Goal: Contribute content: Contribute content

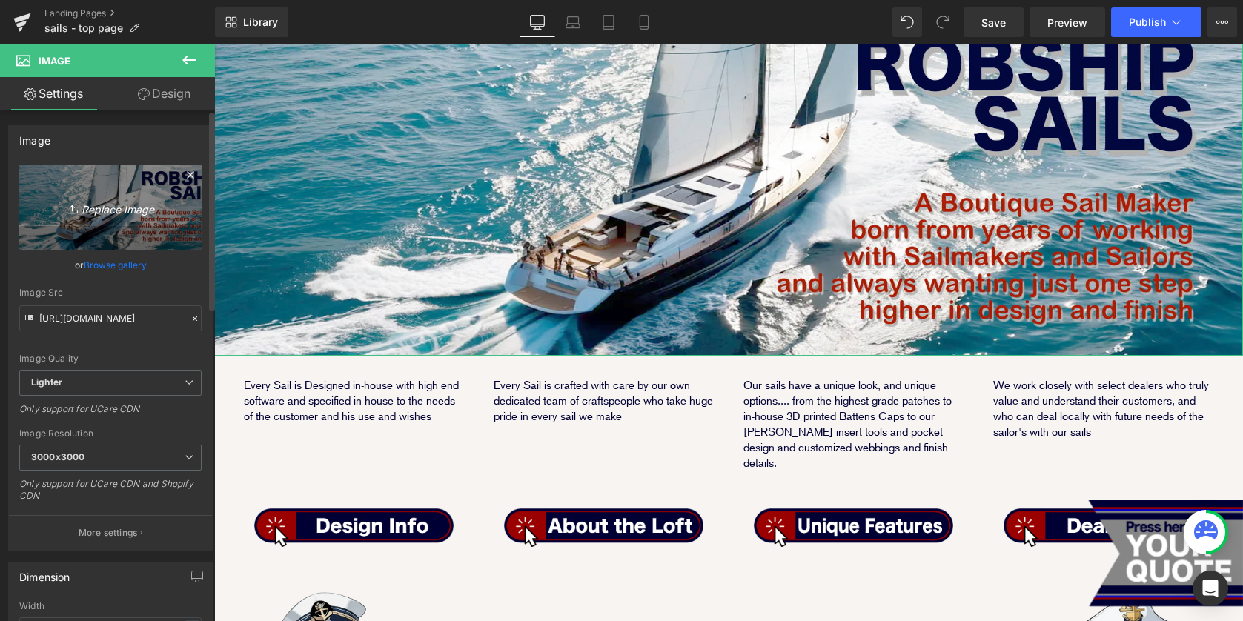
click at [95, 209] on icon "Replace Image" at bounding box center [110, 207] width 119 height 19
type input "C:\fakepath\sail_top_banner.jpg"
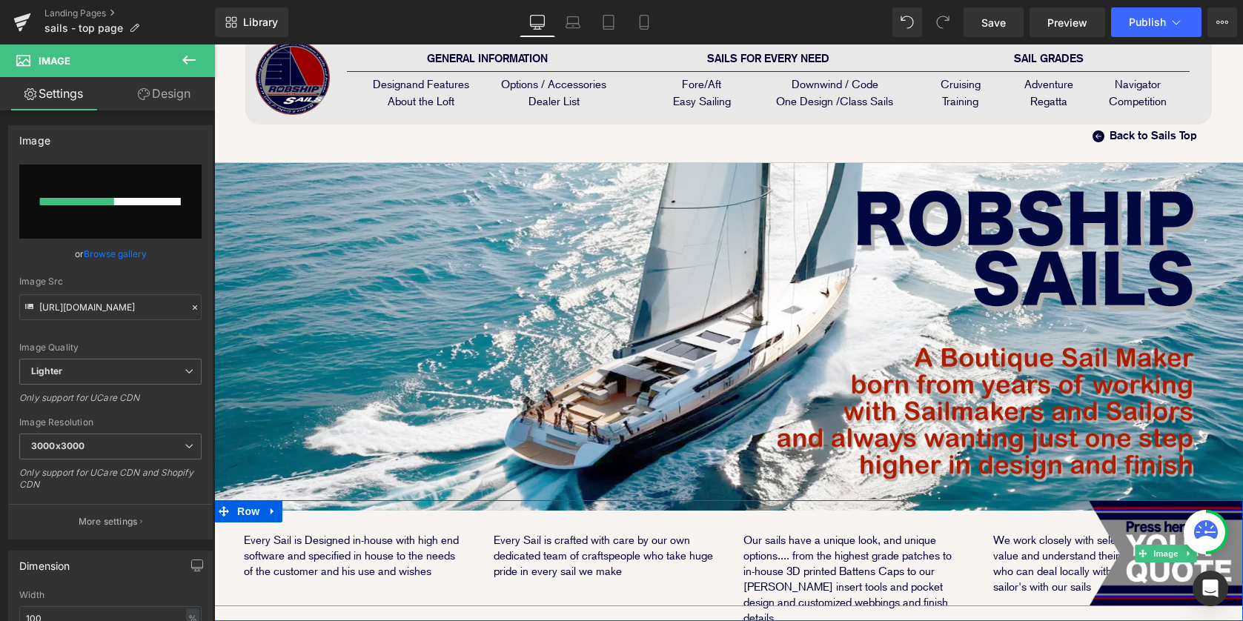
scroll to position [243, 0]
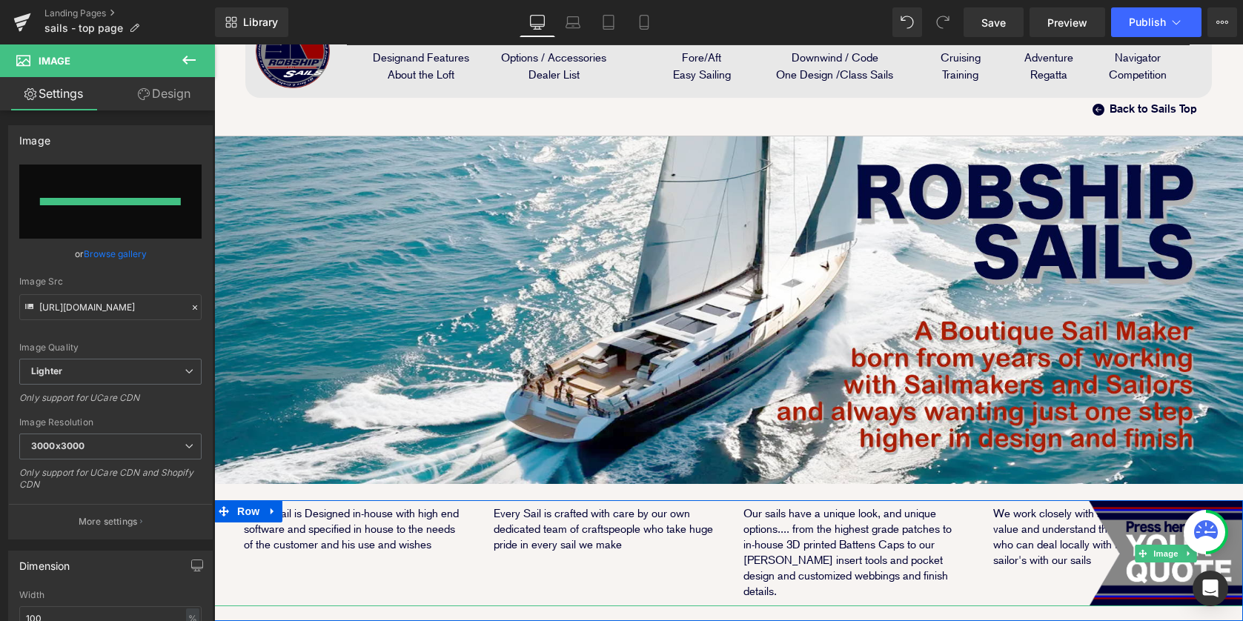
type input "https://ucarecdn.com/077fe226-c408-479f-af97-b96c048e05c0/-/format/auto/-/previ…"
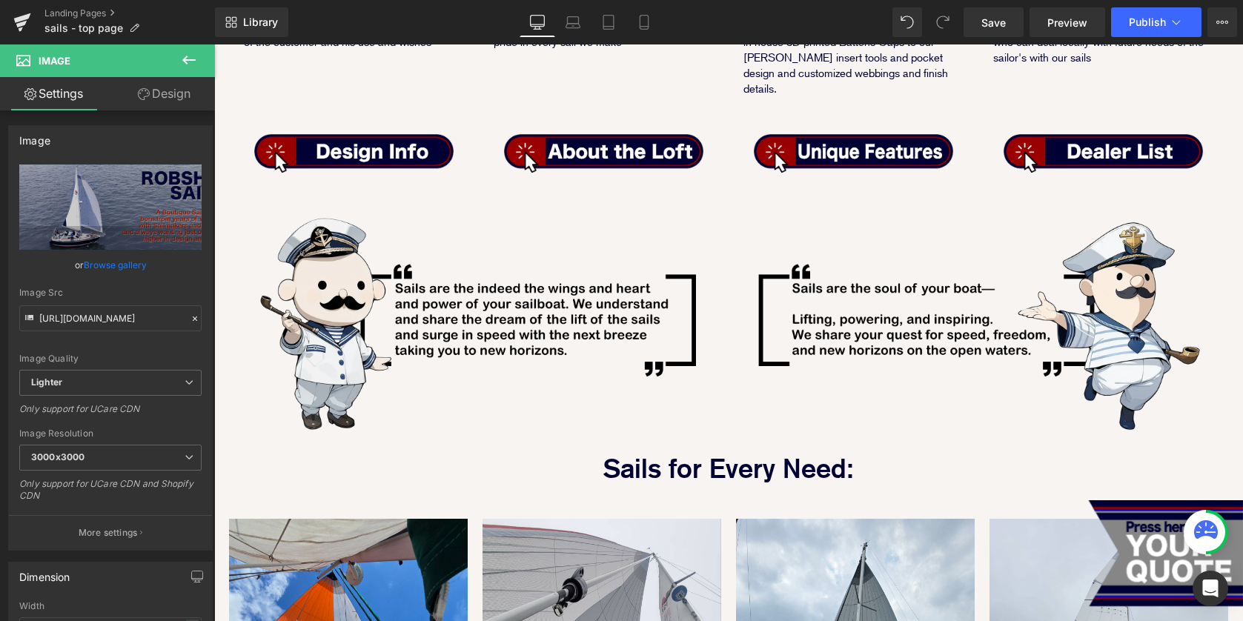
scroll to position [719, 0]
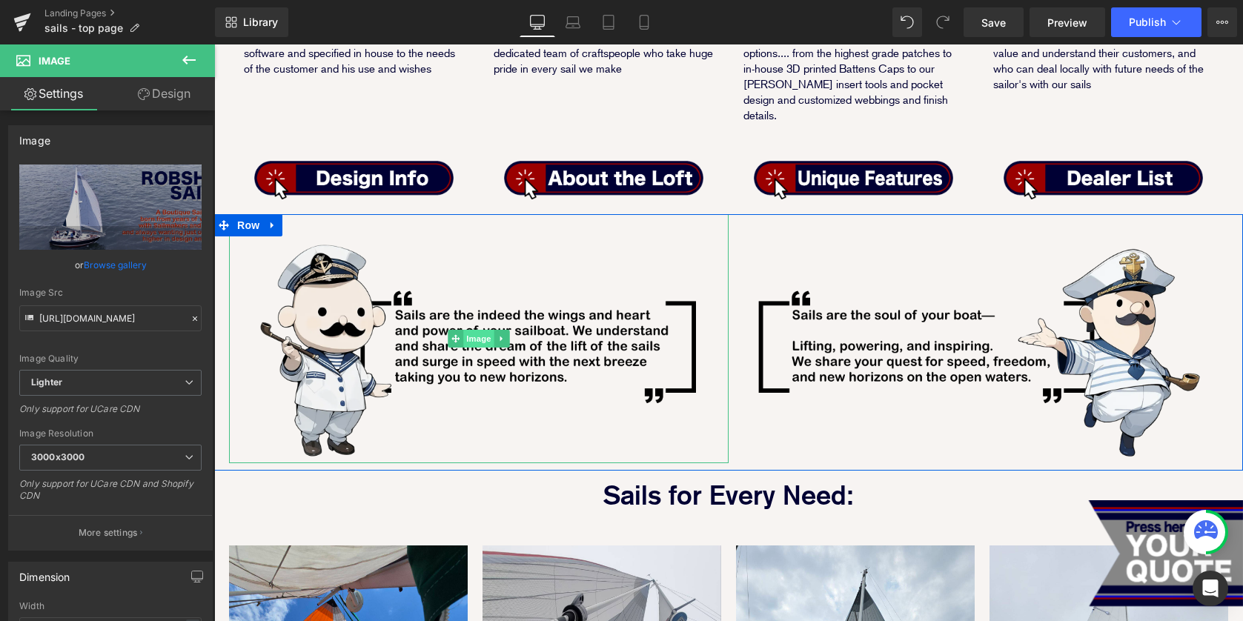
click at [481, 330] on span "Image" at bounding box center [478, 339] width 31 height 18
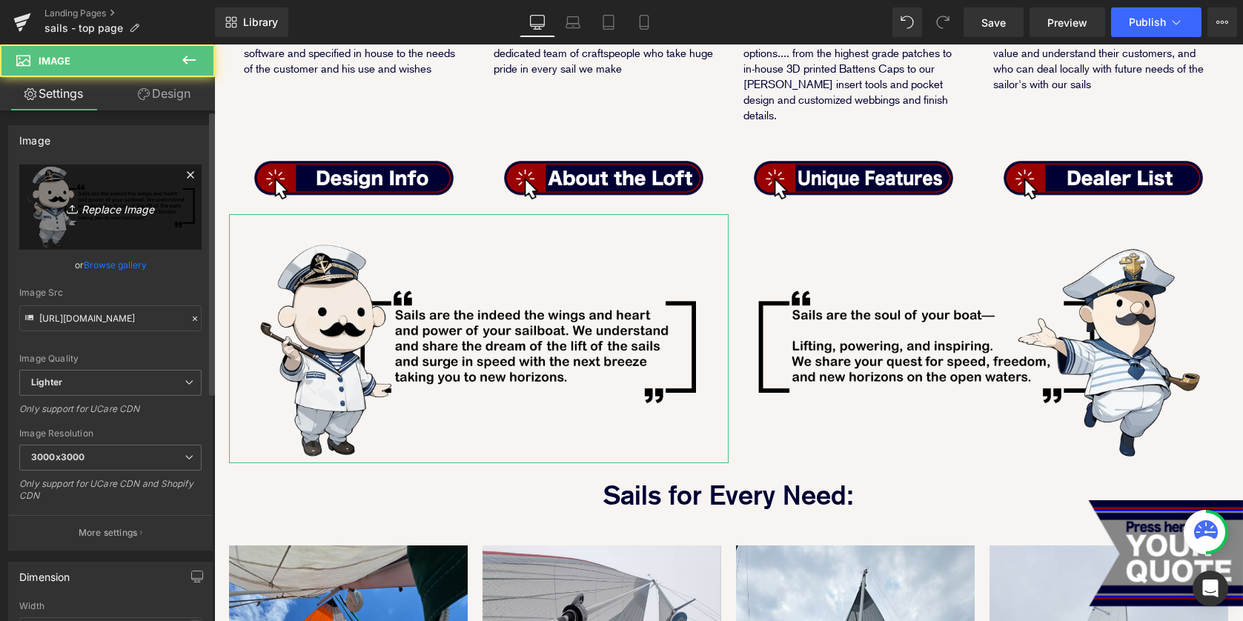
click at [112, 207] on icon "Replace Image" at bounding box center [110, 207] width 119 height 19
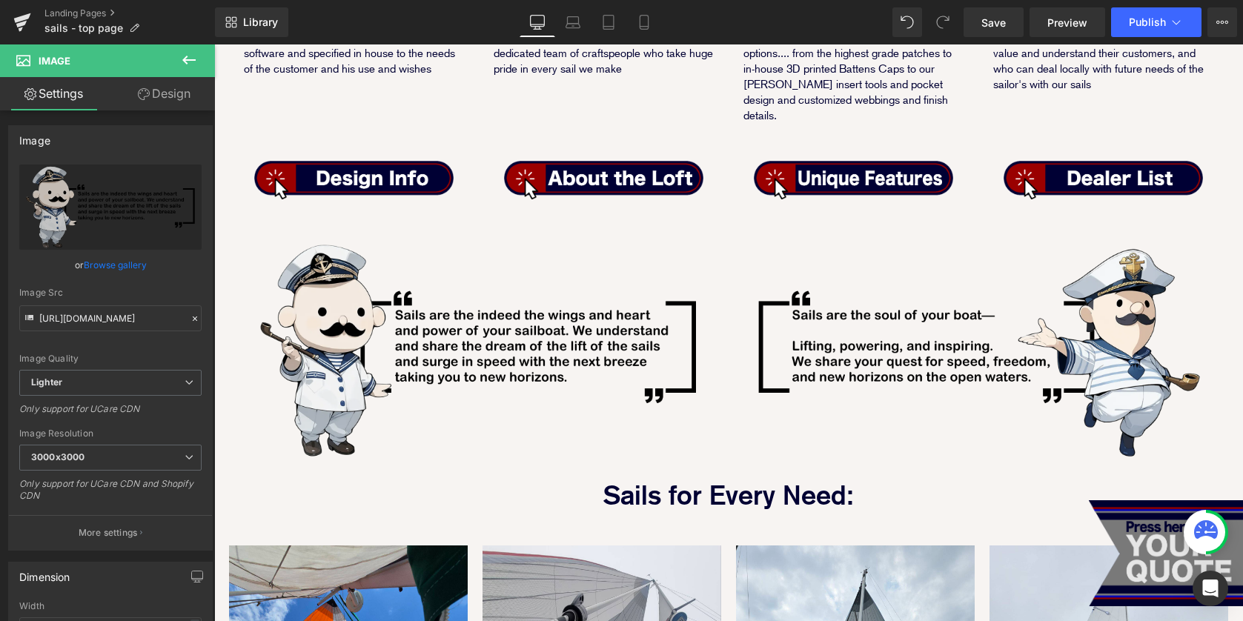
type input "C:\fakepath\quote_box_01.png"
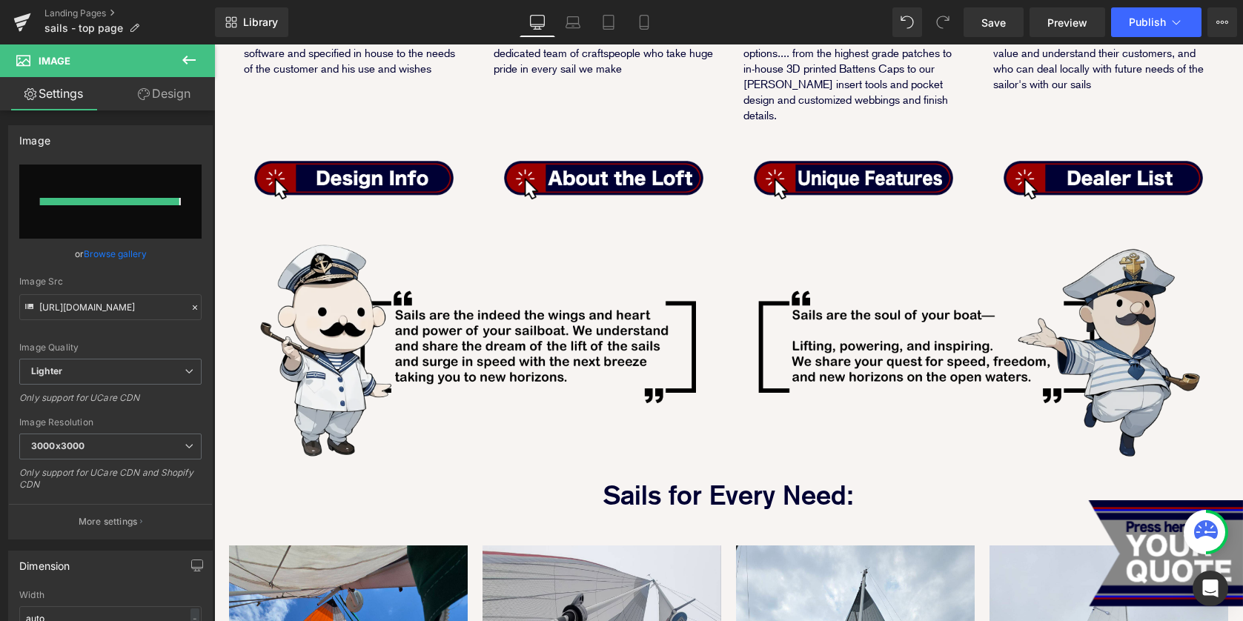
type input "https://ucarecdn.com/043c1950-c6bc-473a-9f18-4e0fb14123f0/-/format/auto/-/previ…"
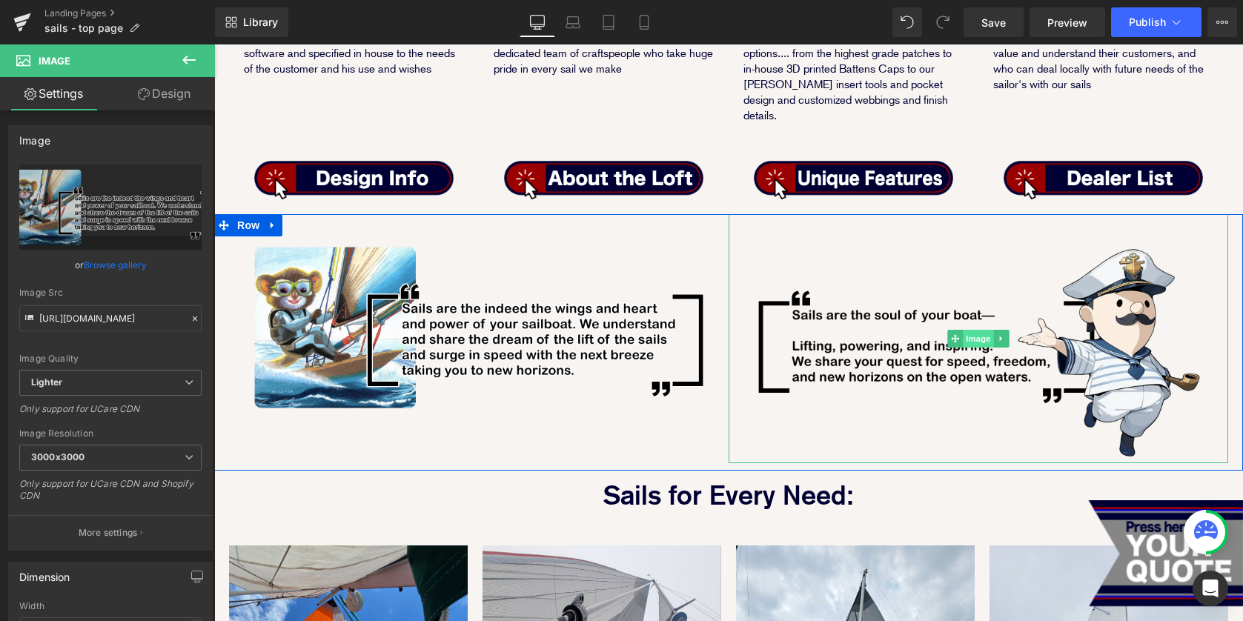
click at [972, 330] on span "Image" at bounding box center [978, 339] width 31 height 18
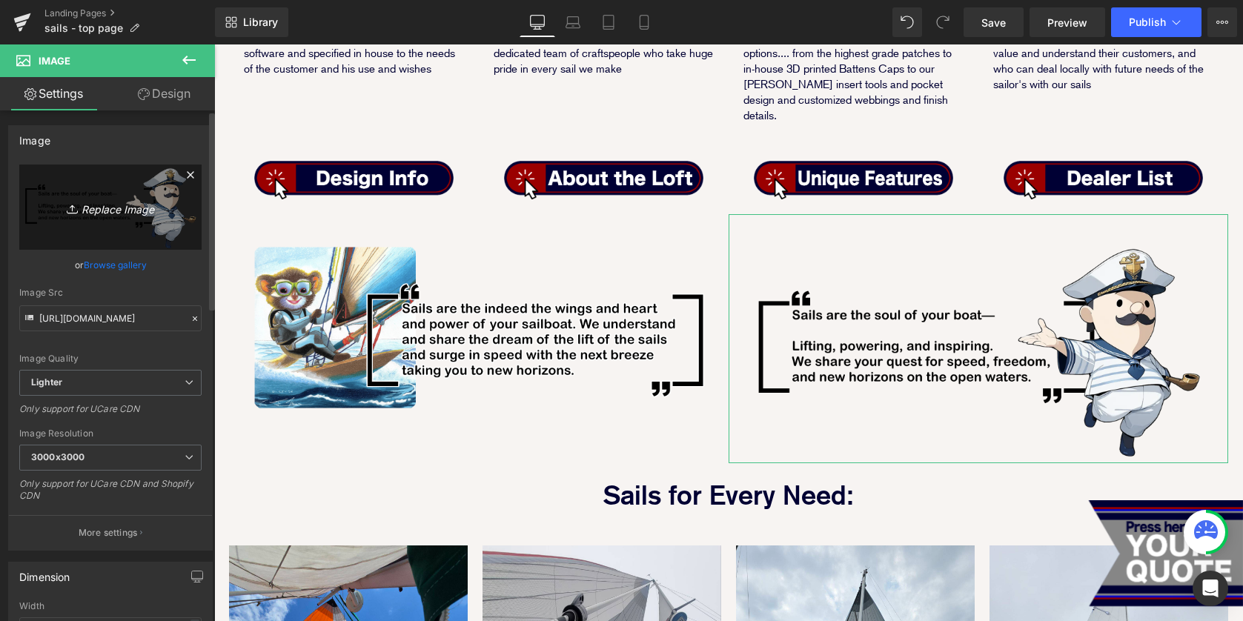
click at [99, 199] on icon "Replace Image" at bounding box center [110, 207] width 119 height 19
type input "C:\fakepath\quote_box_02.png"
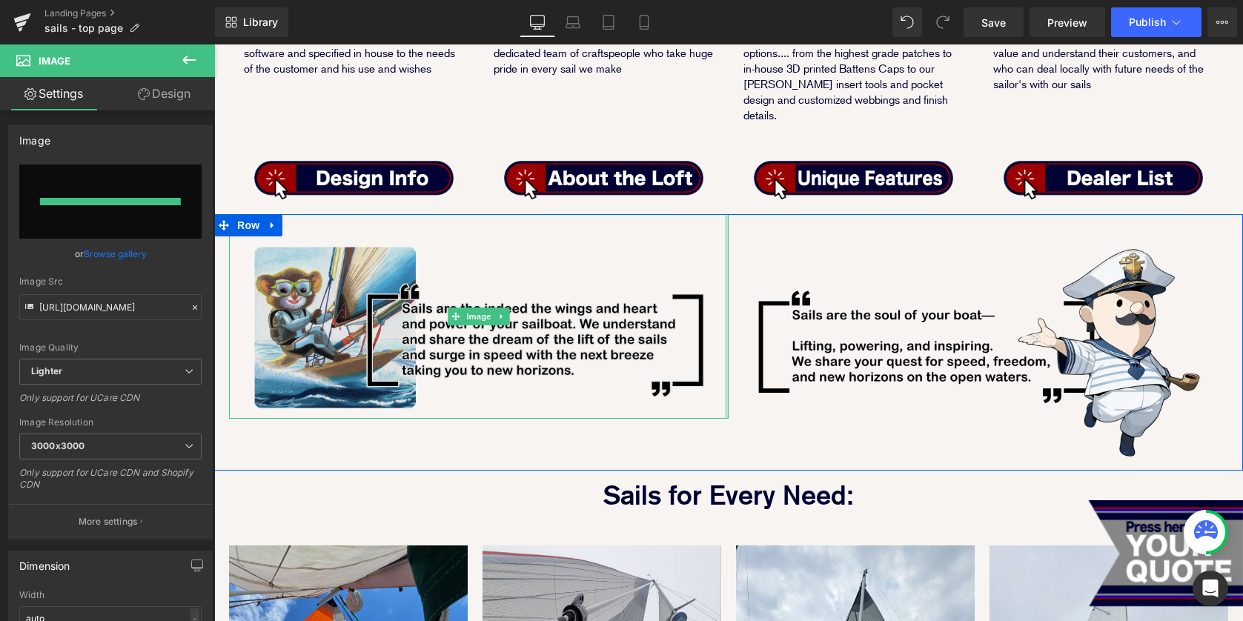
type input "https://ucarecdn.com/017f8373-bb8b-4814-897f-d2358d429a46/-/format/auto/-/previ…"
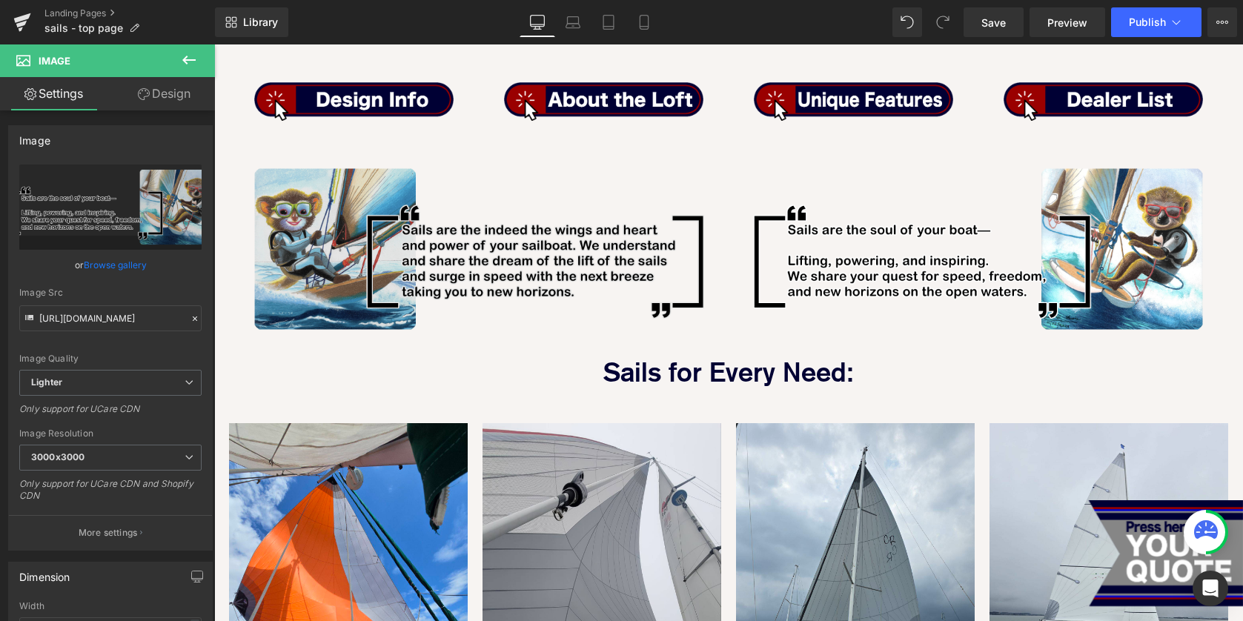
scroll to position [711, 0]
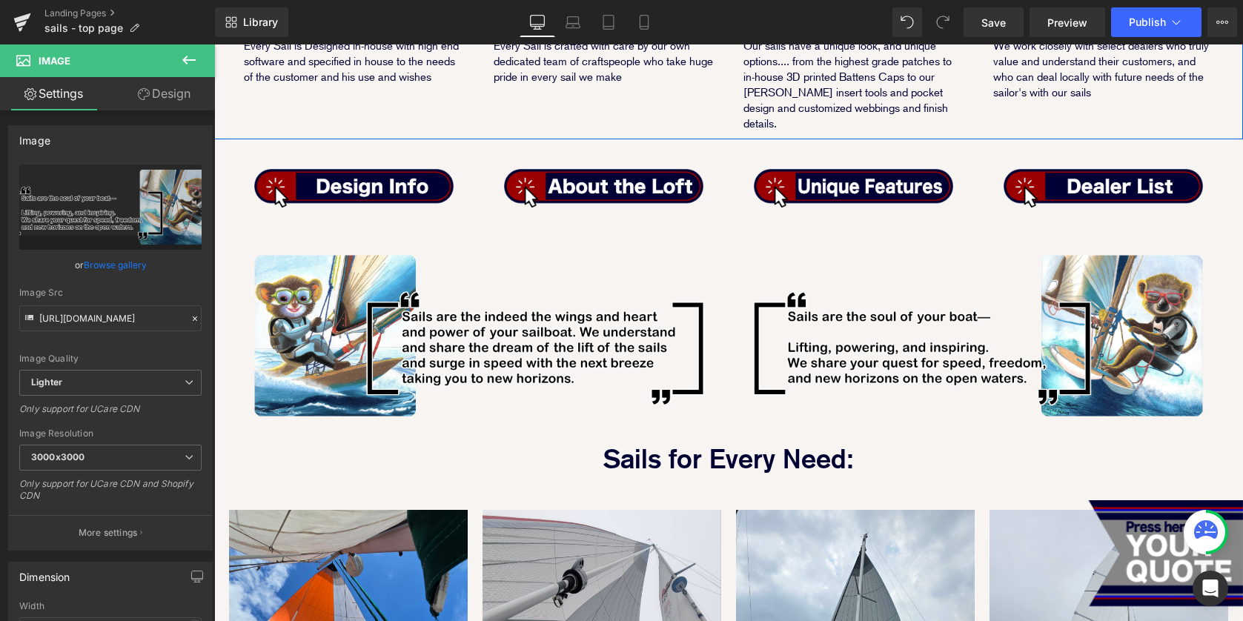
click at [230, 93] on div "Every Sail is Designed in-house with high end software and specified in house t…" at bounding box center [728, 77] width 1029 height 123
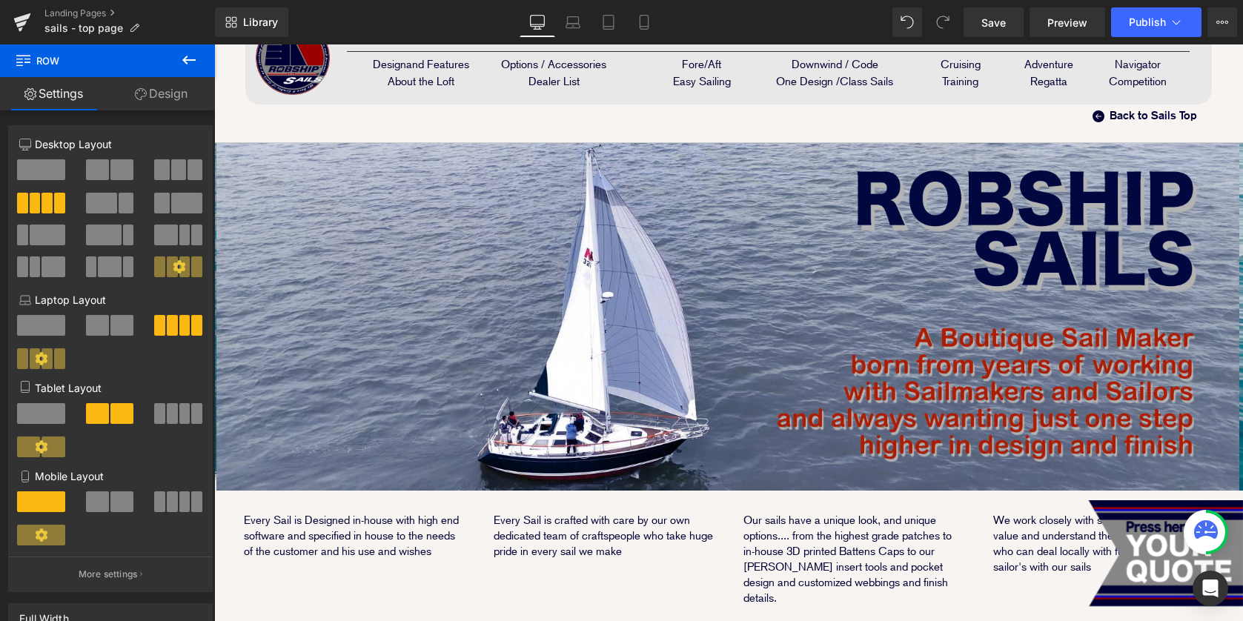
scroll to position [0, 0]
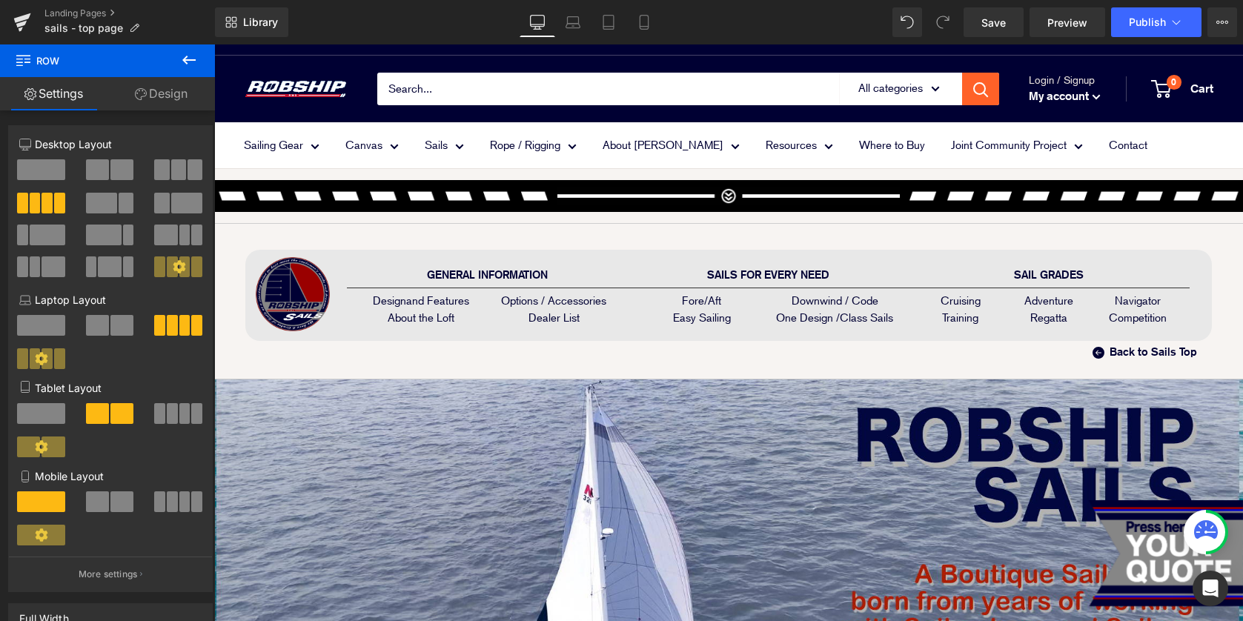
click at [228, 162] on div "Sailing Gear Exterior Organizers Cup and Drink Holders Locker, Storage Bag Mast…" at bounding box center [728, 145] width 1029 height 46
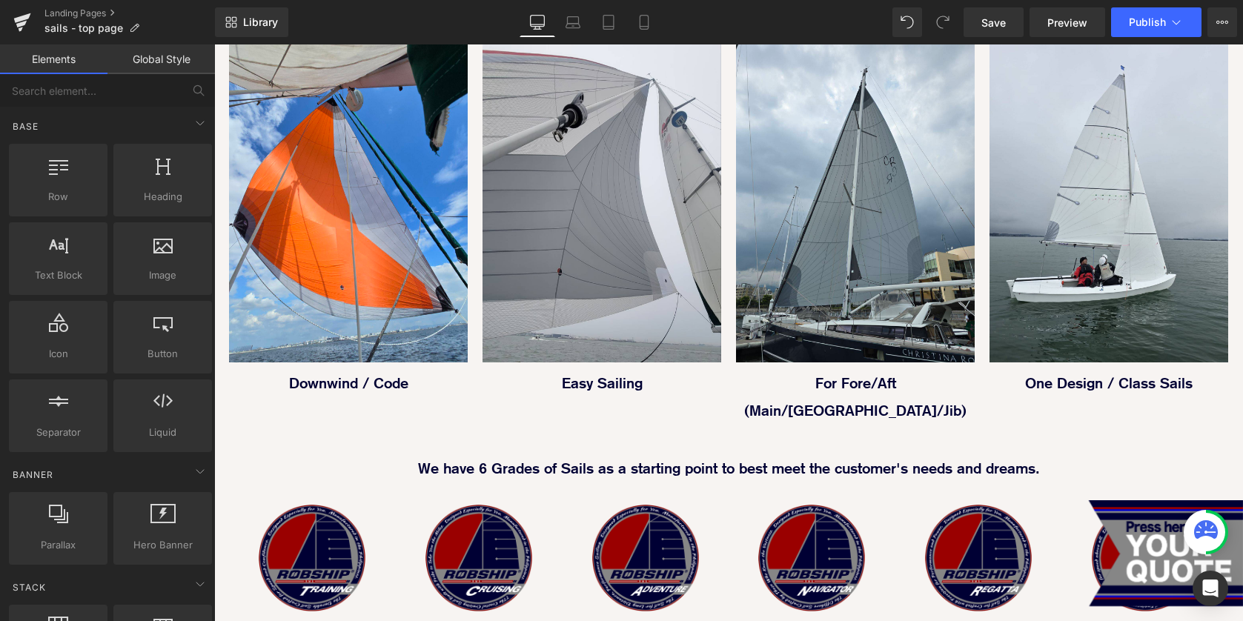
scroll to position [1176, 0]
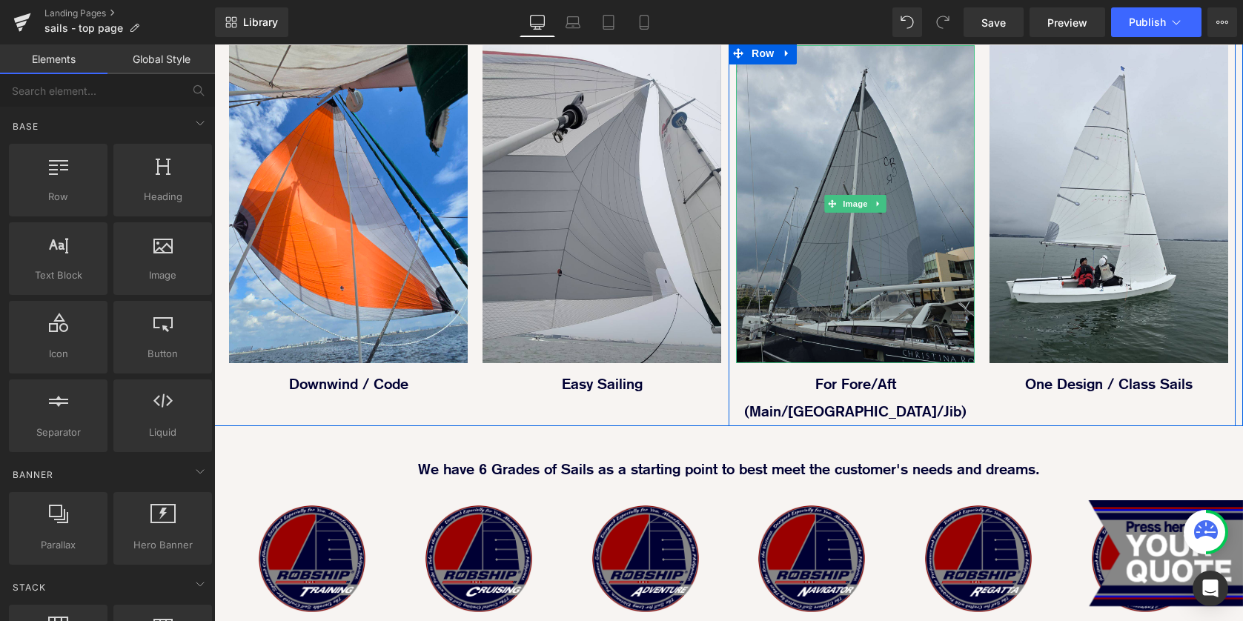
click at [855, 225] on img at bounding box center [855, 204] width 239 height 318
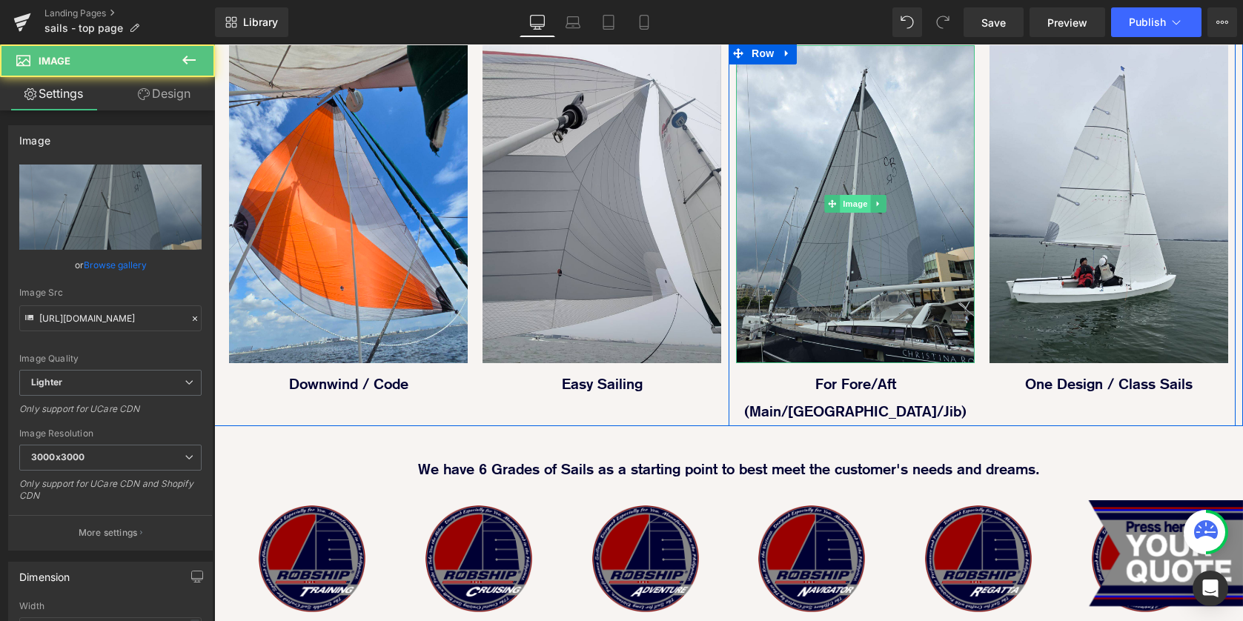
click at [847, 195] on span "Image" at bounding box center [855, 204] width 31 height 18
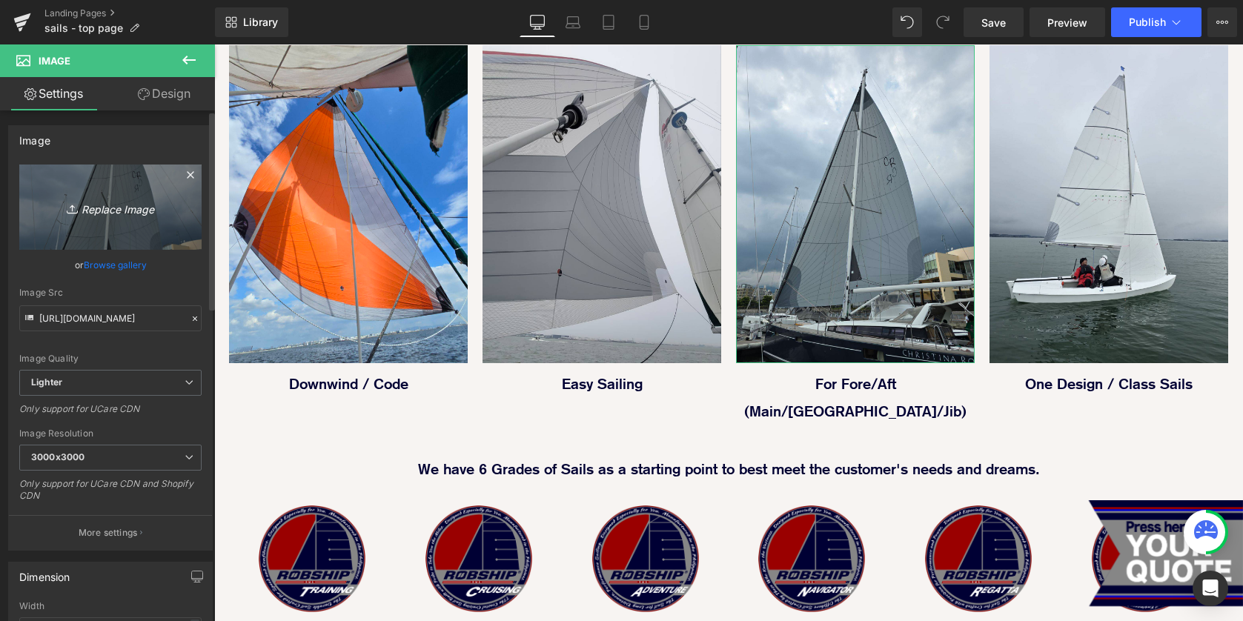
click at [112, 208] on icon "Replace Image" at bounding box center [110, 207] width 119 height 19
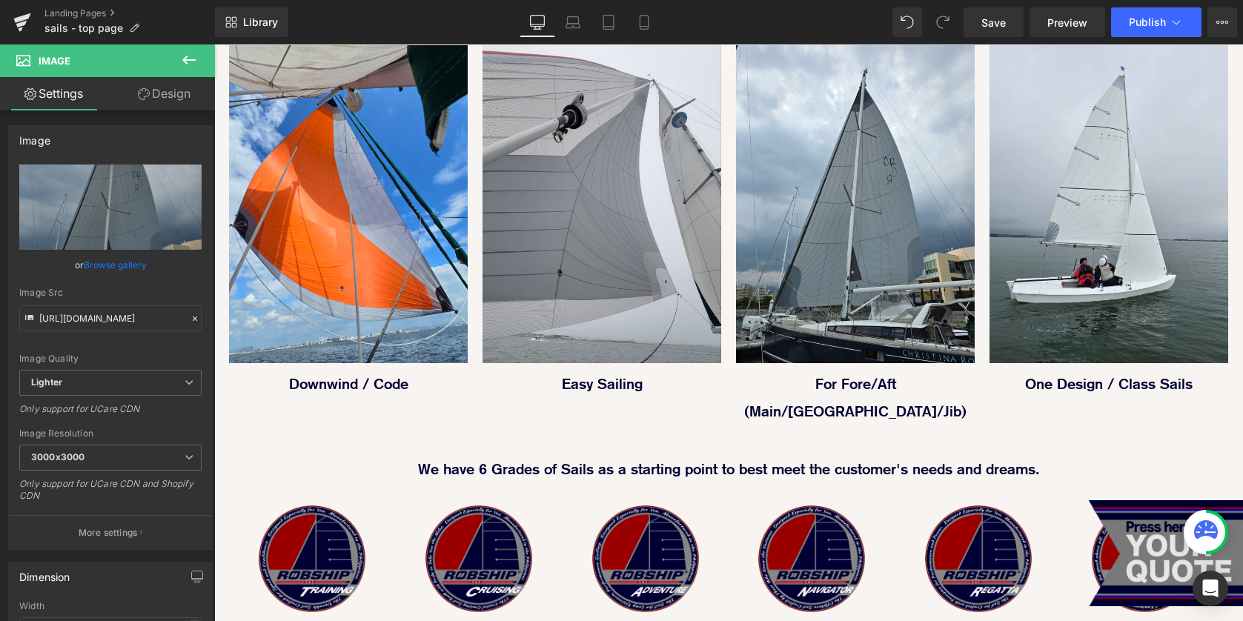
type input "C:\fakepath\20250505_135822.jpeg"
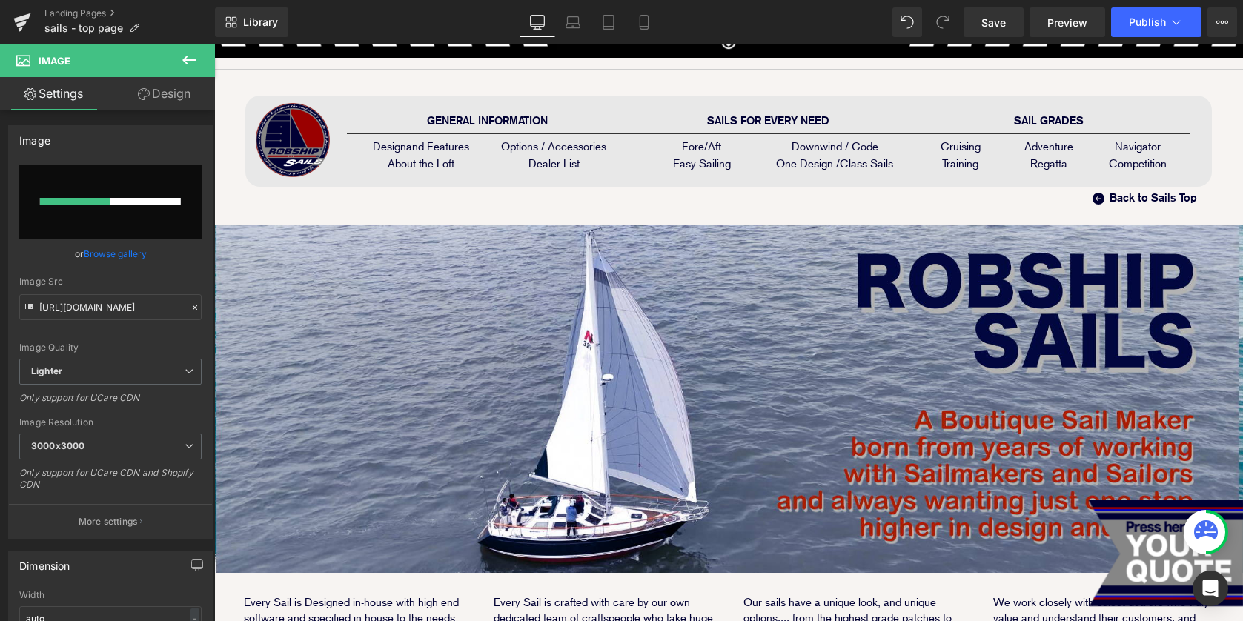
scroll to position [0, 0]
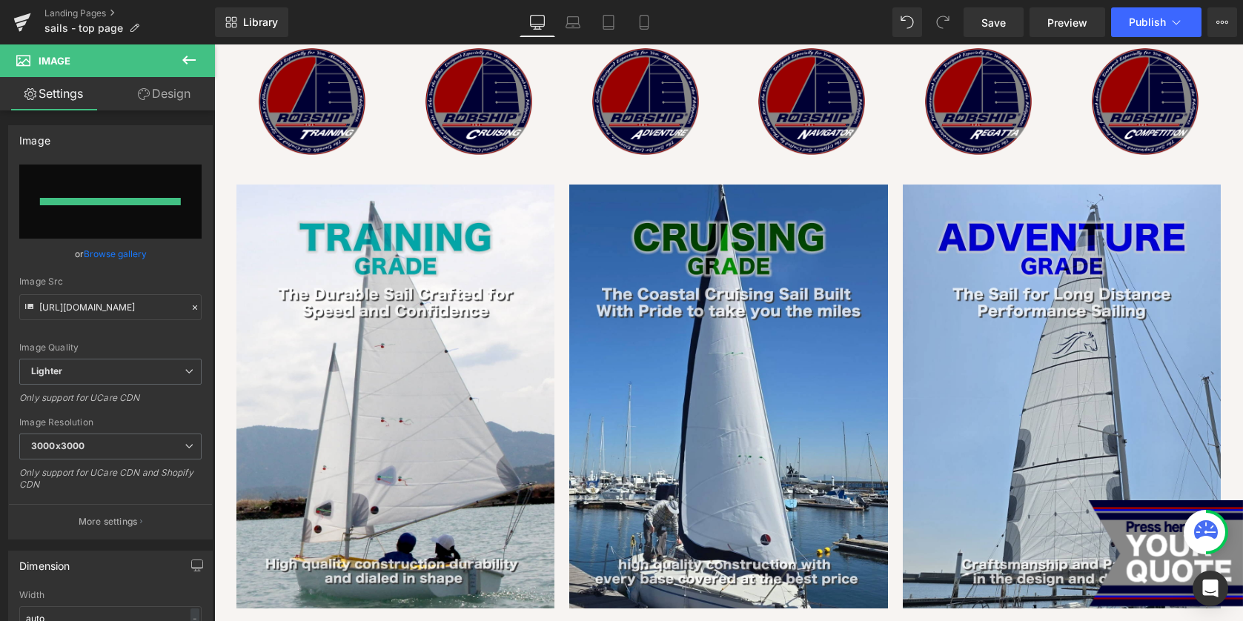
type input "https://ucarecdn.com/e1b82494-e106-4d75-a9d8-683134251531/-/format/auto/-/previ…"
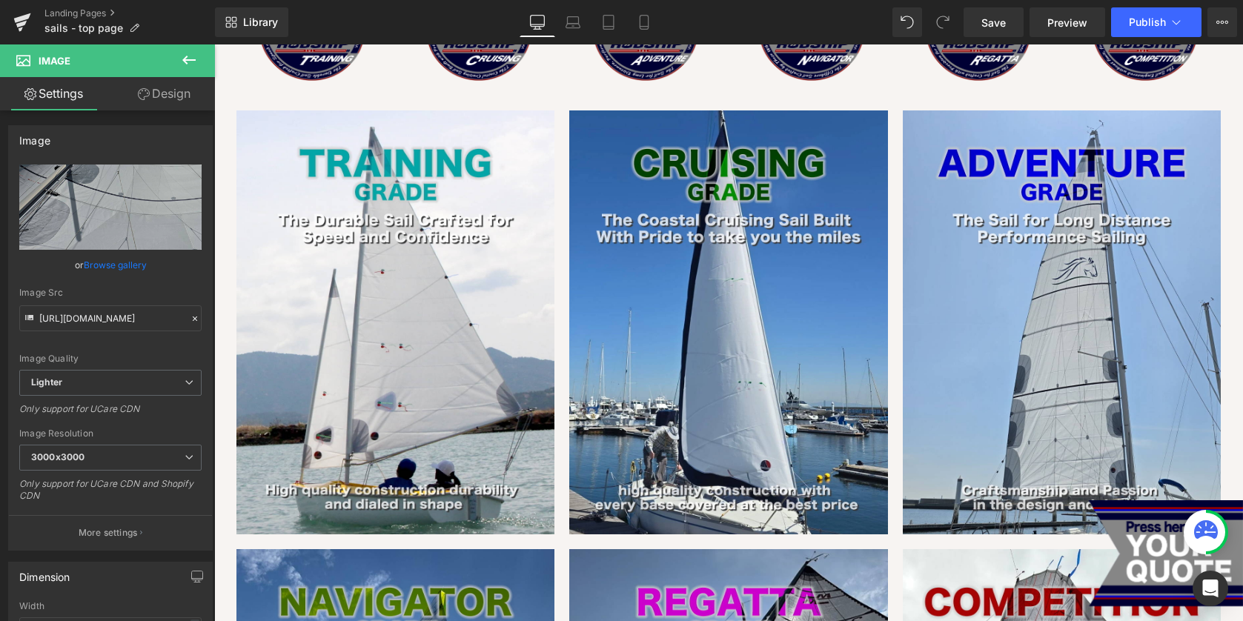
scroll to position [1719, 0]
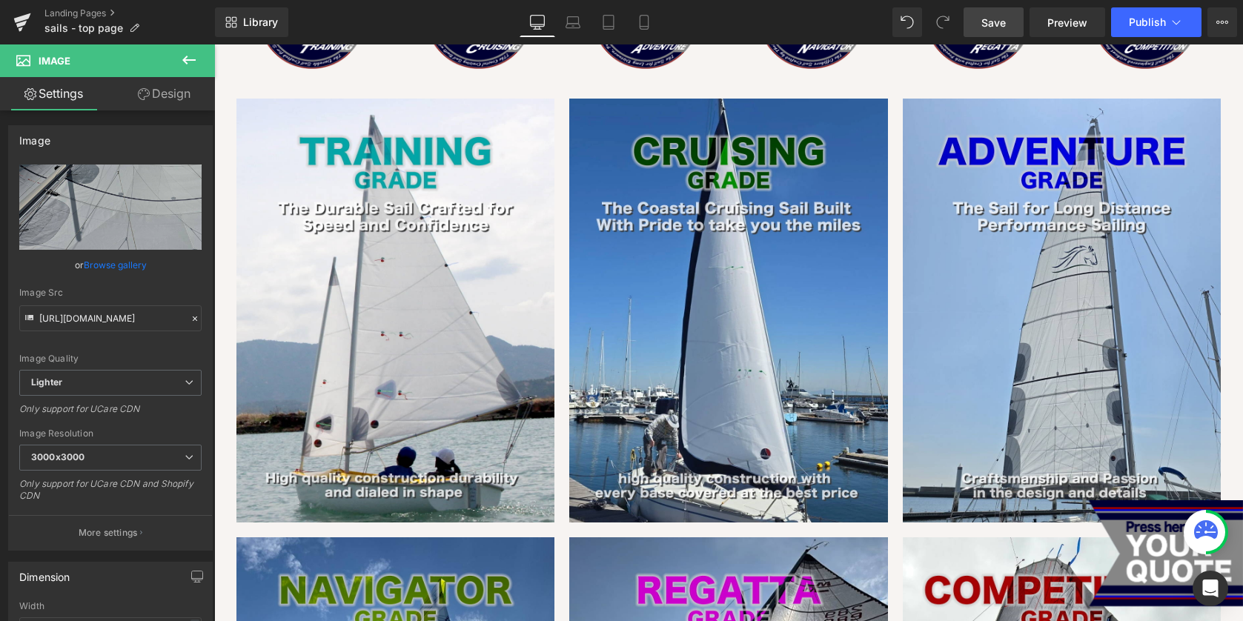
click at [994, 30] on link "Save" at bounding box center [994, 22] width 60 height 30
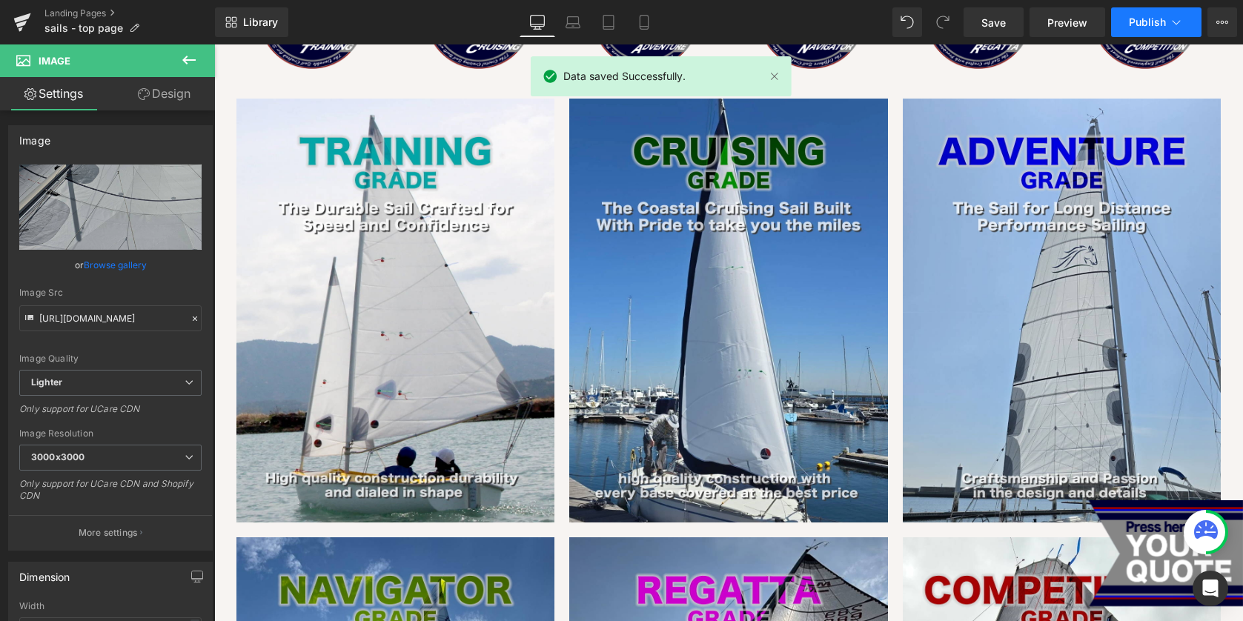
click at [1132, 33] on button "Publish" at bounding box center [1156, 22] width 90 height 30
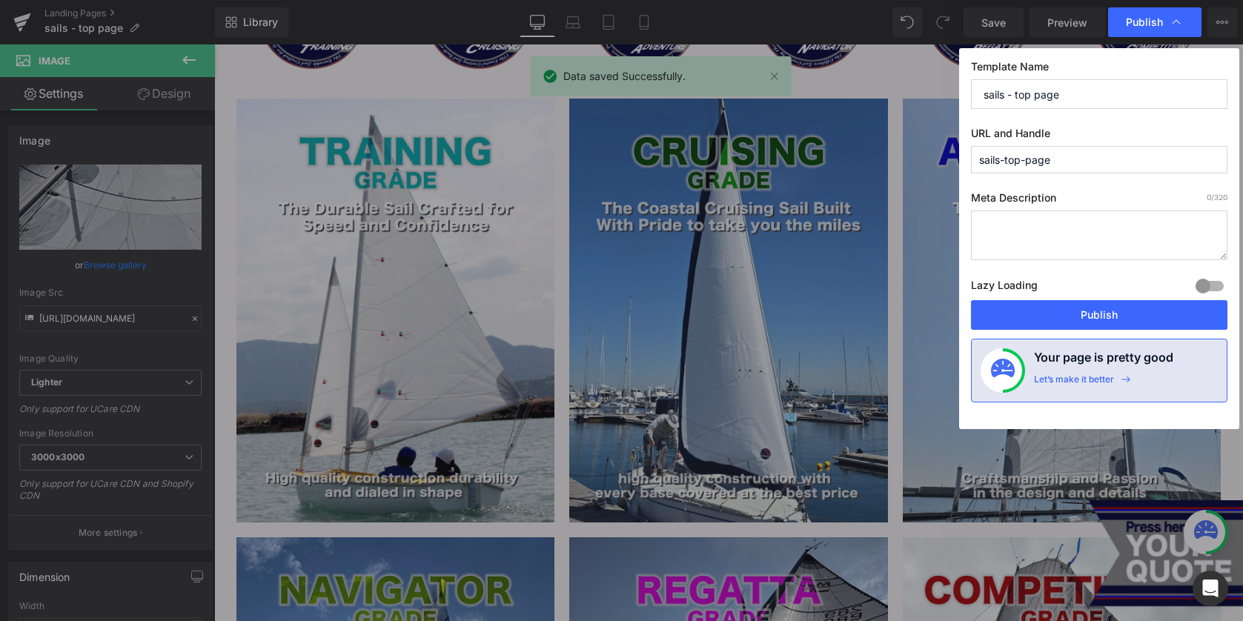
click at [1095, 299] on div "Lazy Loading Build Upgrade plan to unlock" at bounding box center [1099, 288] width 257 height 24
click at [1079, 311] on button "Publish" at bounding box center [1099, 315] width 257 height 30
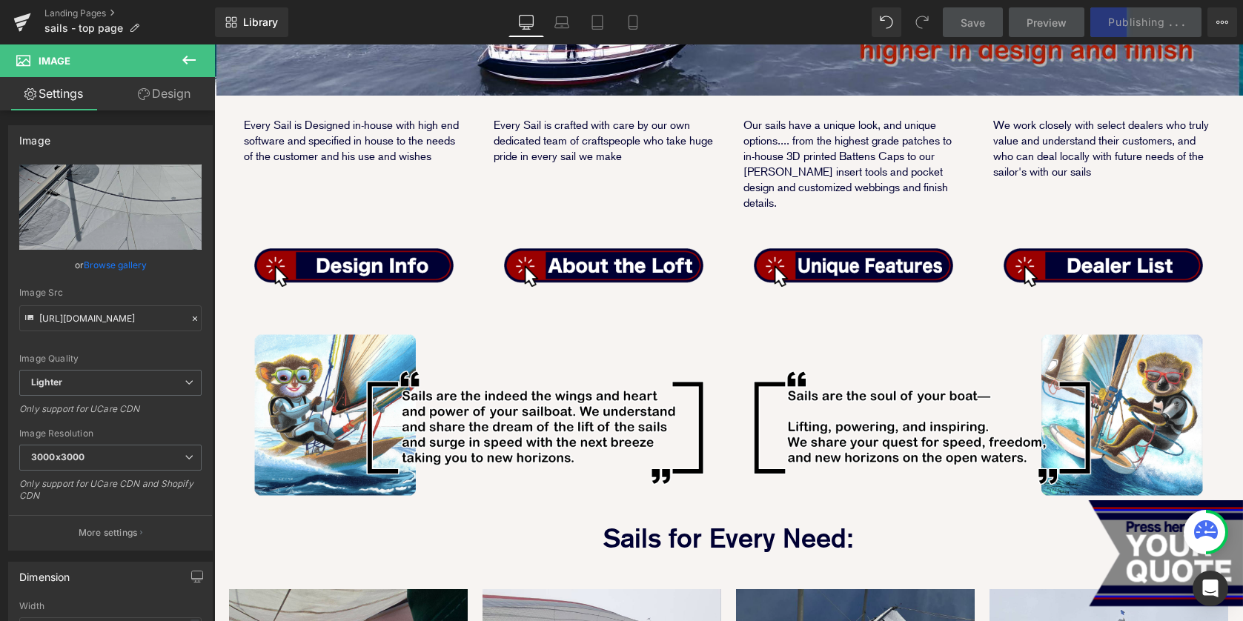
scroll to position [745, 0]
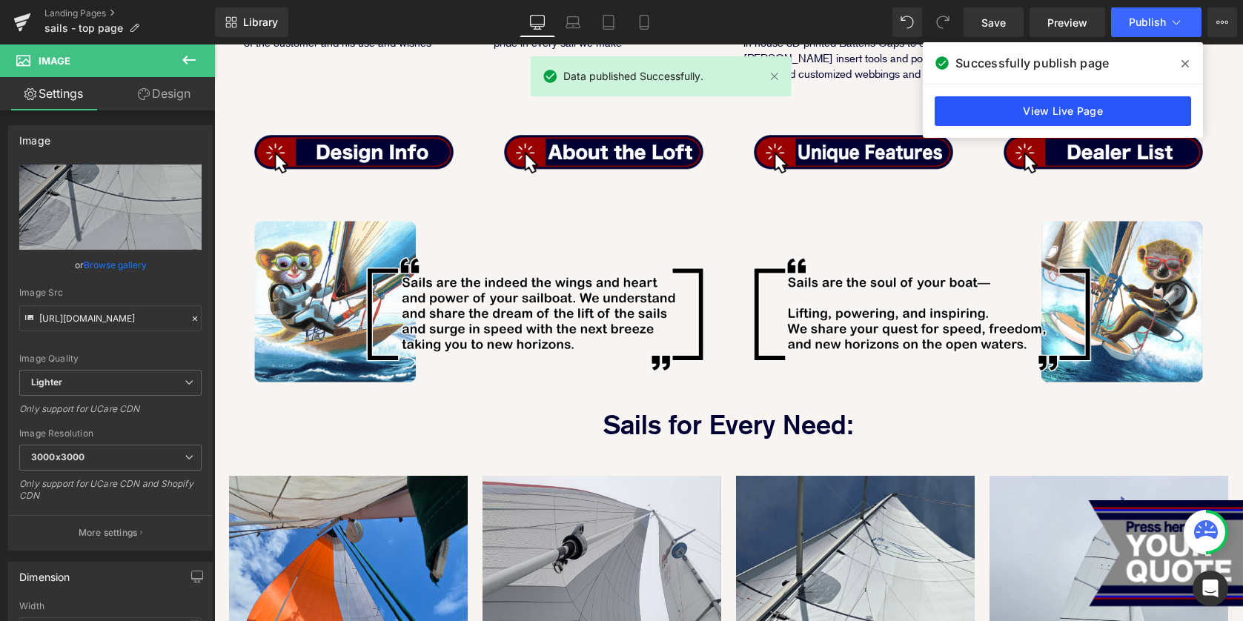
click at [1056, 111] on link "View Live Page" at bounding box center [1063, 111] width 257 height 30
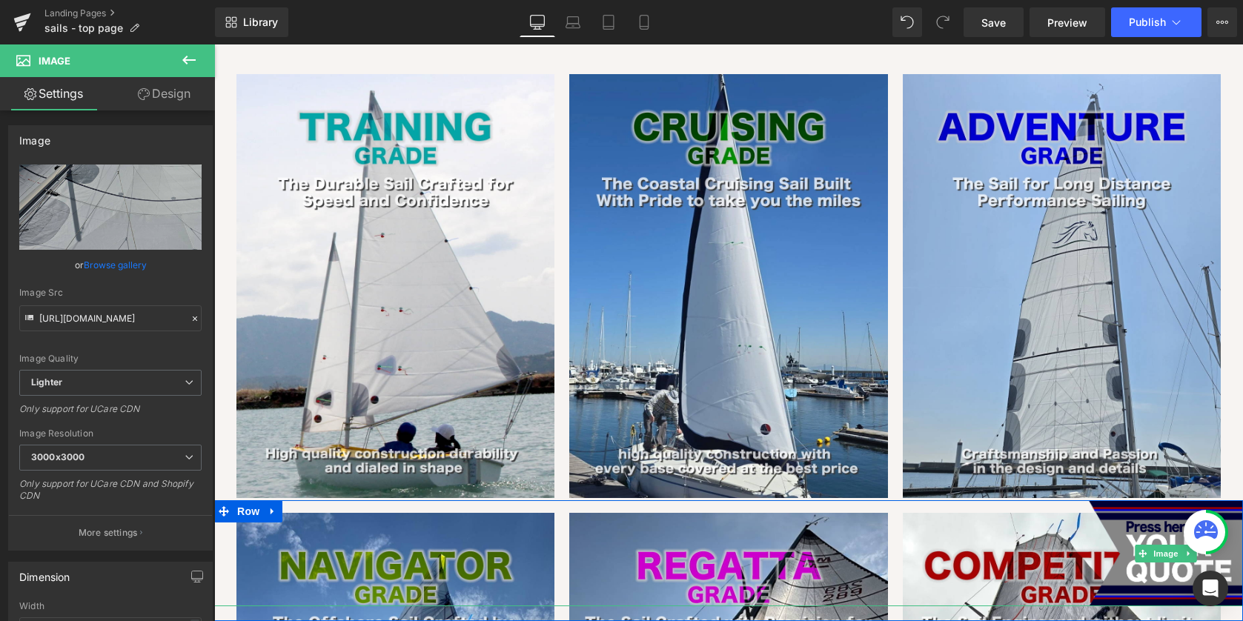
scroll to position [2136, 0]
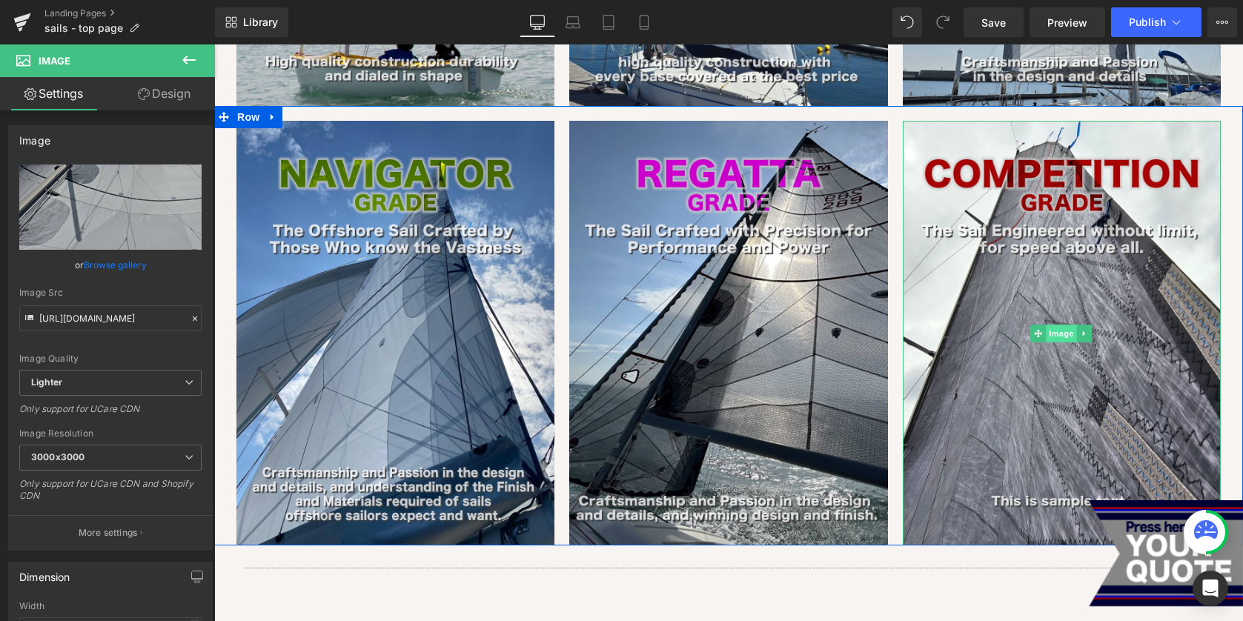
click at [1062, 325] on span "Image" at bounding box center [1062, 334] width 31 height 18
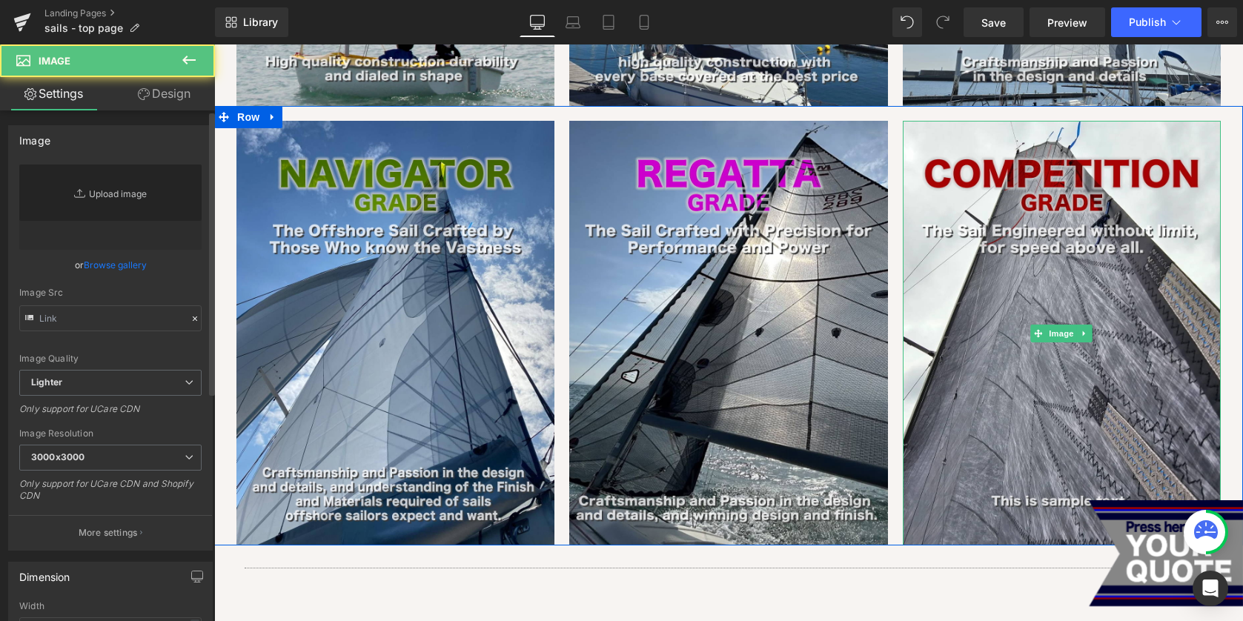
type input "https://ucarecdn.com/2e853291-15e6-40a2-9332-315f0607b0b5/-/format/auto/-/previ…"
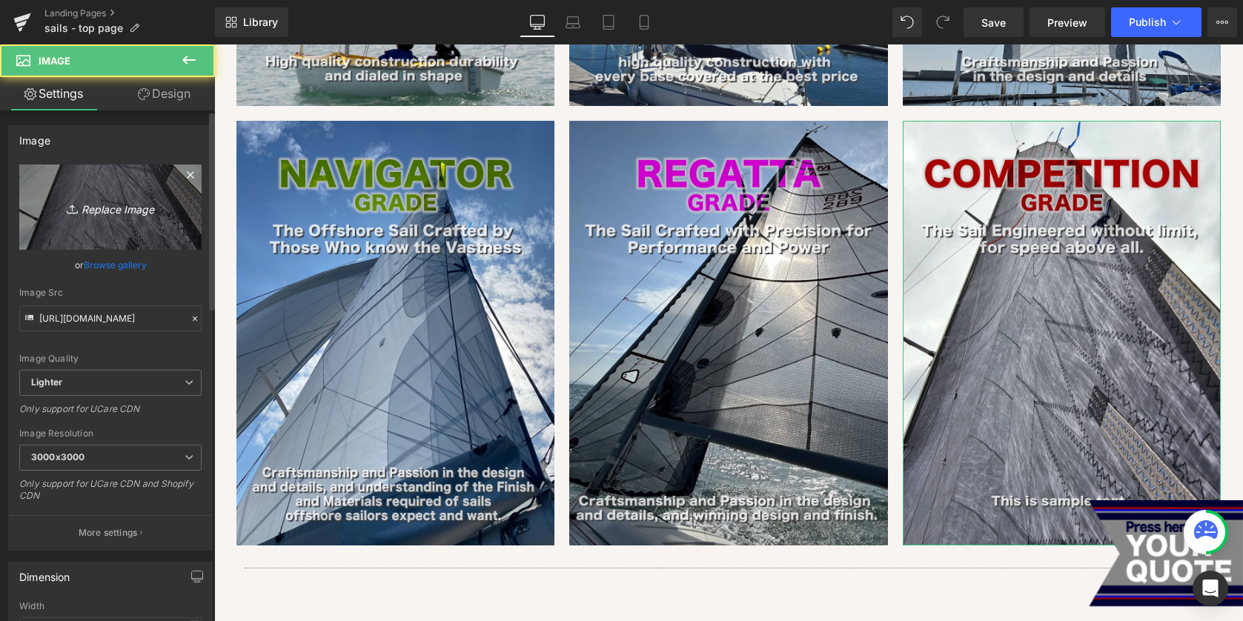
click at [107, 188] on link "Replace Image" at bounding box center [110, 207] width 182 height 85
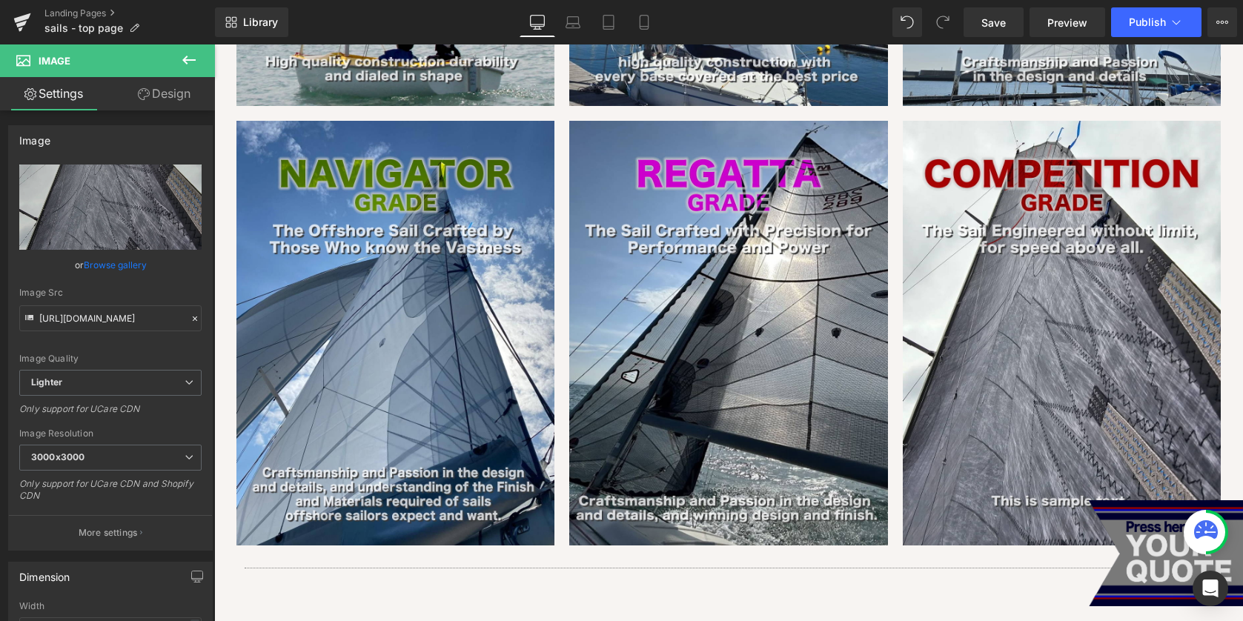
type input "C:\fakepath\grade_visual_panel_competition.jpg"
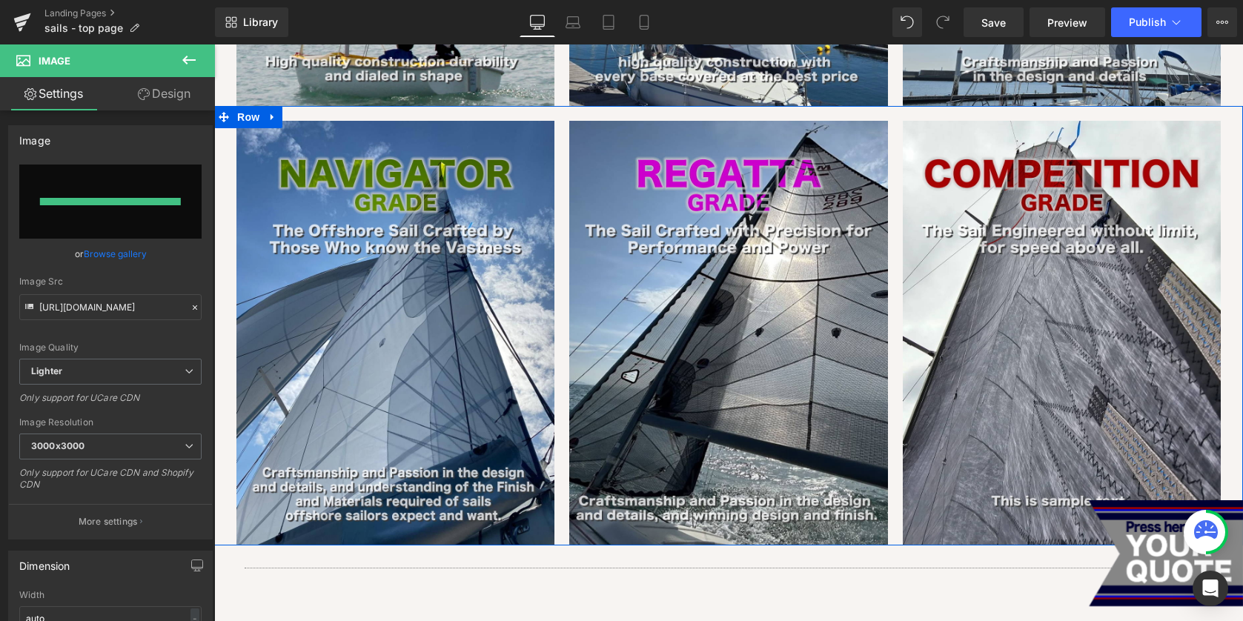
type input "https://ucarecdn.com/3b536120-8959-4af4-948e-7aae9a7075fe/-/format/auto/-/previ…"
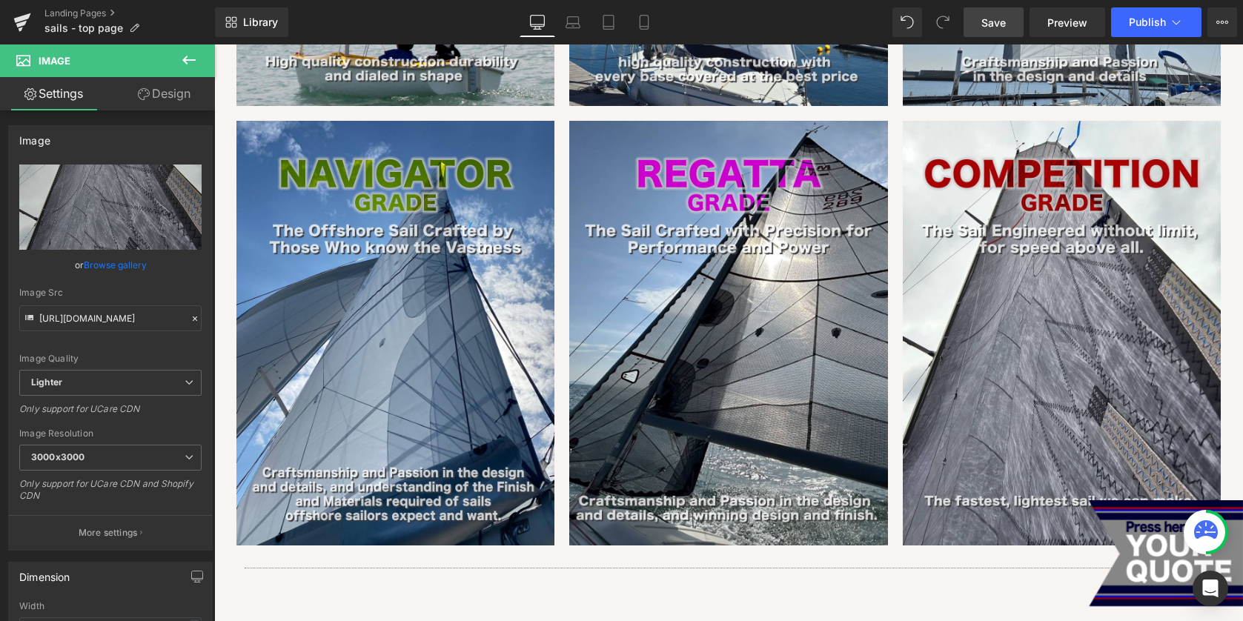
click at [974, 18] on link "Save" at bounding box center [994, 22] width 60 height 30
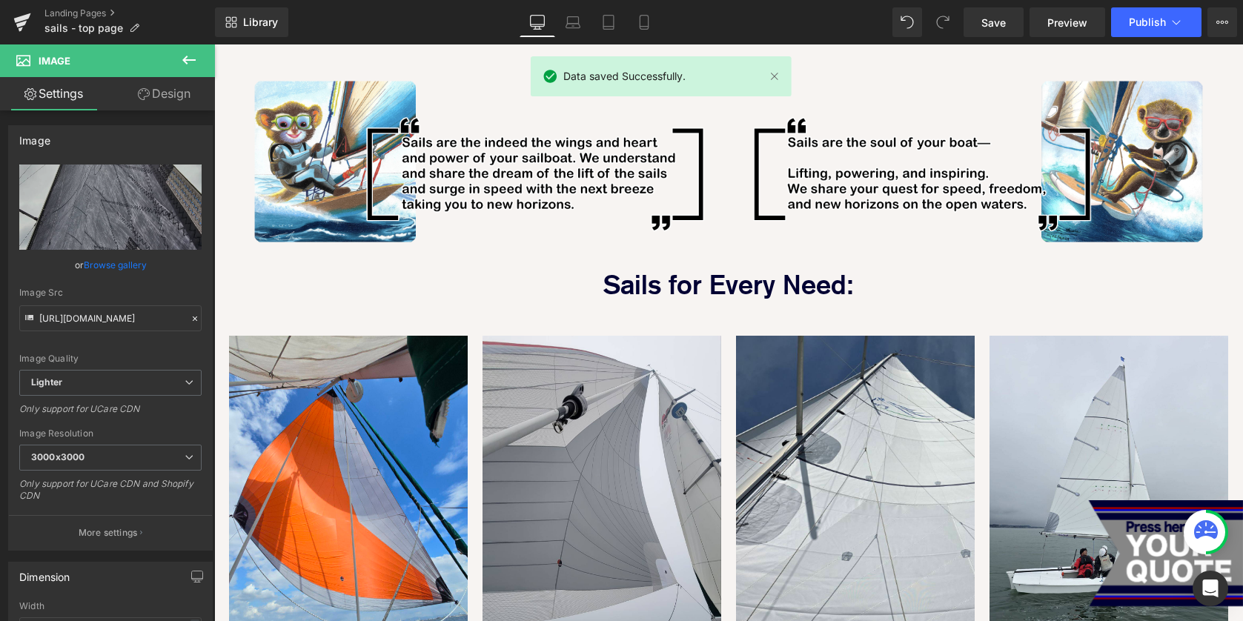
scroll to position [1079, 0]
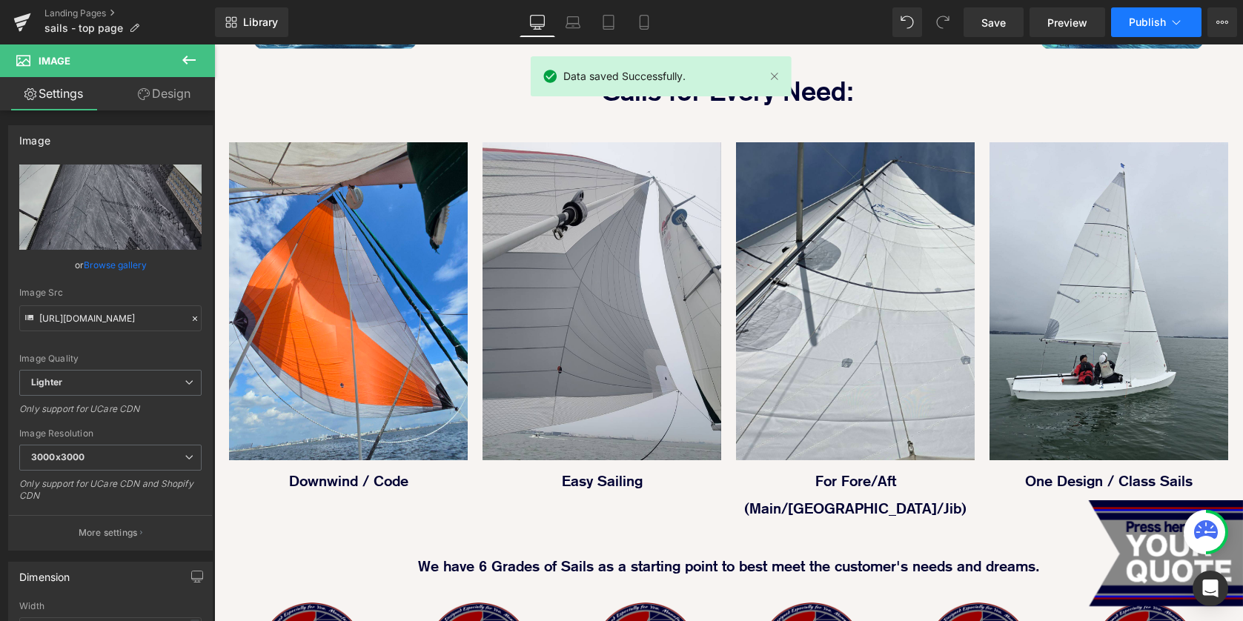
click at [1150, 24] on span "Publish" at bounding box center [1147, 22] width 37 height 12
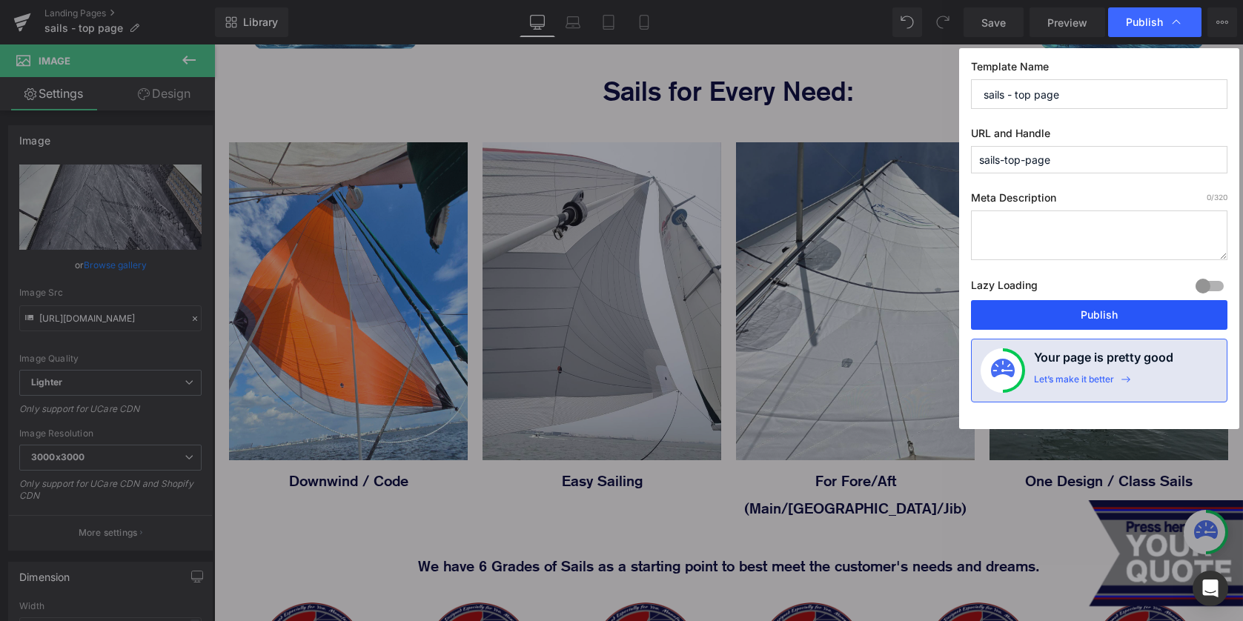
click at [1092, 330] on button "Publish" at bounding box center [1099, 315] width 257 height 30
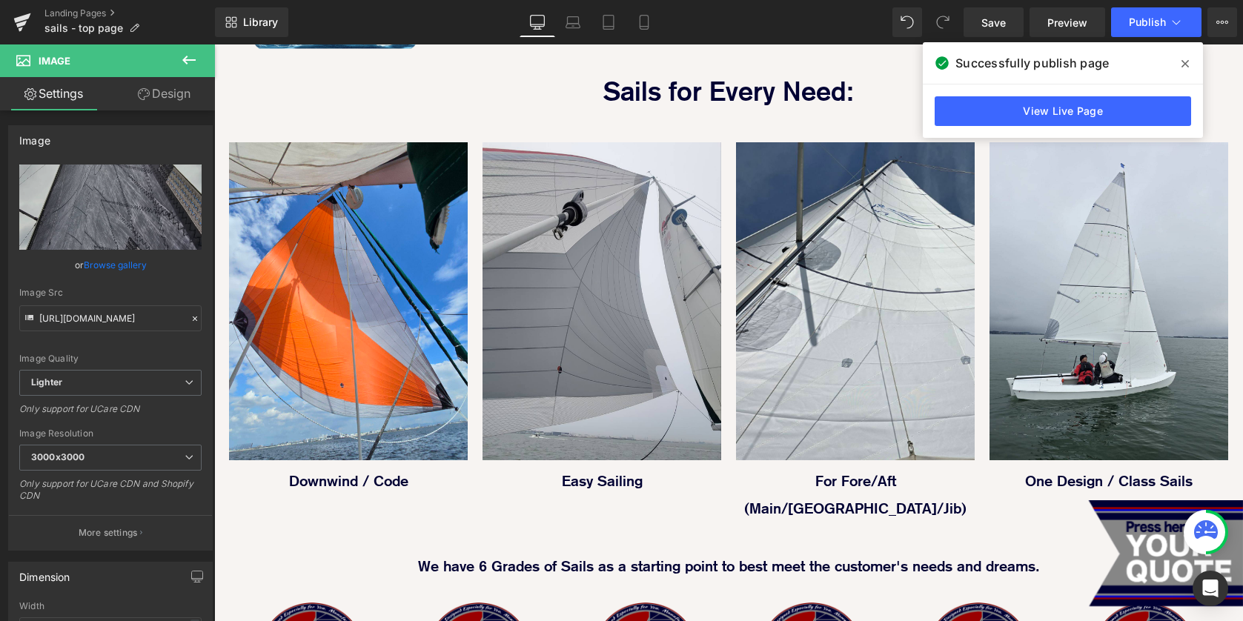
click at [1176, 63] on span at bounding box center [1186, 64] width 24 height 24
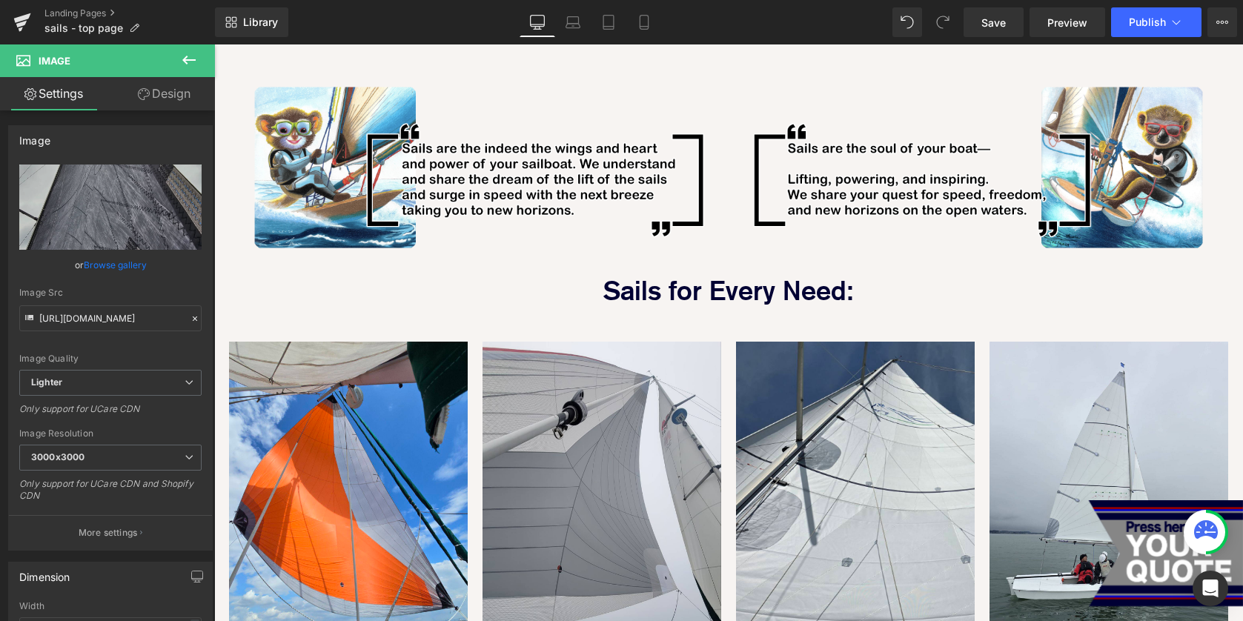
scroll to position [835, 0]
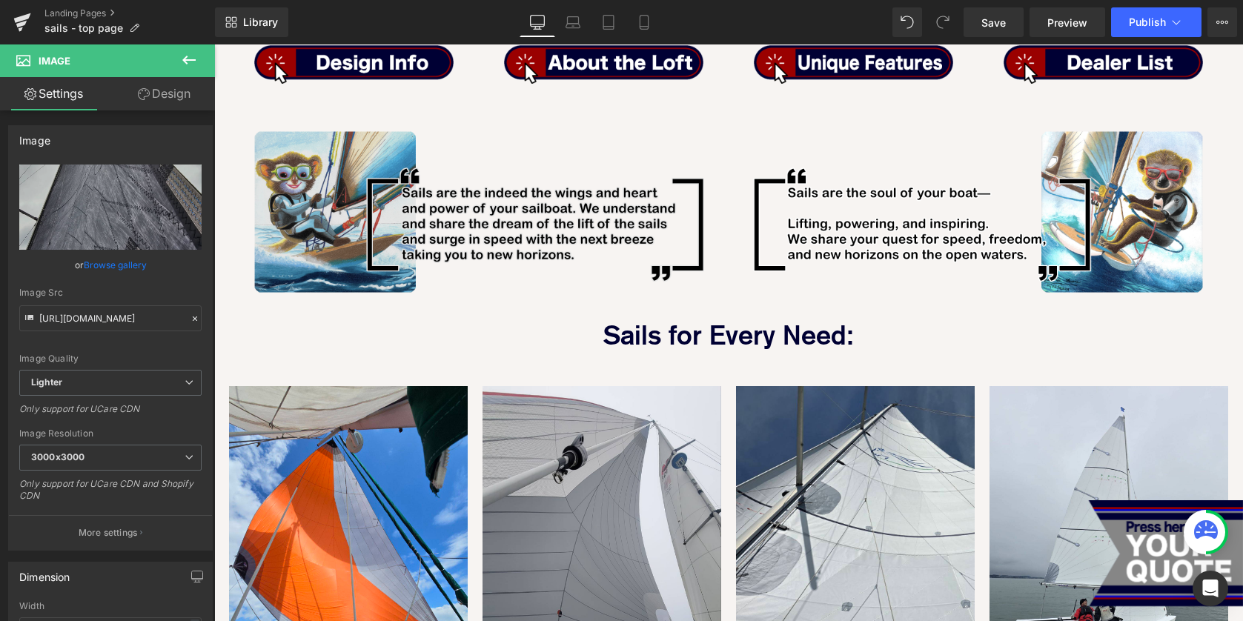
click at [483, 223] on img at bounding box center [479, 201] width 500 height 205
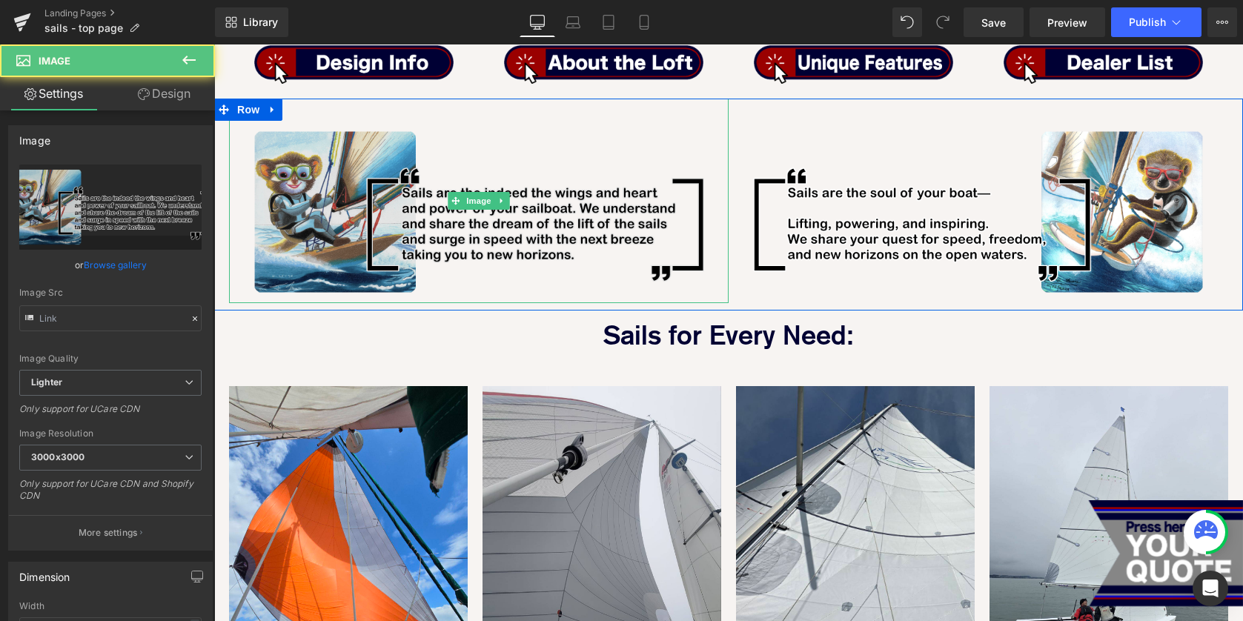
type input "https://ucarecdn.com/043c1950-c6bc-473a-9f18-4e0fb14123f0/-/format/auto/-/previ…"
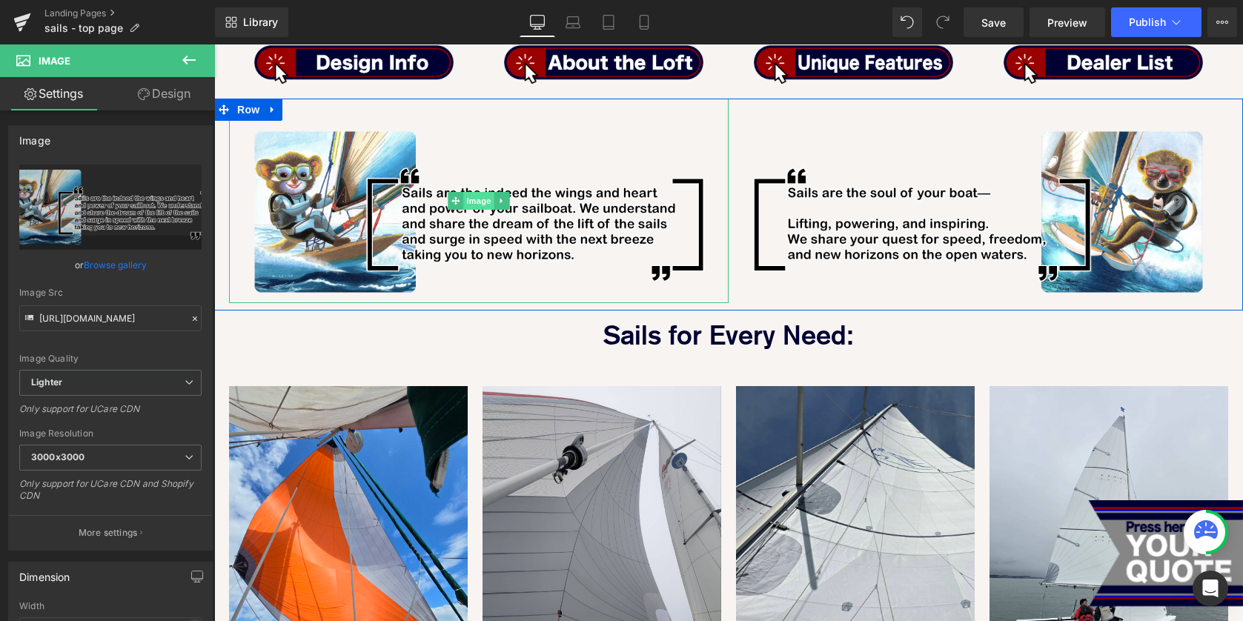
click at [475, 192] on span "Image" at bounding box center [478, 201] width 31 height 18
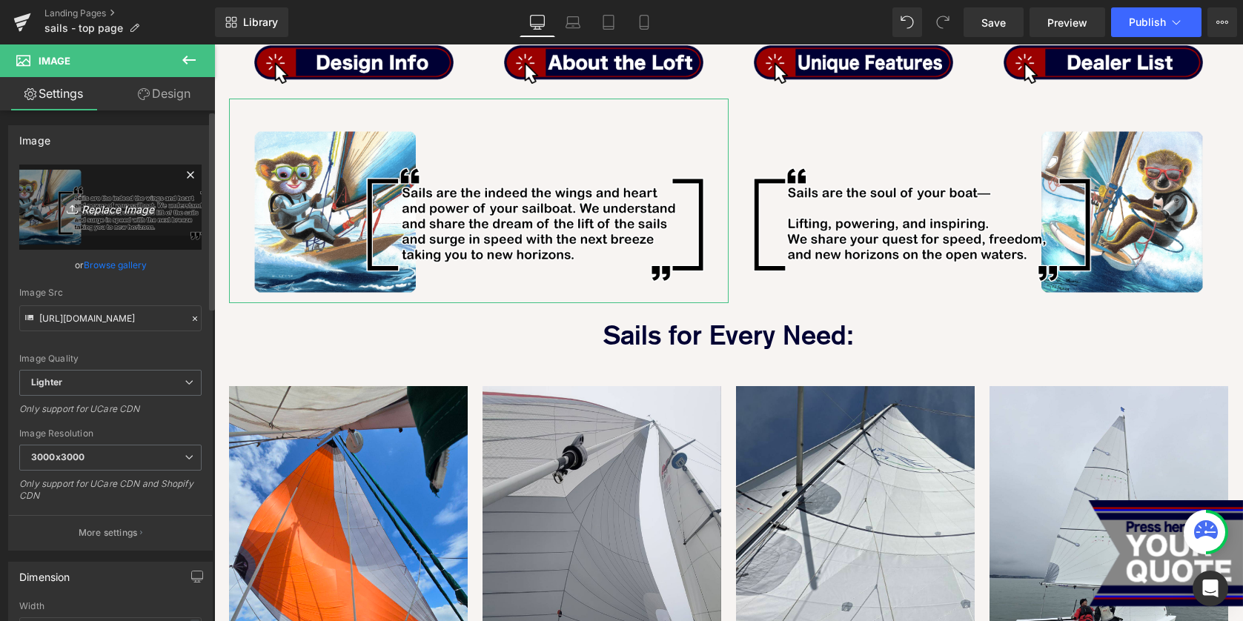
click at [122, 211] on icon "Replace Image" at bounding box center [110, 207] width 119 height 19
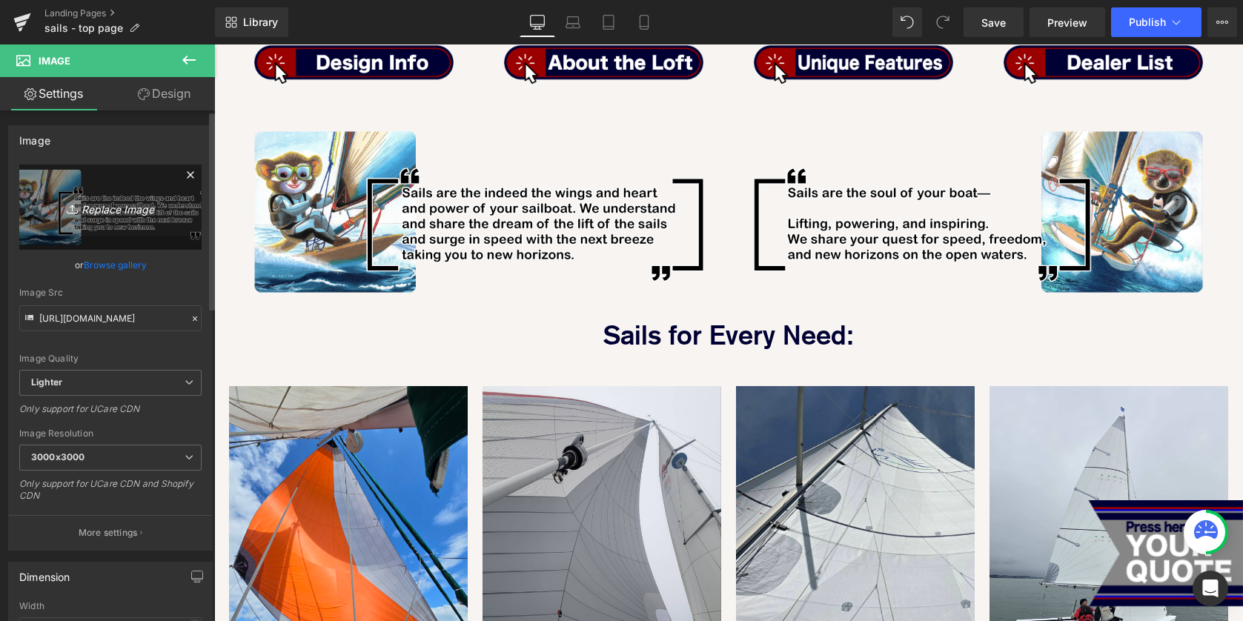
type input "C:\fakepath\quote_box_01.png"
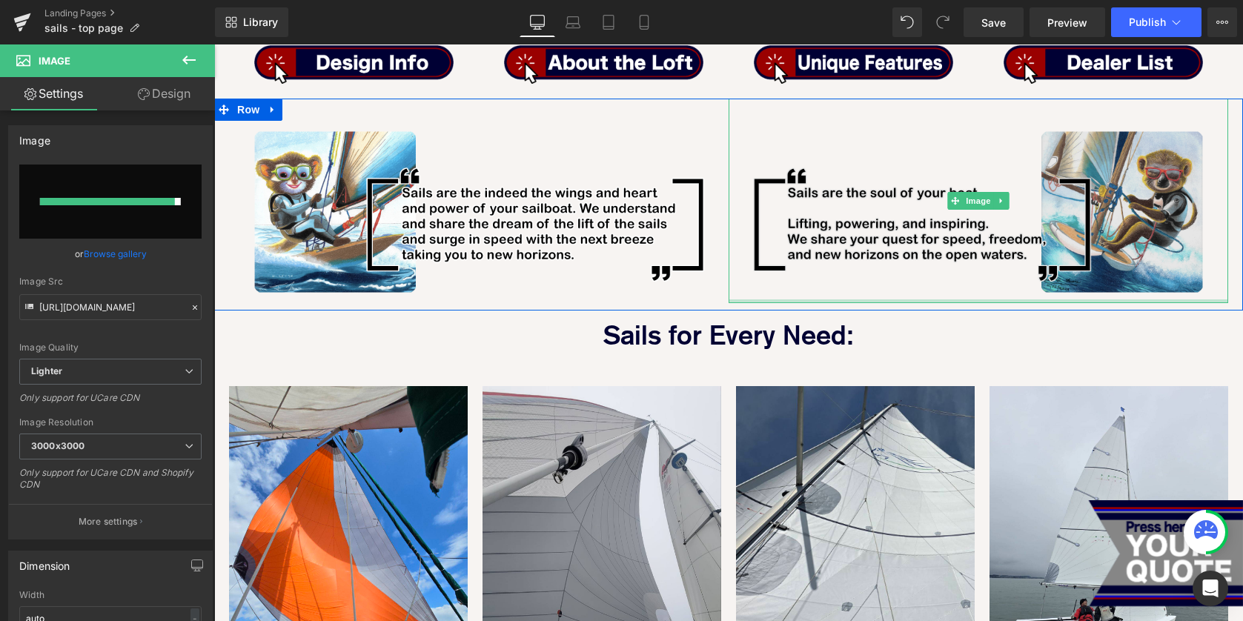
type input "https://ucarecdn.com/90b007fe-f0f8-4097-ae88-8cf86d240b93/-/format/auto/-/previ…"
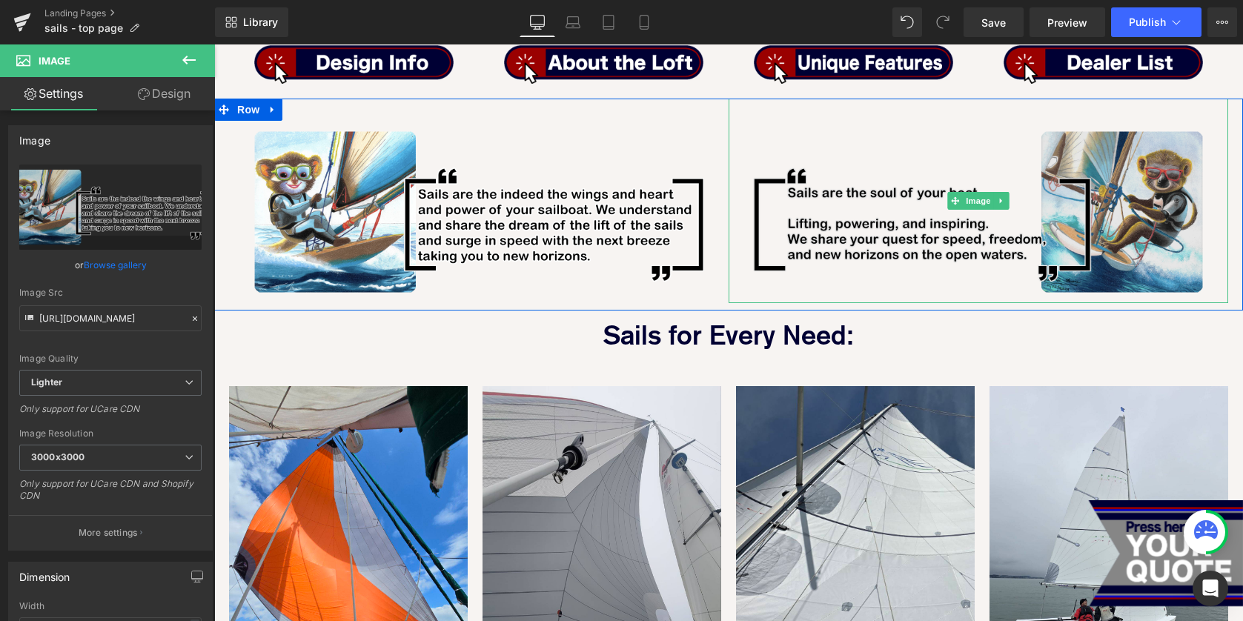
click at [929, 195] on img at bounding box center [979, 201] width 500 height 205
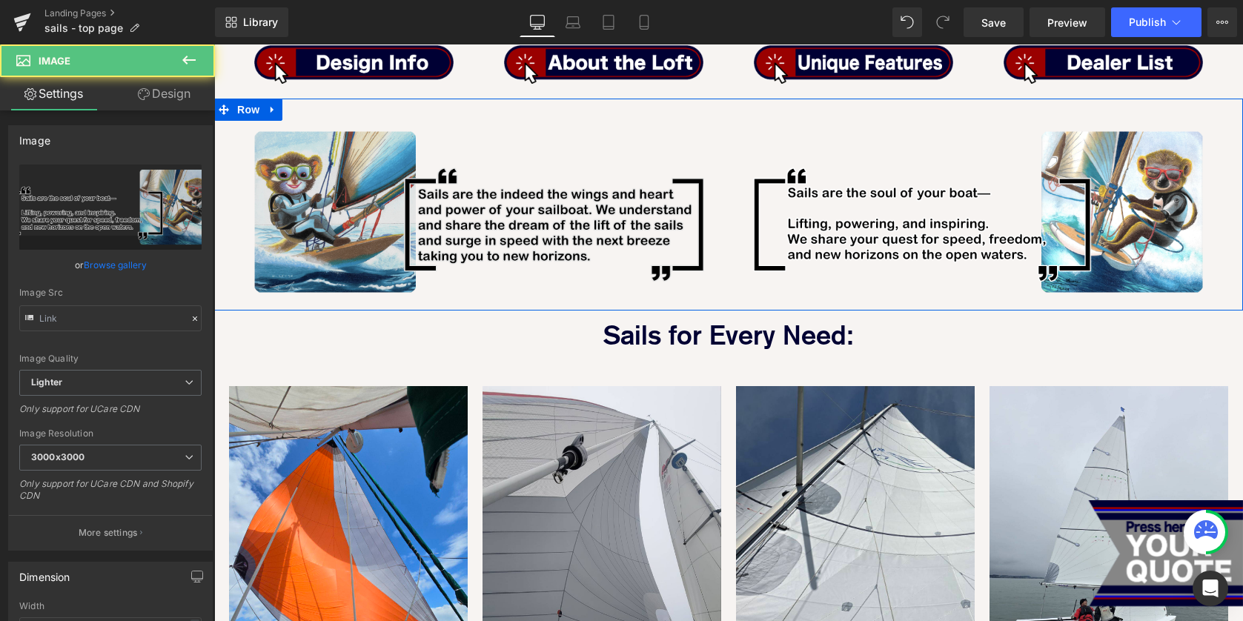
type input "https://ucarecdn.com/017f8373-bb8b-4814-897f-d2358d429a46/-/format/auto/-/previ…"
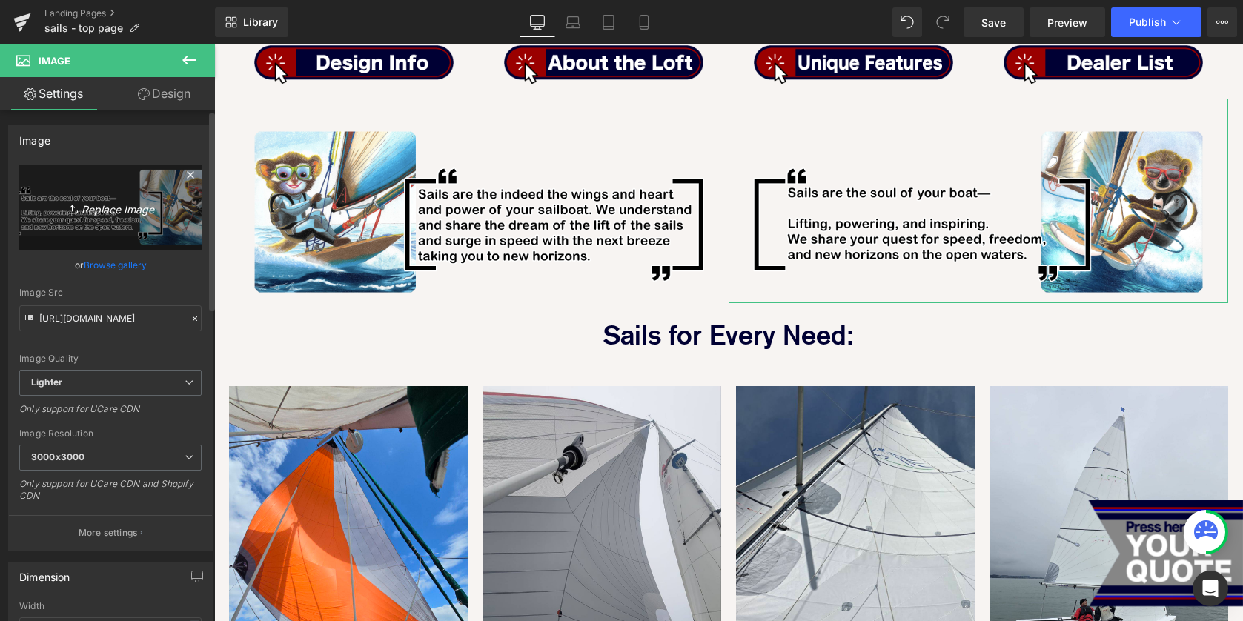
click at [103, 208] on icon "Replace Image" at bounding box center [110, 207] width 119 height 19
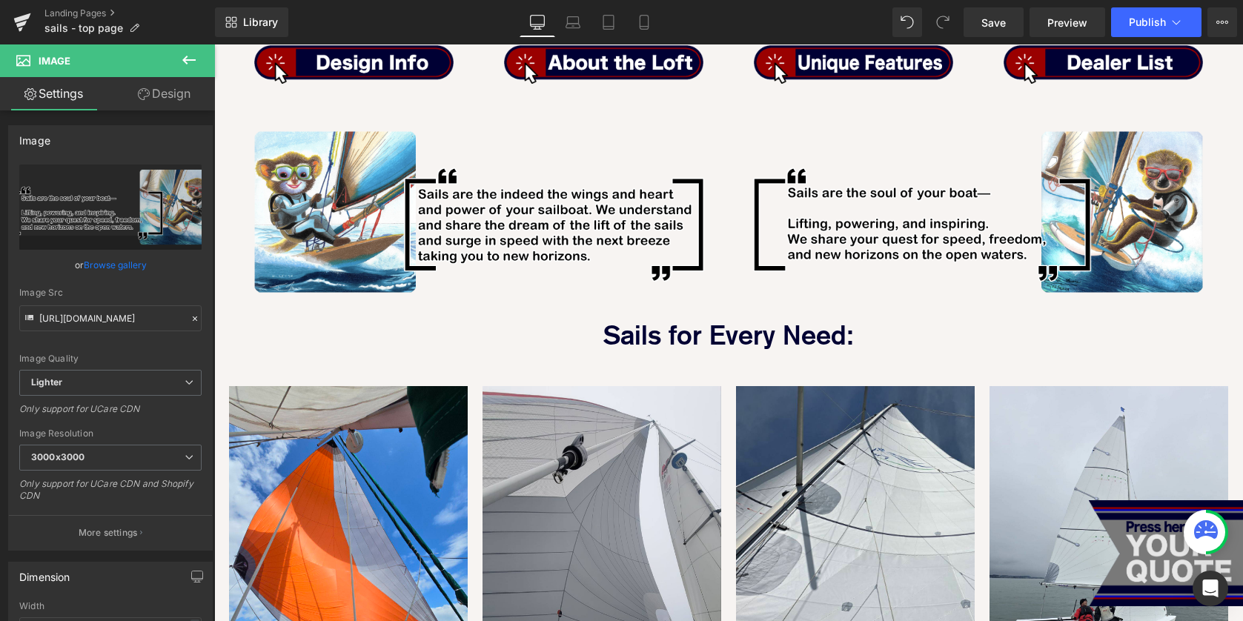
type input "C:\fakepath\quote_box_02.png"
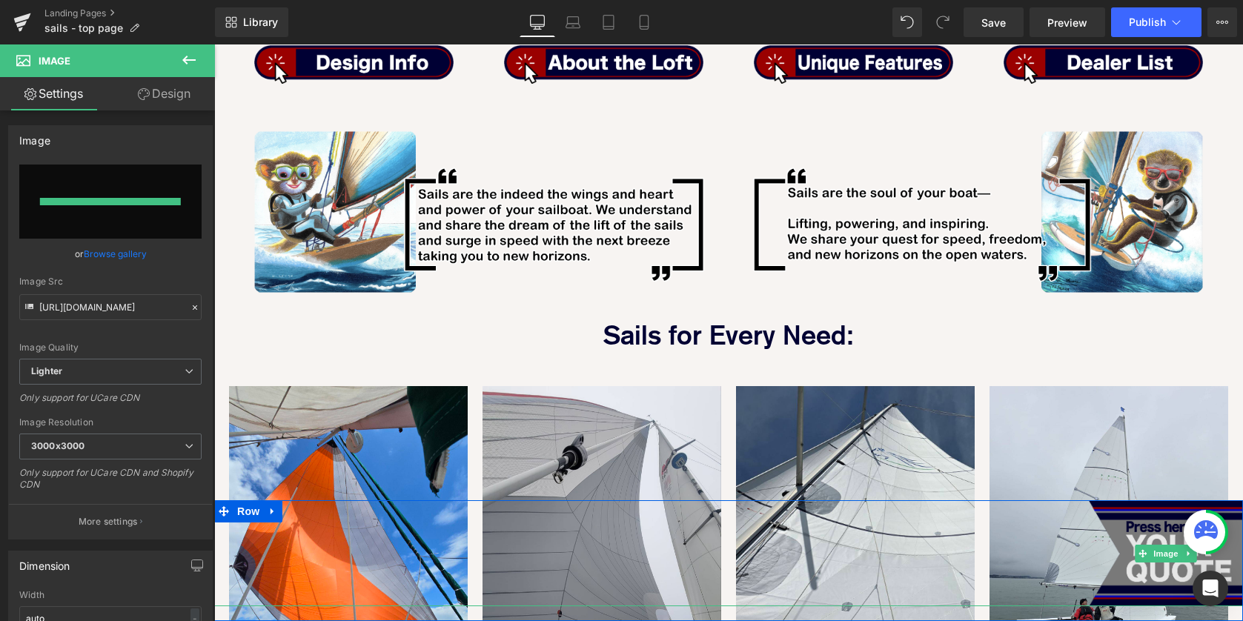
type input "https://ucarecdn.com/c678f8b5-fc9c-43bc-820e-a6452c5166e6/-/format/auto/-/previ…"
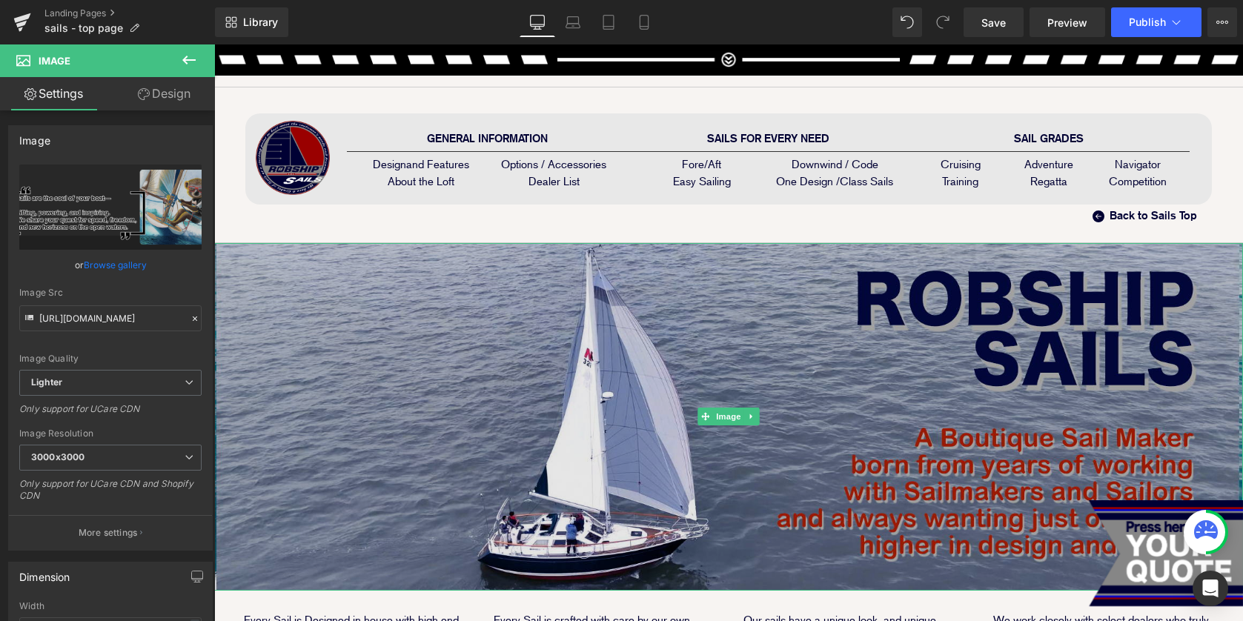
scroll to position [36, 0]
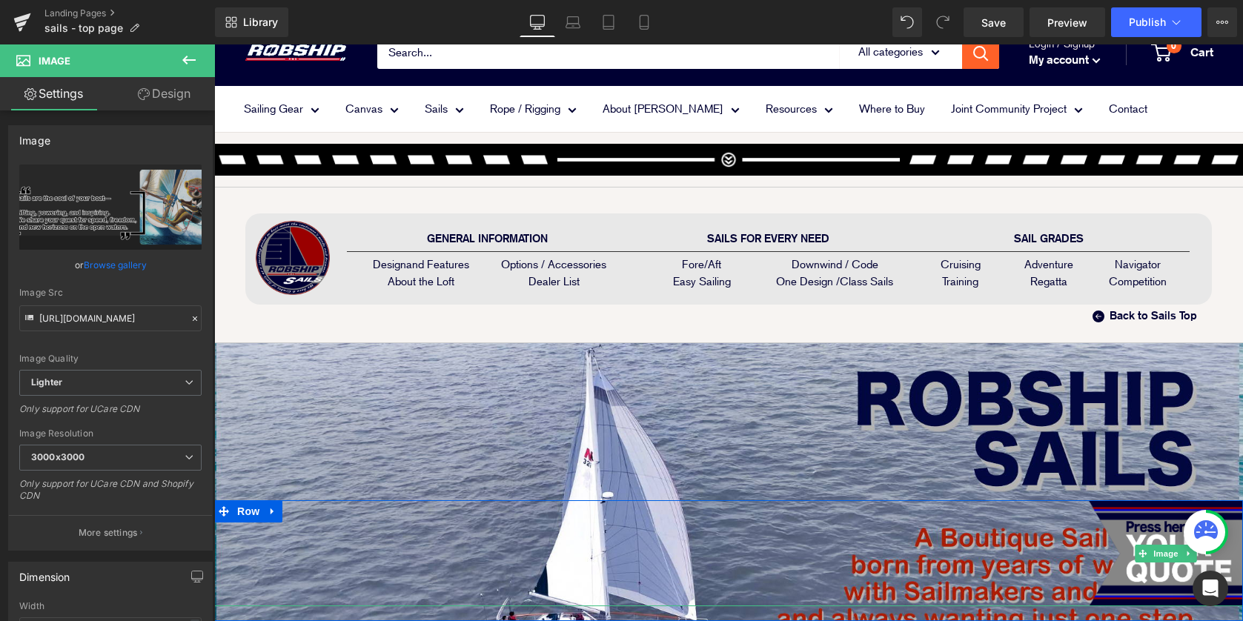
click at [728, 509] on link at bounding box center [728, 553] width 1029 height 106
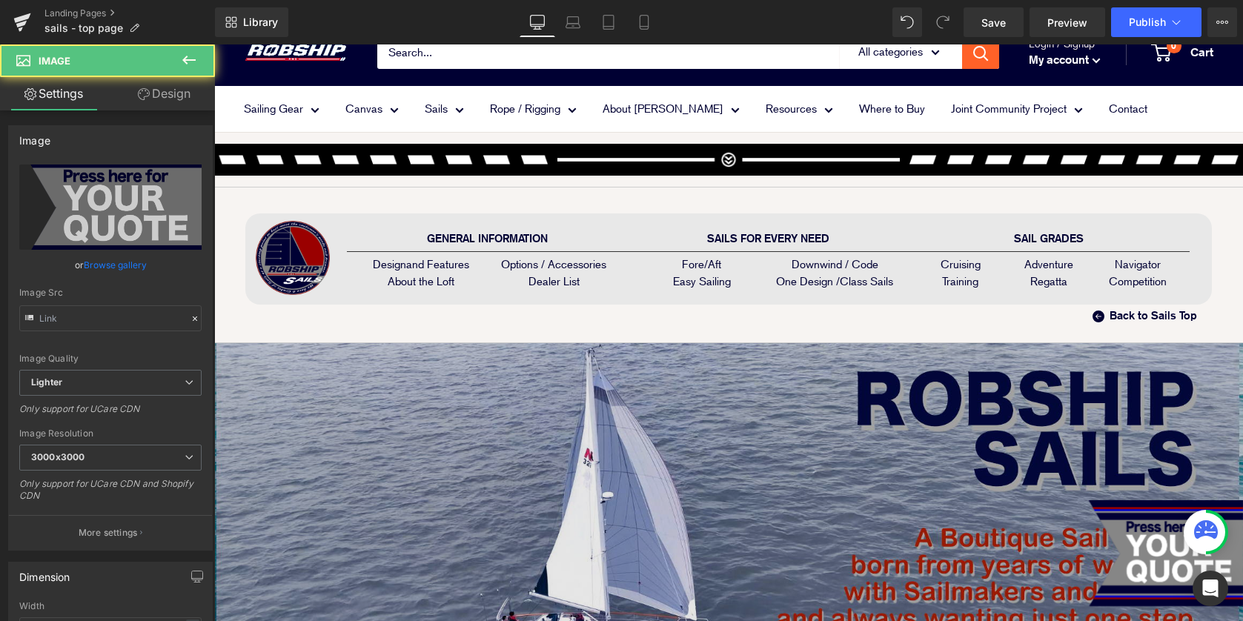
type input "https://ucarecdn.com/569e6ece-f1a1-4937-a2a0-d1d6b00609c2/-/format/auto/-/previ…"
click at [705, 443] on img at bounding box center [728, 517] width 1029 height 348
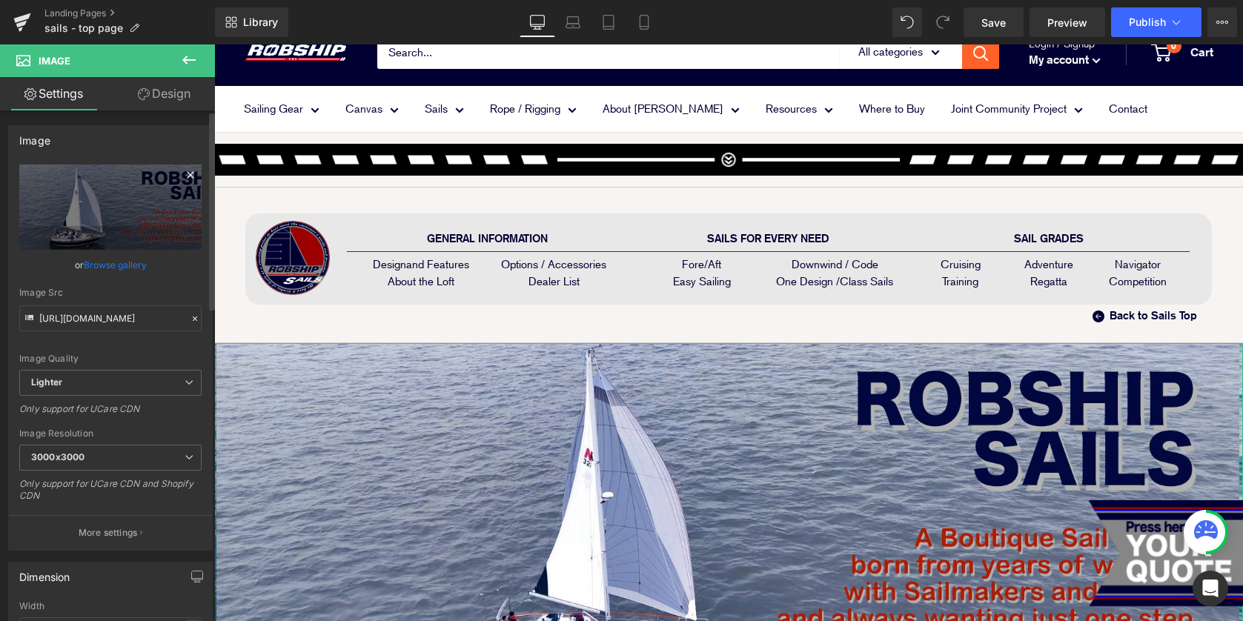
click at [191, 172] on icon at bounding box center [191, 175] width 18 height 18
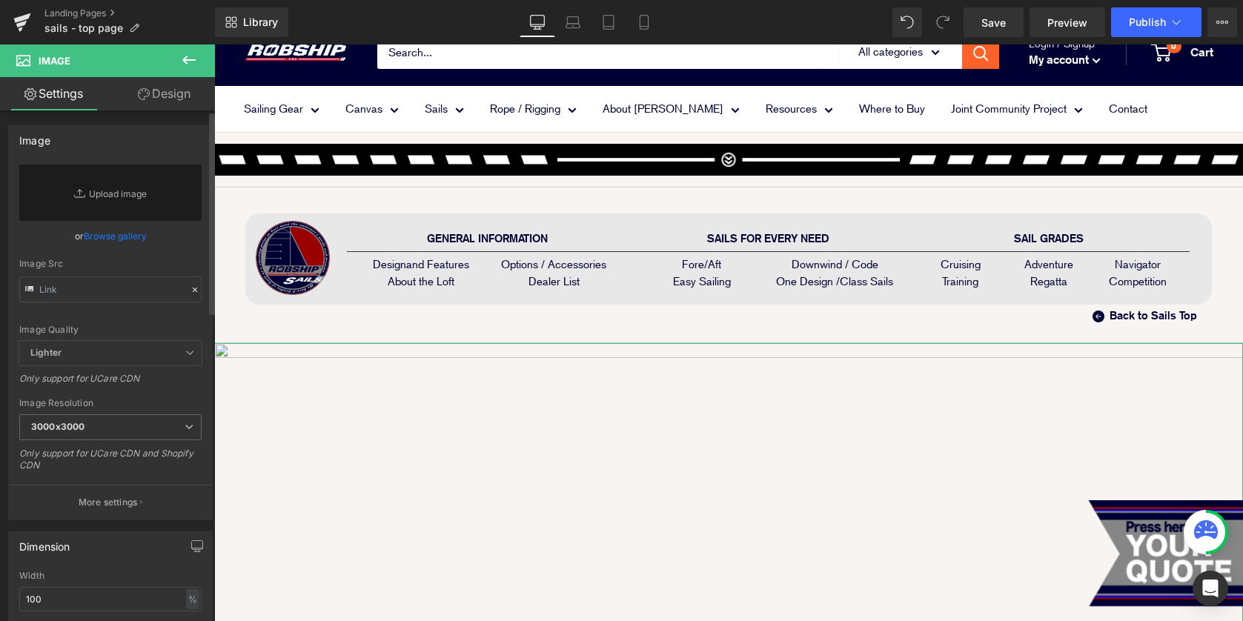
click at [83, 191] on icon at bounding box center [81, 193] width 15 height 15
type input "C:\fakepath\sail_top_banner.jpg"
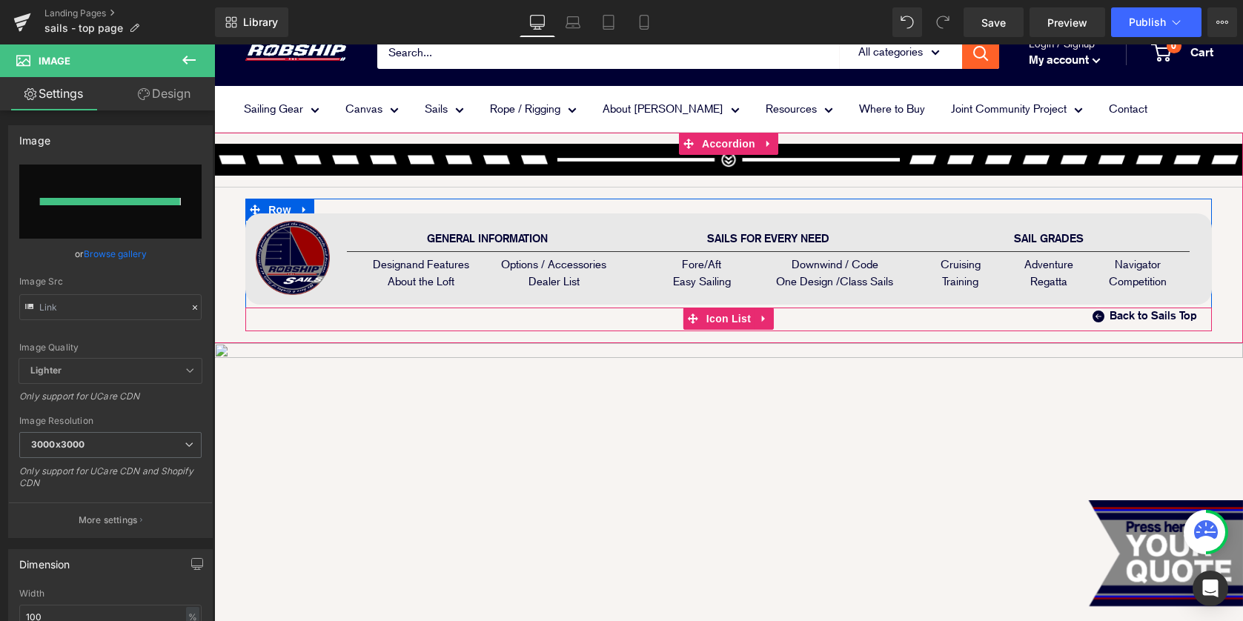
type input "https://ucarecdn.com/b3aae7ac-a4ec-4fad-b015-266596f08f7f/-/format/auto/-/previ…"
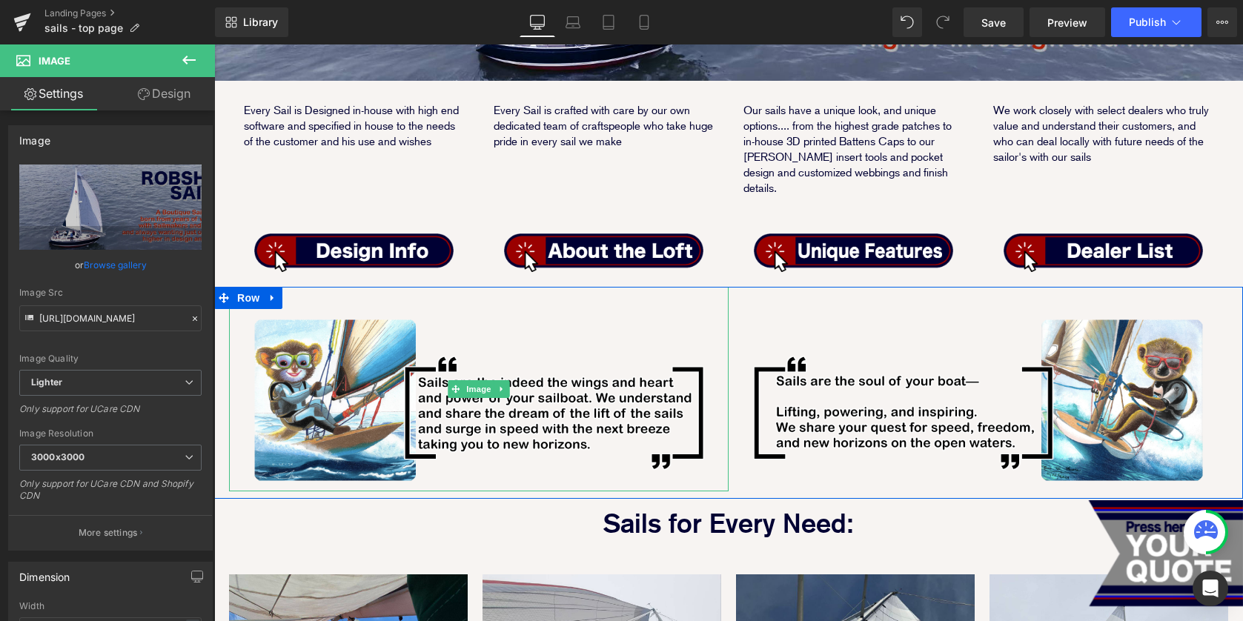
scroll to position [643, 0]
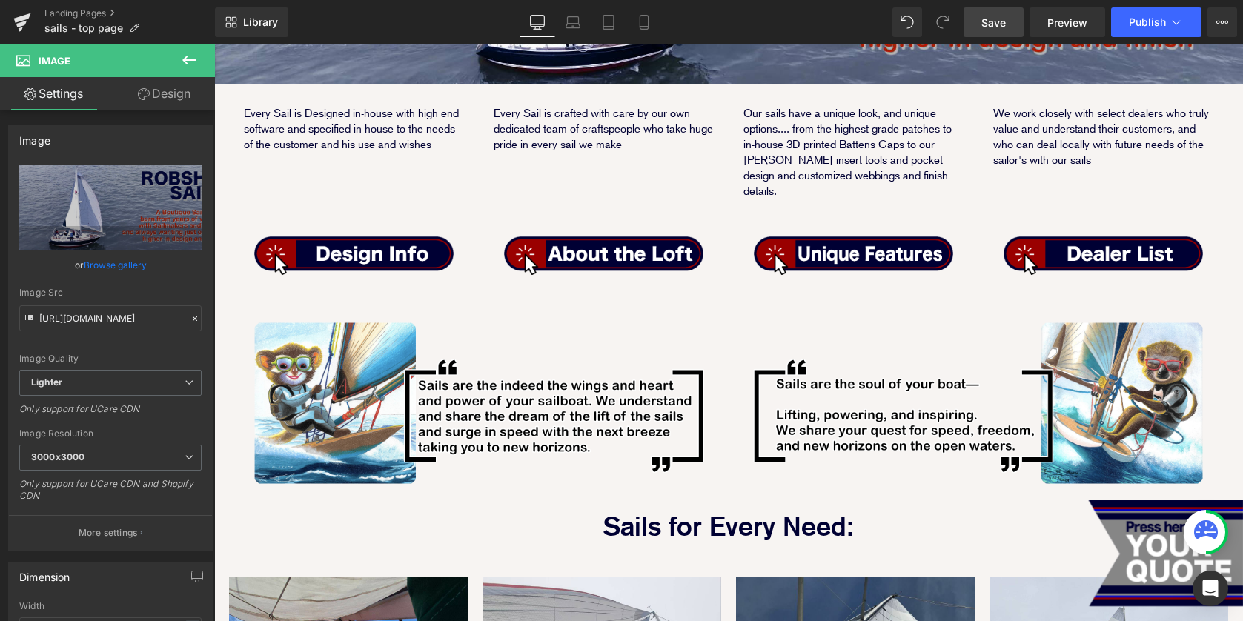
click at [976, 19] on link "Save" at bounding box center [994, 22] width 60 height 30
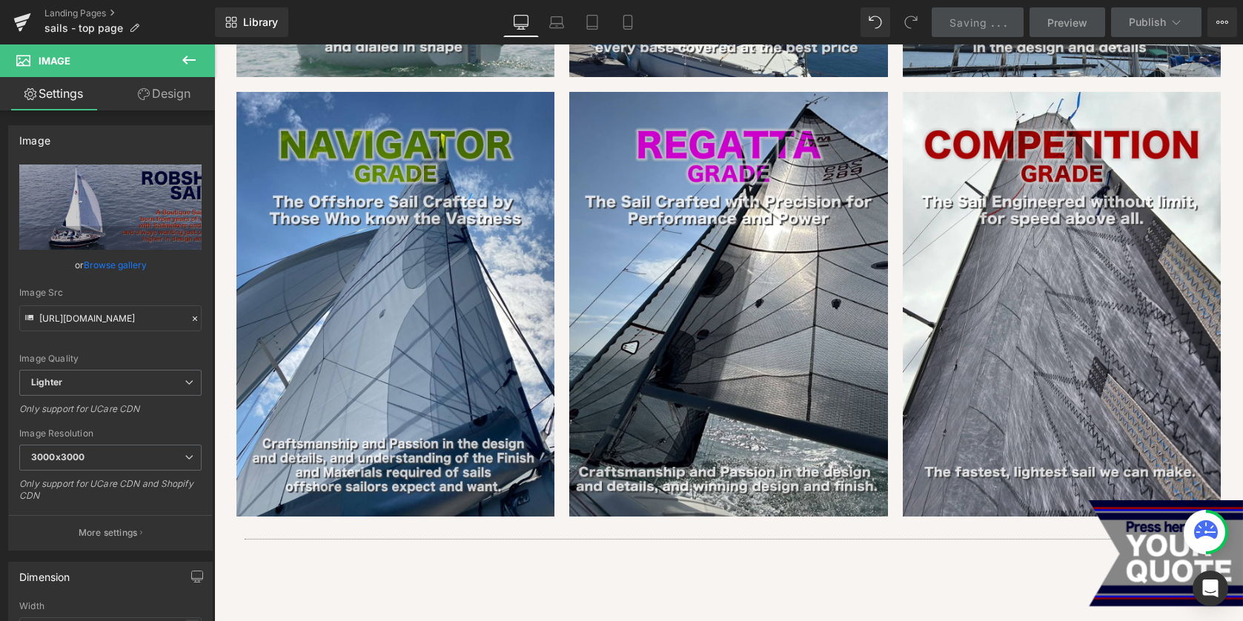
scroll to position [2223, 0]
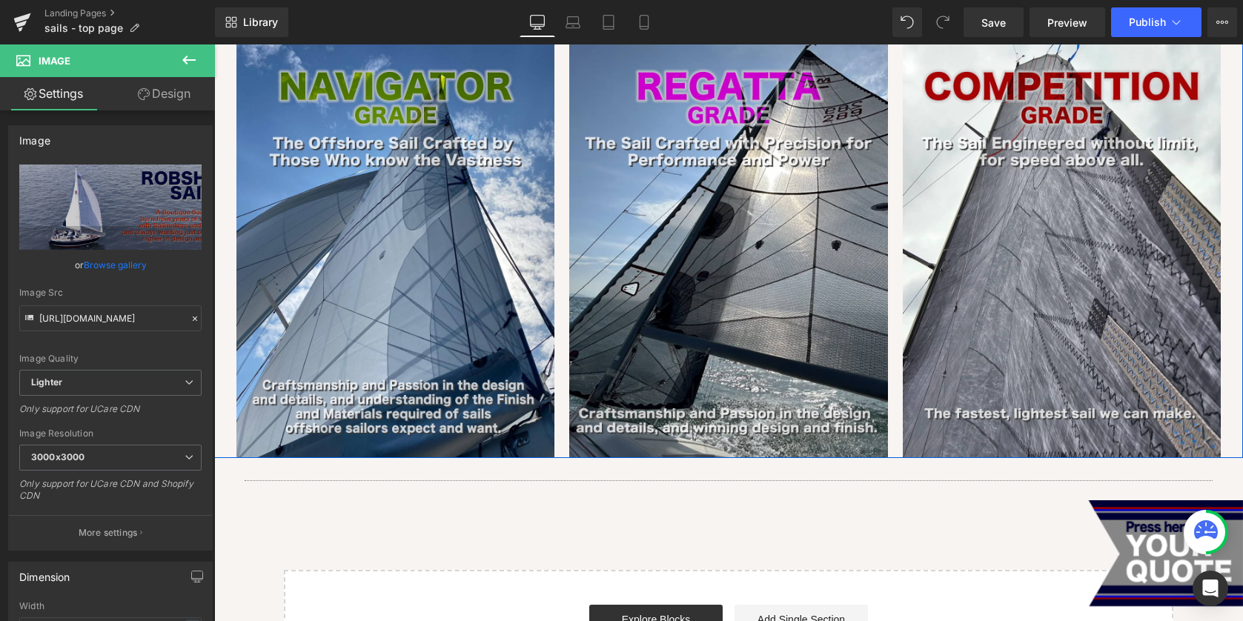
click at [225, 406] on div "Image Image Image Row" at bounding box center [728, 238] width 1029 height 439
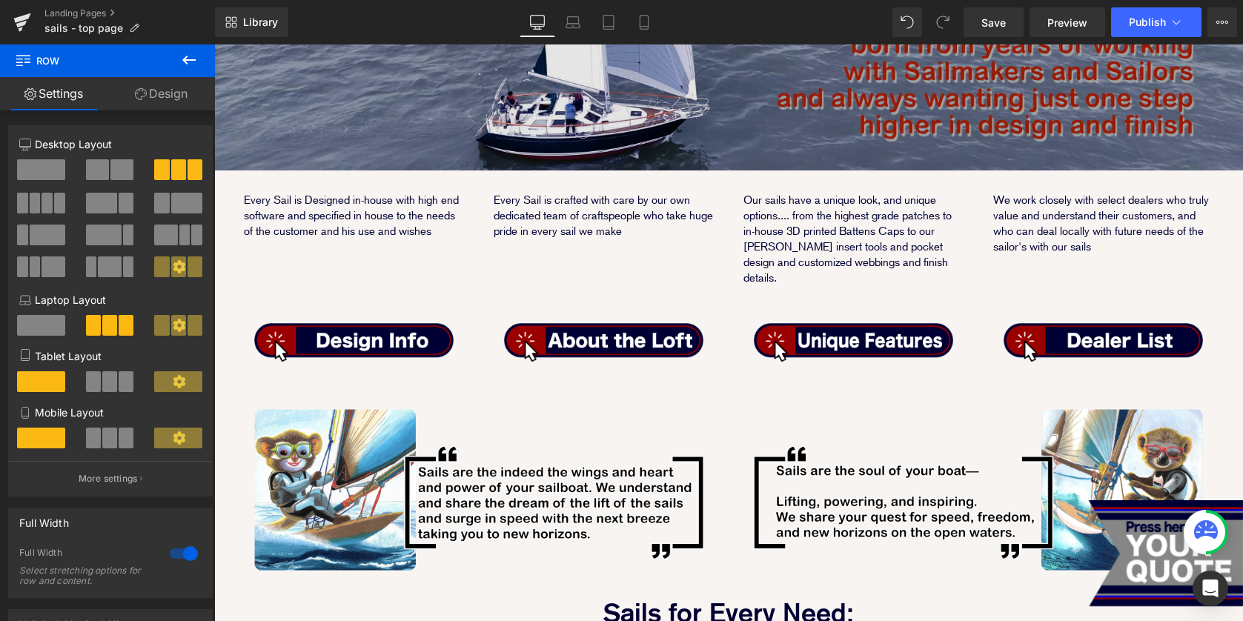
scroll to position [606, 0]
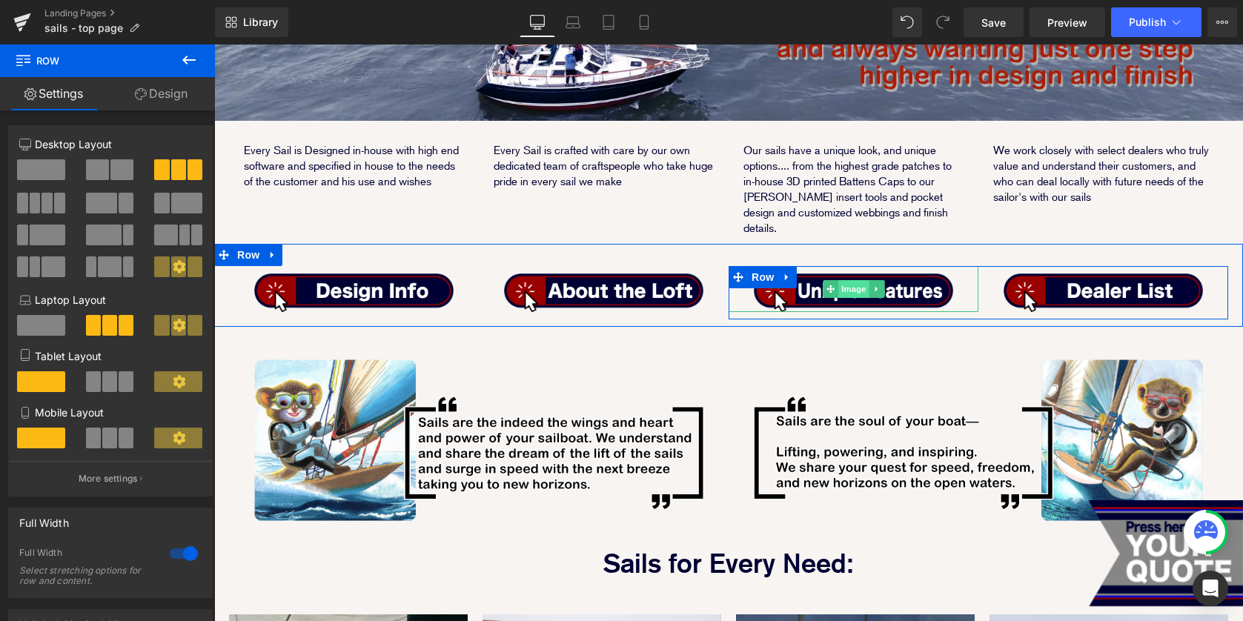
click at [852, 280] on span "Image" at bounding box center [853, 289] width 31 height 18
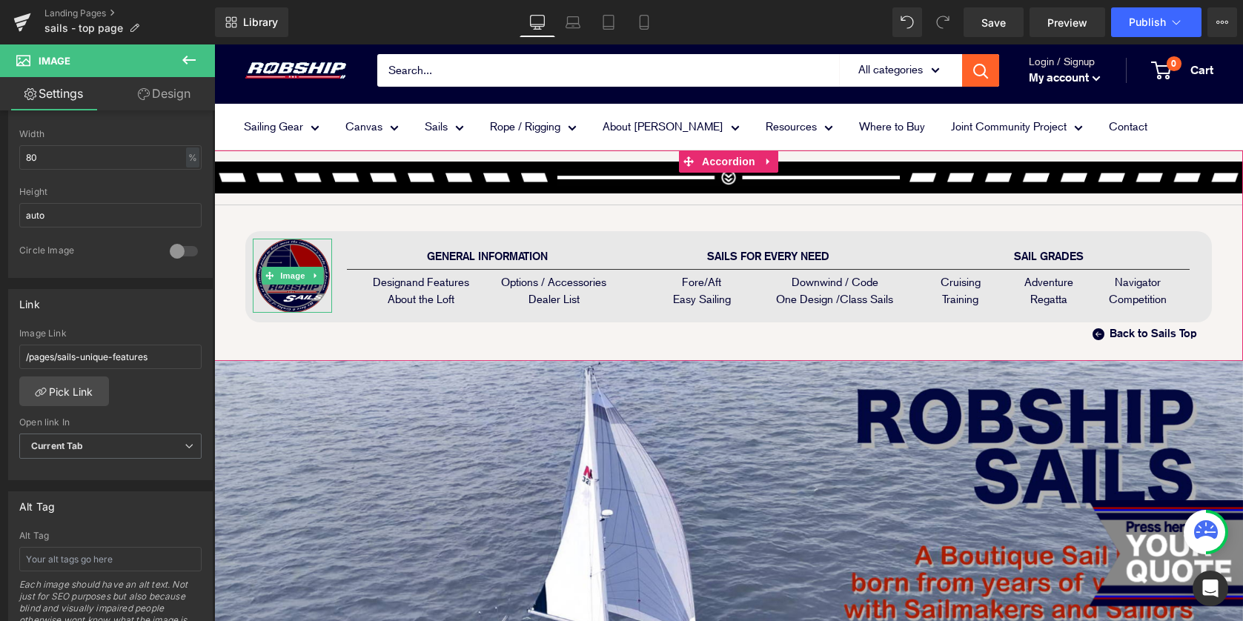
scroll to position [0, 0]
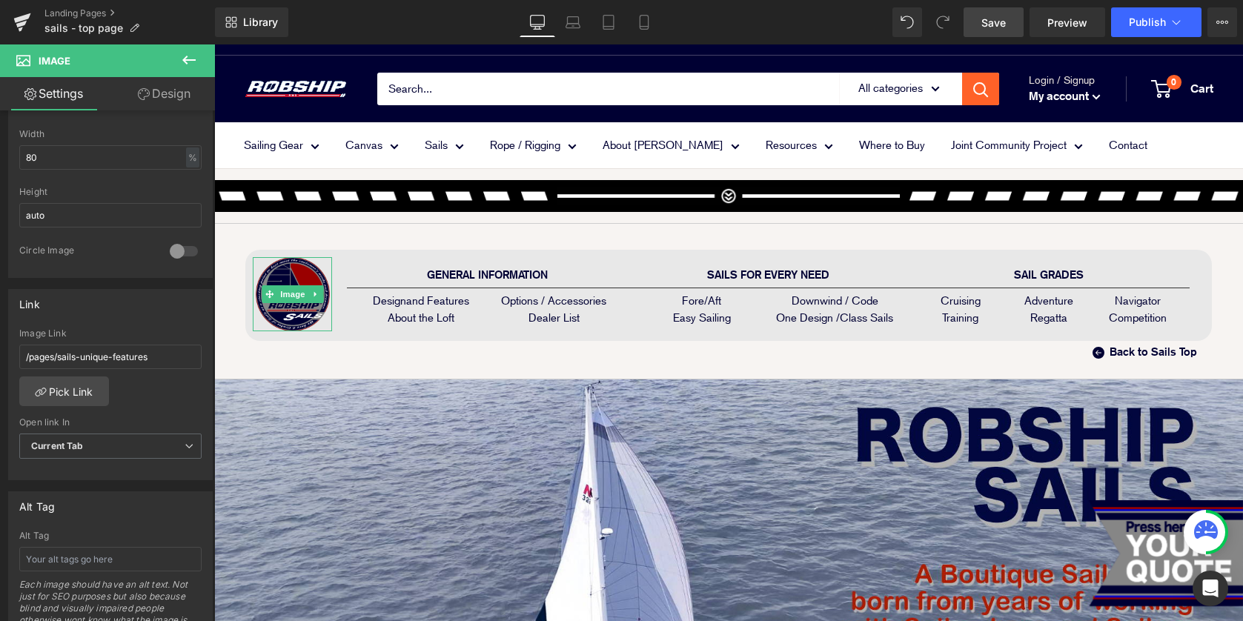
click at [1004, 15] on span "Save" at bounding box center [994, 23] width 24 height 16
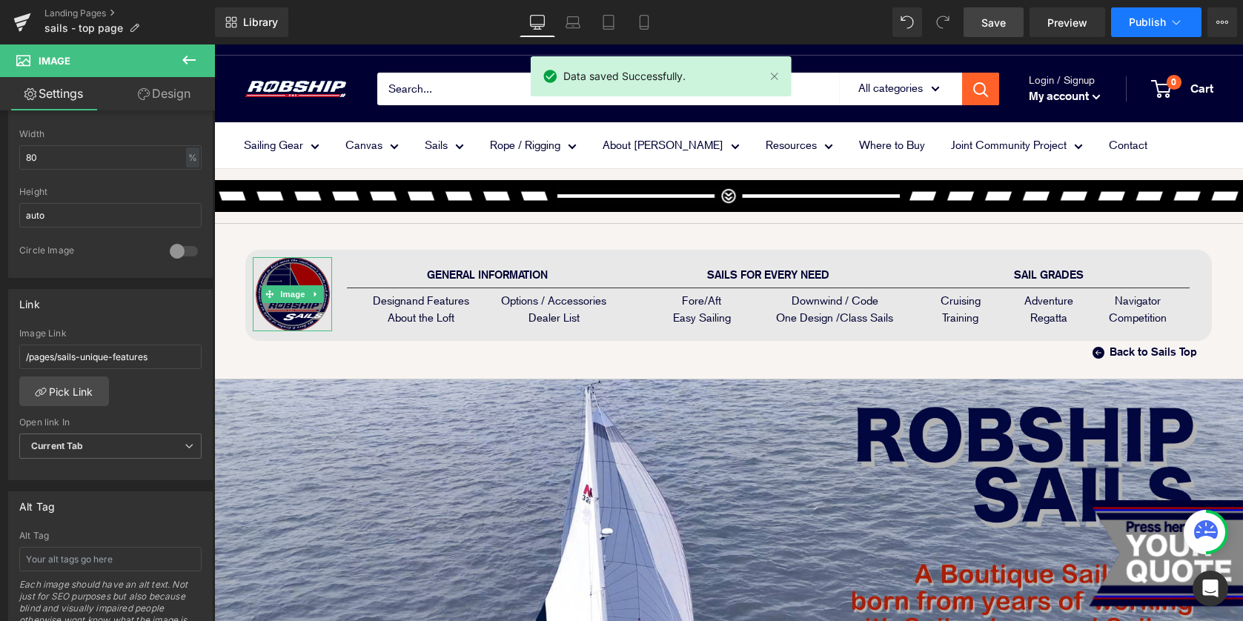
click at [1133, 21] on span "Publish" at bounding box center [1147, 22] width 37 height 12
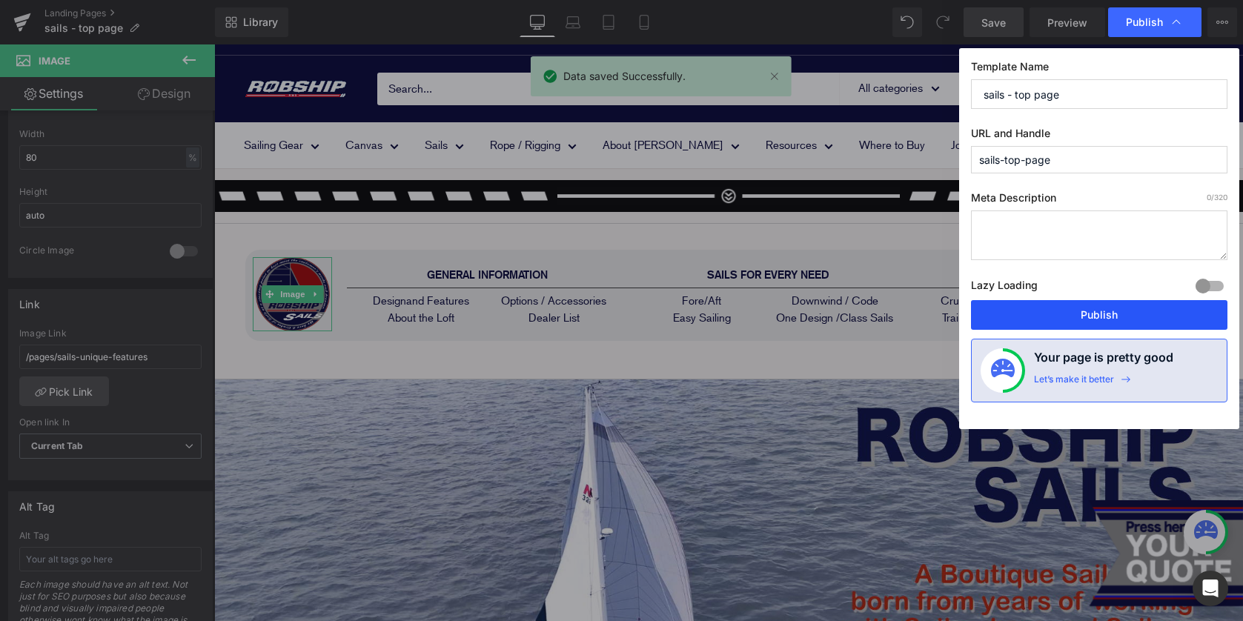
click at [1095, 315] on button "Publish" at bounding box center [1099, 315] width 257 height 30
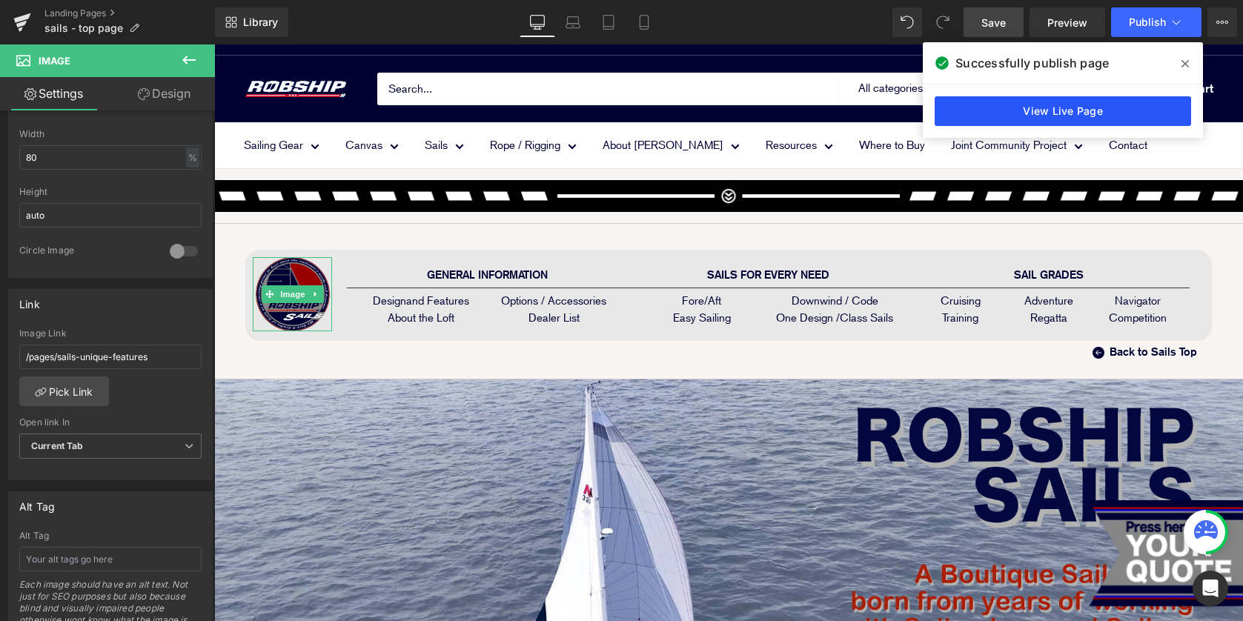
click at [1136, 124] on link "View Live Page" at bounding box center [1063, 111] width 257 height 30
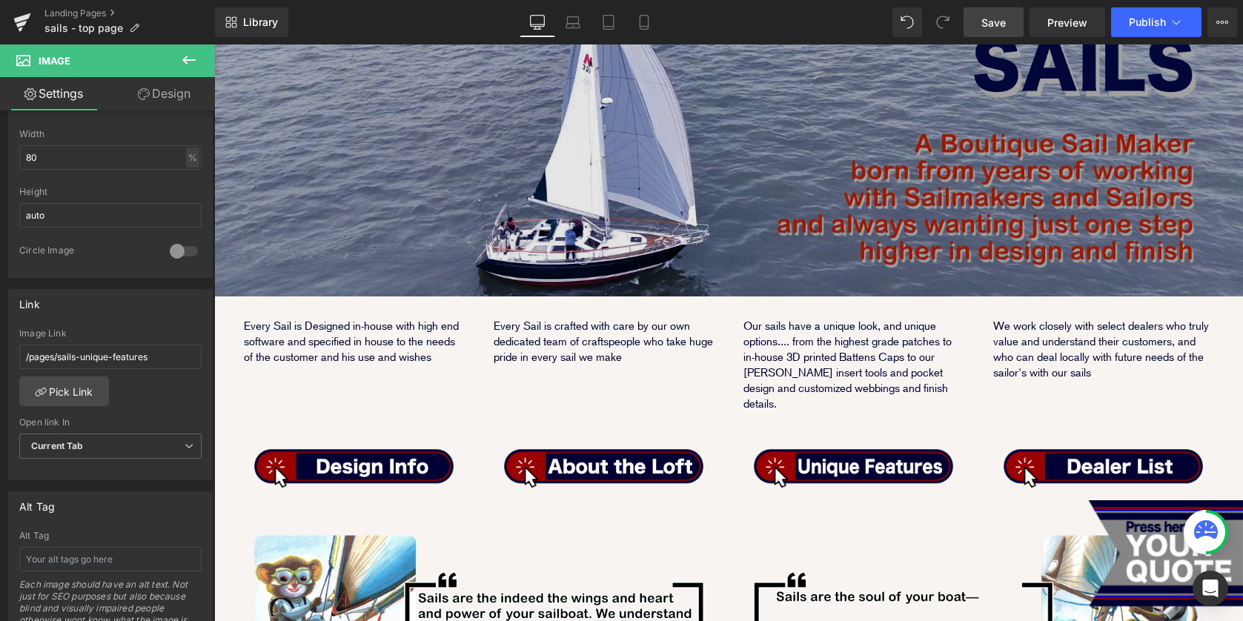
scroll to position [463, 0]
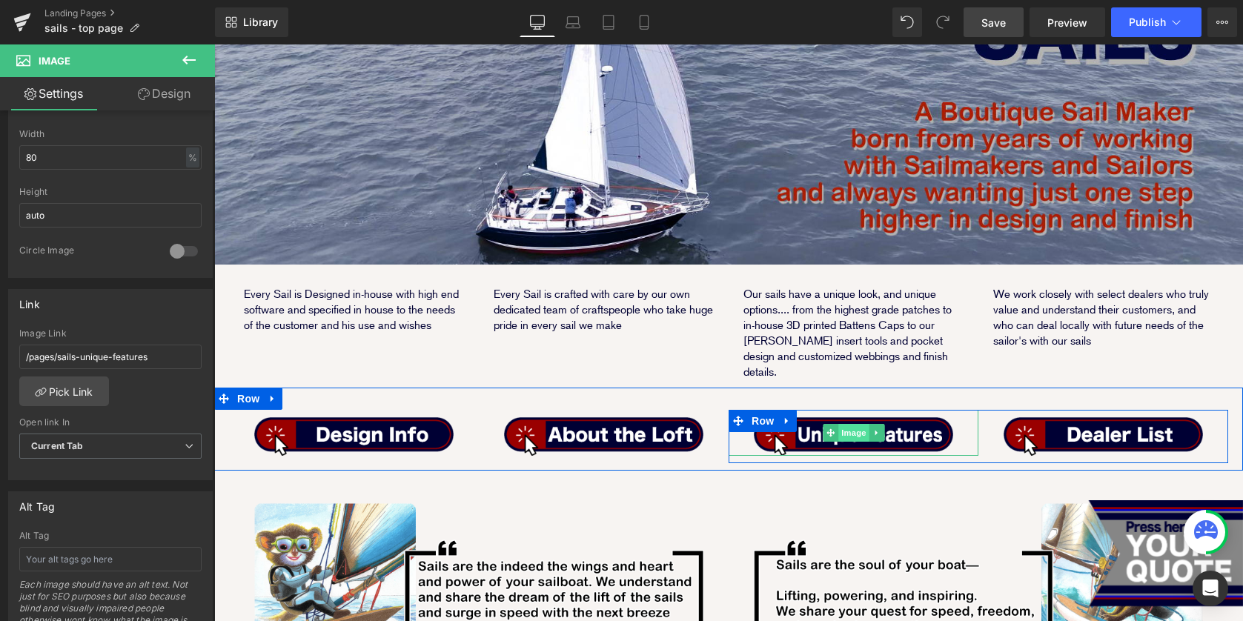
click at [856, 424] on span "Image" at bounding box center [853, 433] width 31 height 18
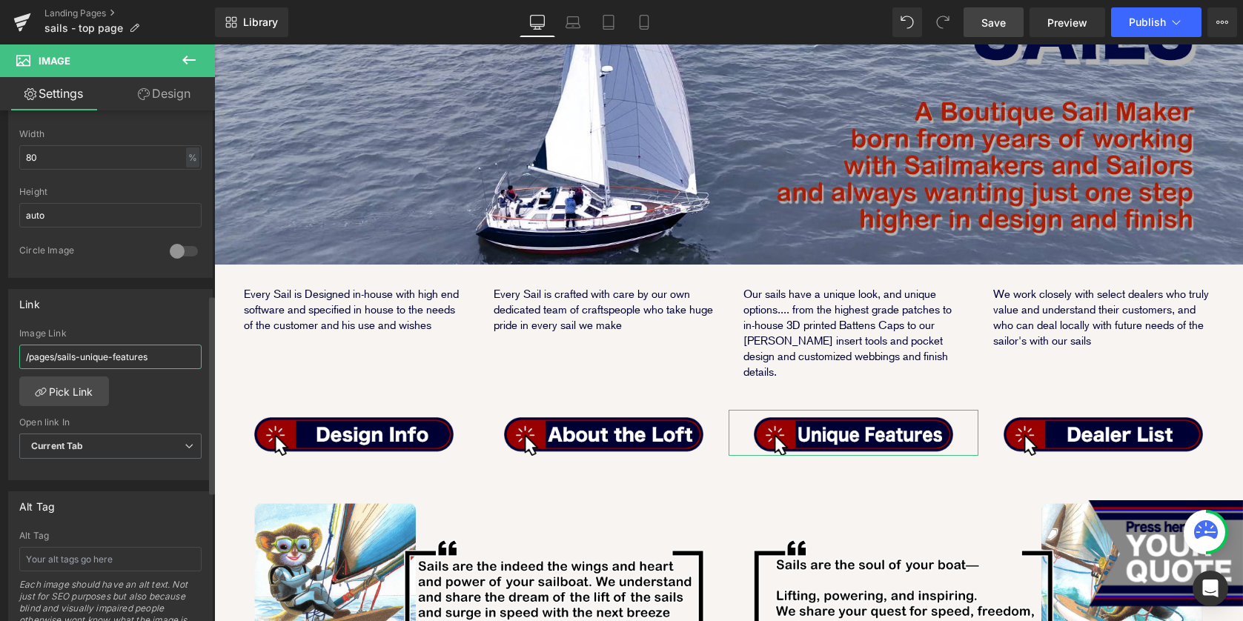
click at [171, 359] on input "/pages/sails-unique-features" at bounding box center [110, 357] width 182 height 24
drag, startPoint x: 174, startPoint y: 359, endPoint x: 0, endPoint y: 327, distance: 177.1
click at [0, 327] on div "Link /pages/sails-unique-features Image Link /pages/sails-unique-features Pick …" at bounding box center [111, 379] width 222 height 203
paste input "options-and-accessori"
type input "/pages/sails-options-and-accessories"
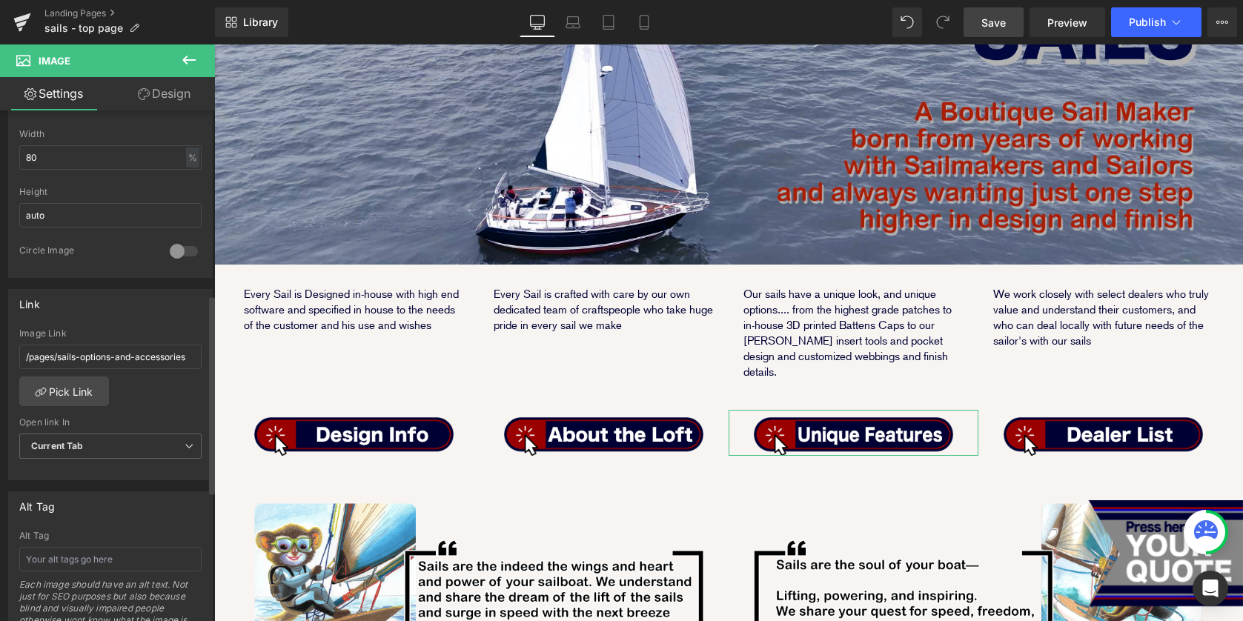
click at [163, 397] on div "/pages/sails-options-and-accessories Image Link /pages/sails-options-and-access…" at bounding box center [110, 404] width 203 height 152
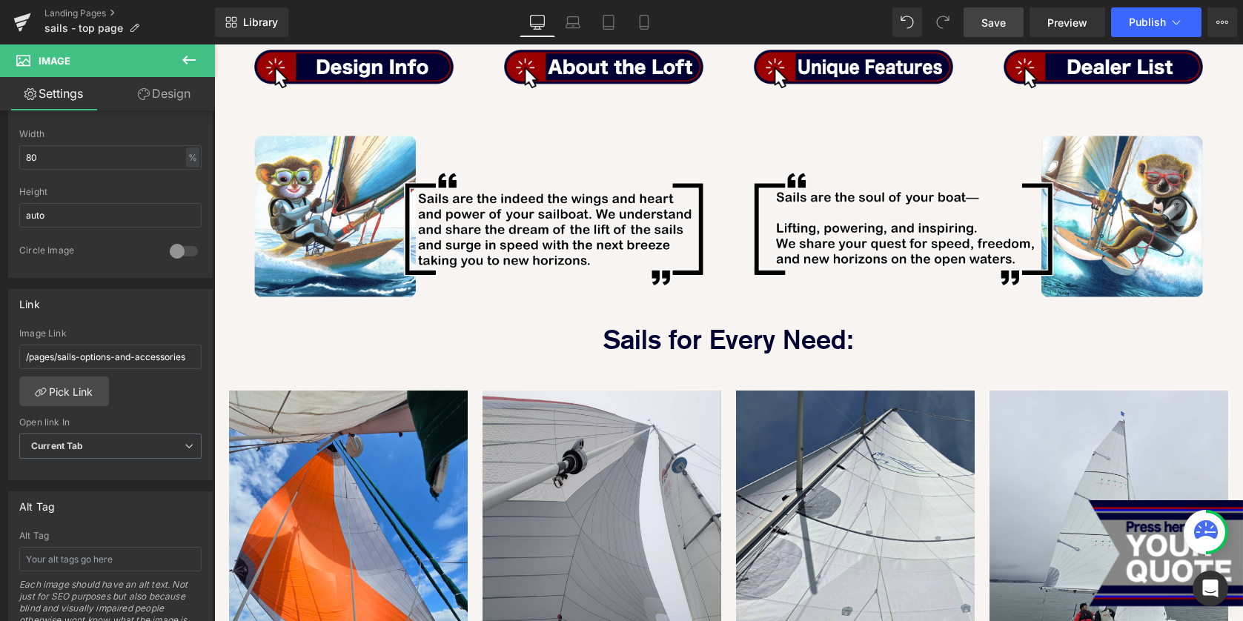
scroll to position [733, 0]
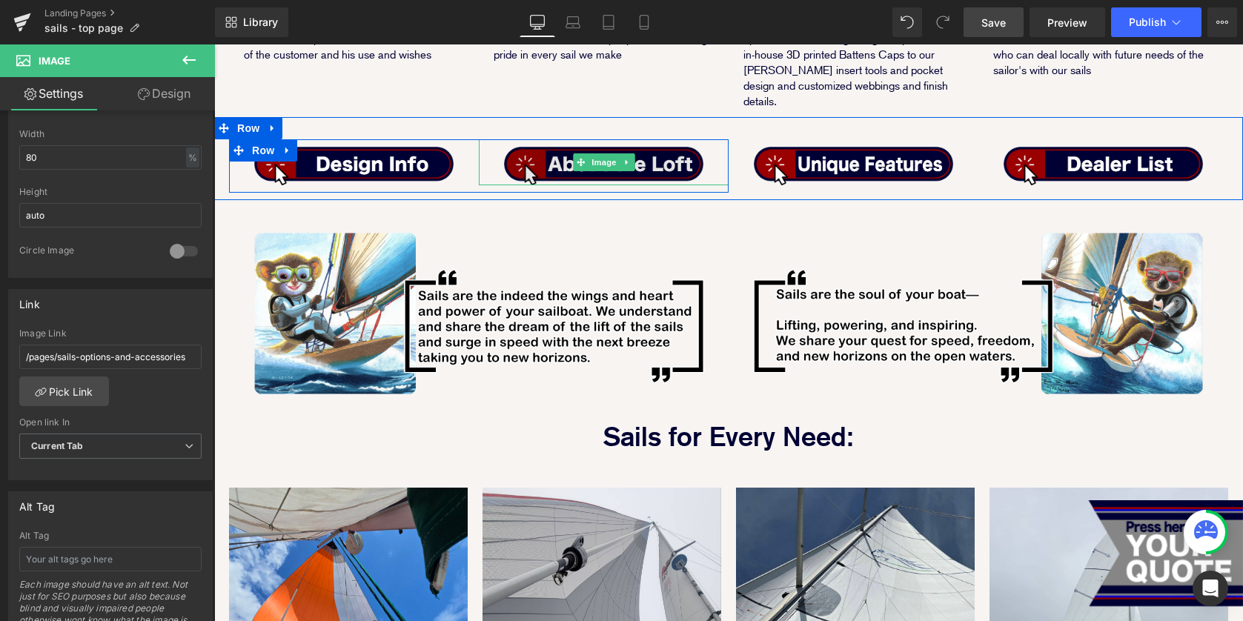
click at [649, 153] on img at bounding box center [604, 162] width 200 height 46
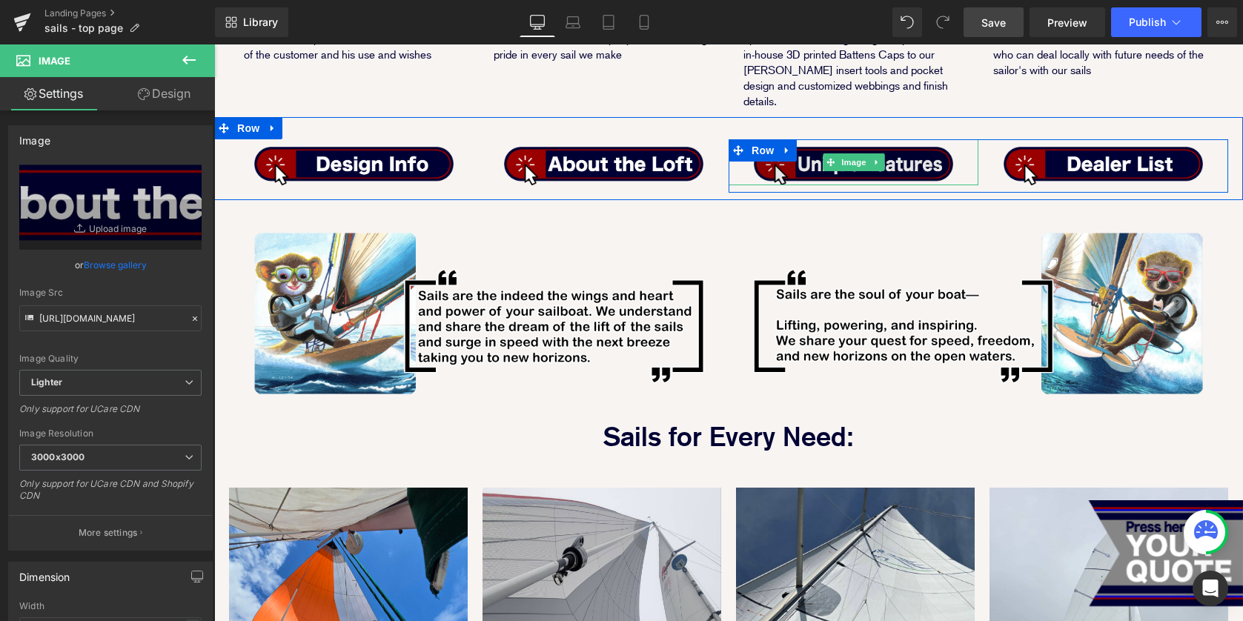
click at [919, 150] on img at bounding box center [854, 162] width 200 height 46
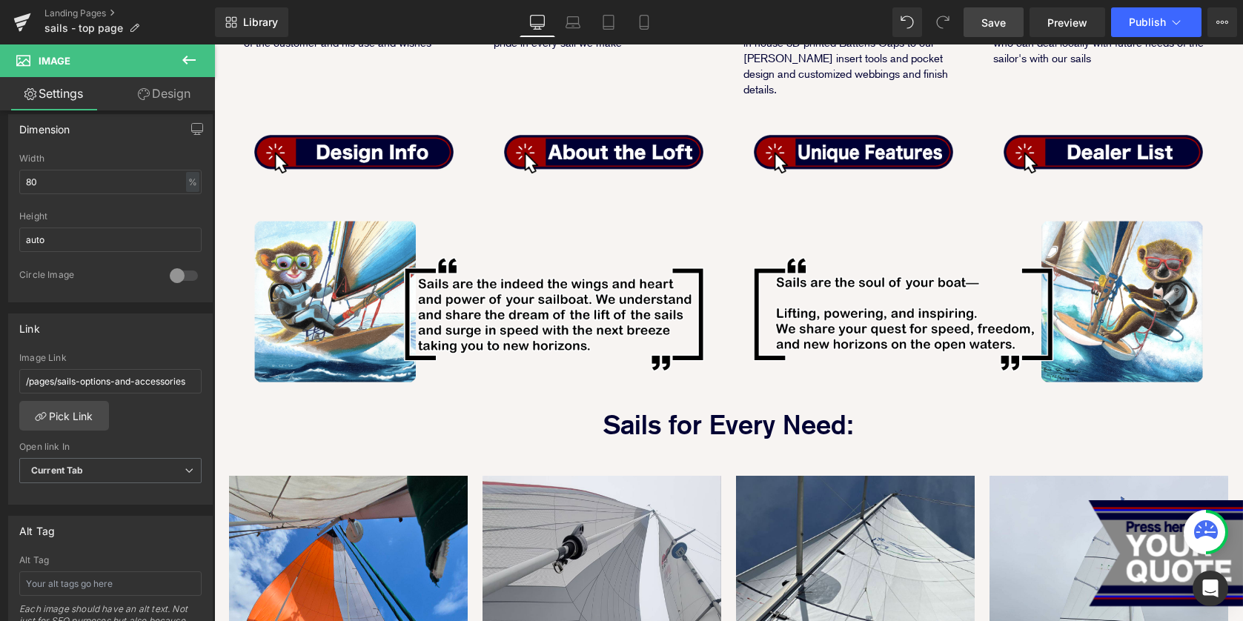
scroll to position [687, 0]
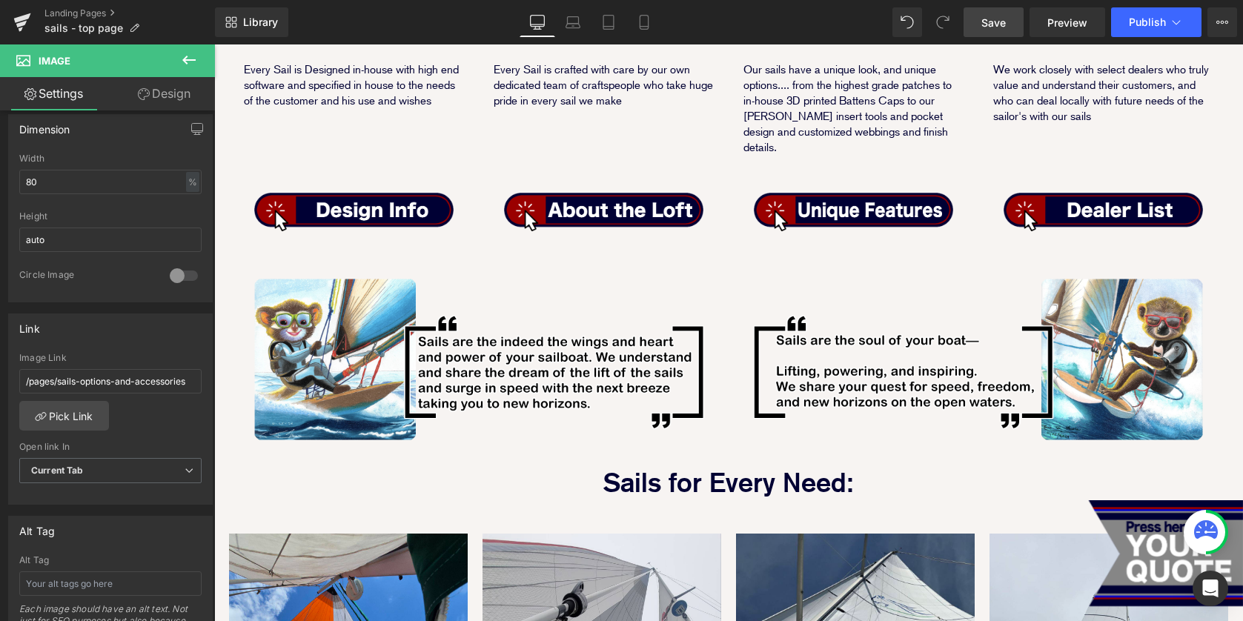
click at [363, 211] on div "Image" at bounding box center [354, 208] width 250 height 46
click at [366, 199] on span "Image" at bounding box center [354, 208] width 31 height 18
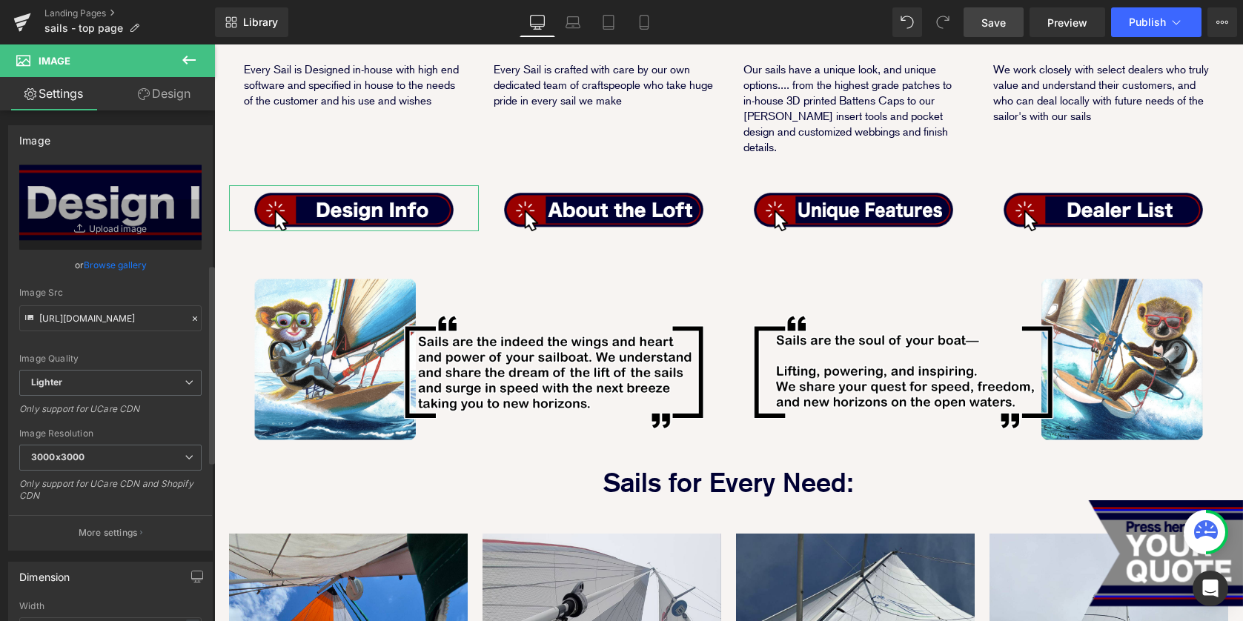
scroll to position [394, 0]
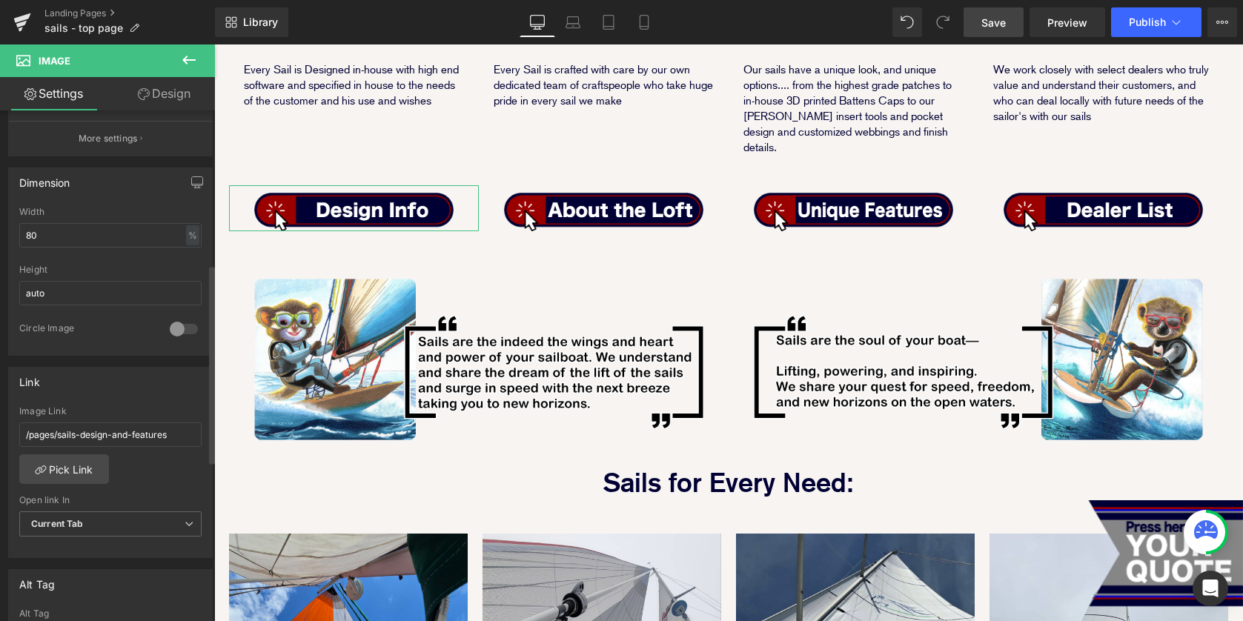
type input "/pages/sails-design-and-features"
click at [81, 394] on div "Link /pages/sails-design-and-features Image Link /pages/sails-design-and-featur…" at bounding box center [110, 463] width 205 height 192
click at [999, 16] on span "Save" at bounding box center [994, 23] width 24 height 16
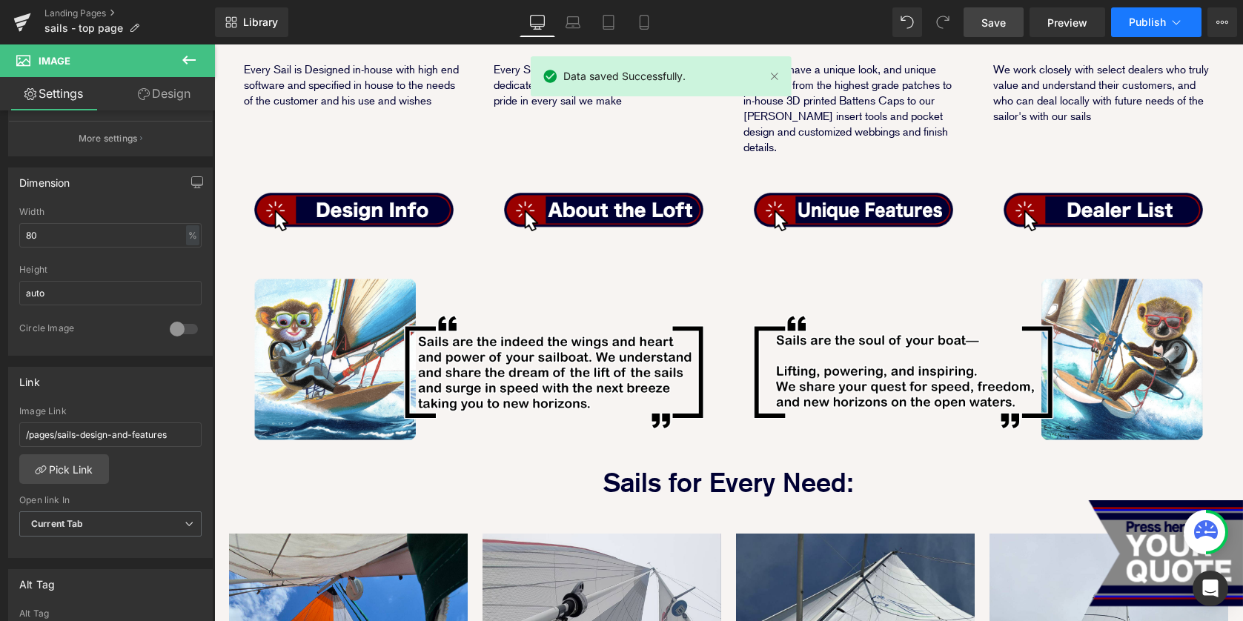
click at [1146, 29] on button "Publish" at bounding box center [1156, 22] width 90 height 30
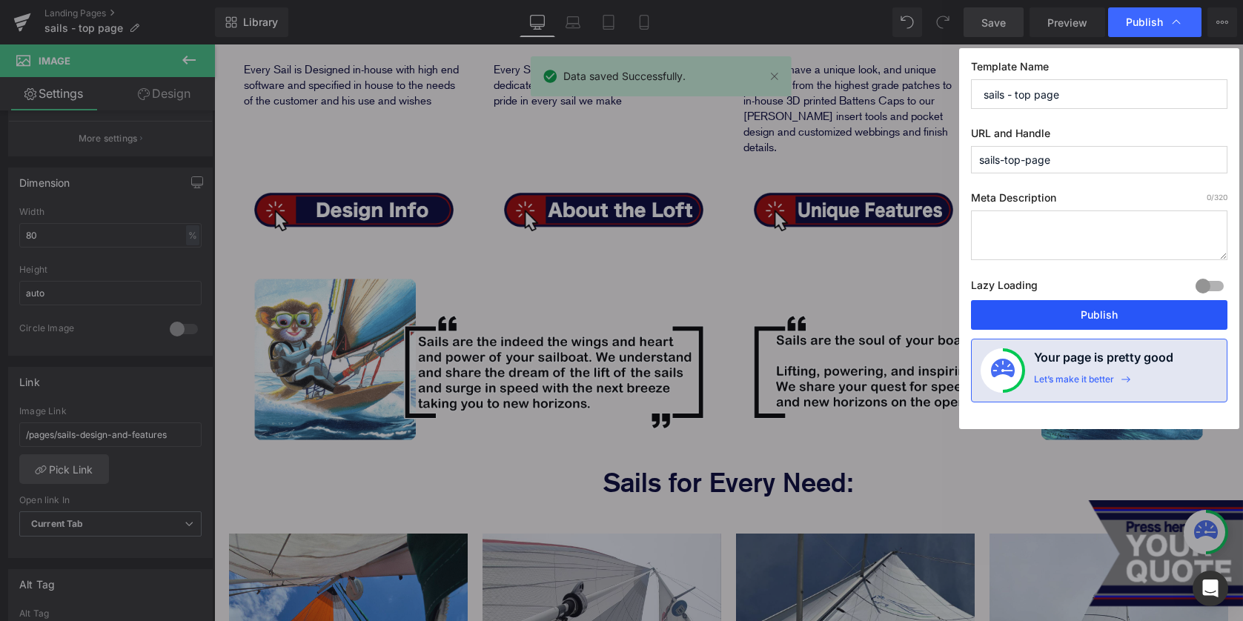
click at [1077, 319] on button "Publish" at bounding box center [1099, 315] width 257 height 30
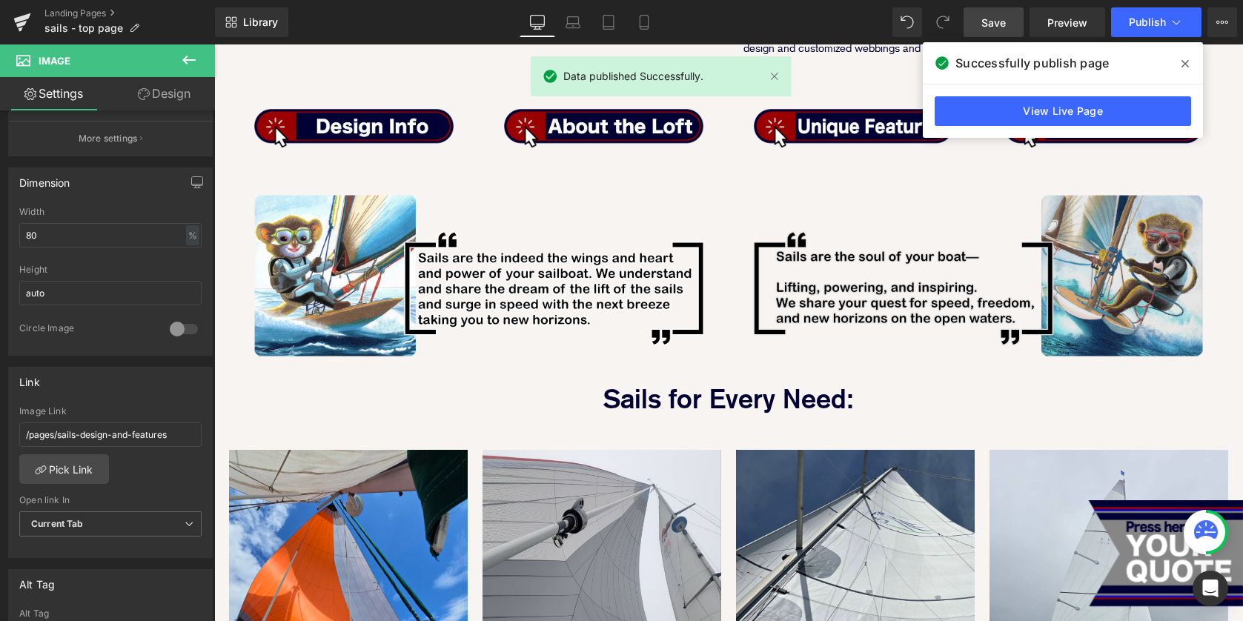
scroll to position [784, 0]
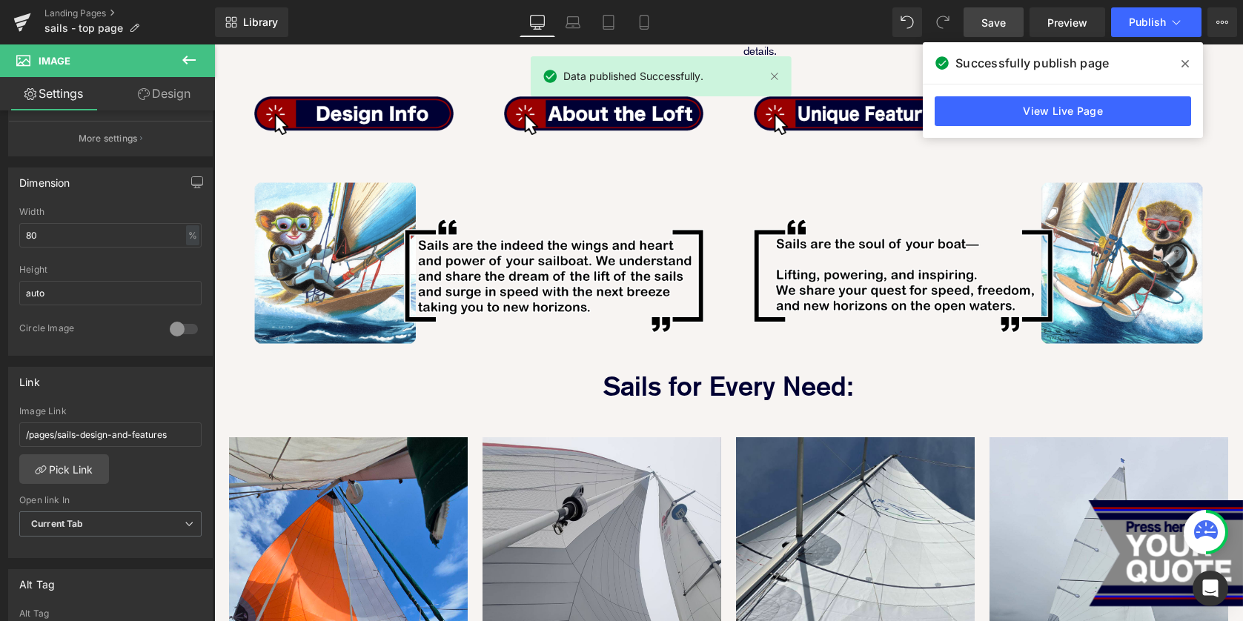
click at [1180, 56] on span at bounding box center [1186, 64] width 24 height 24
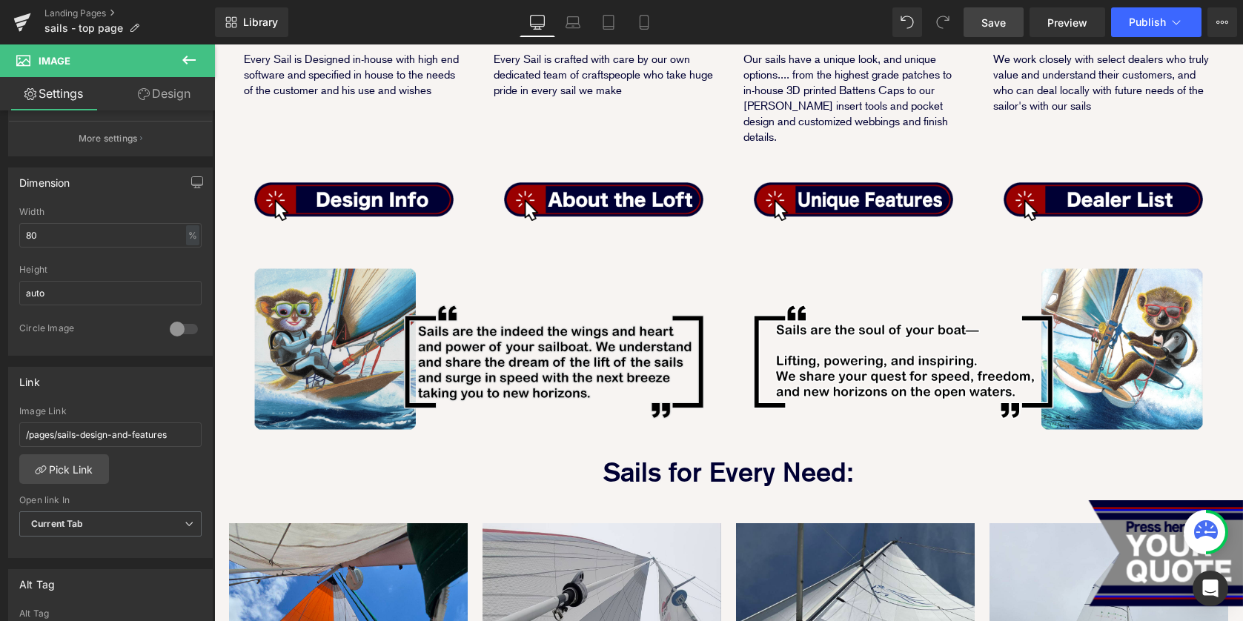
scroll to position [209, 0]
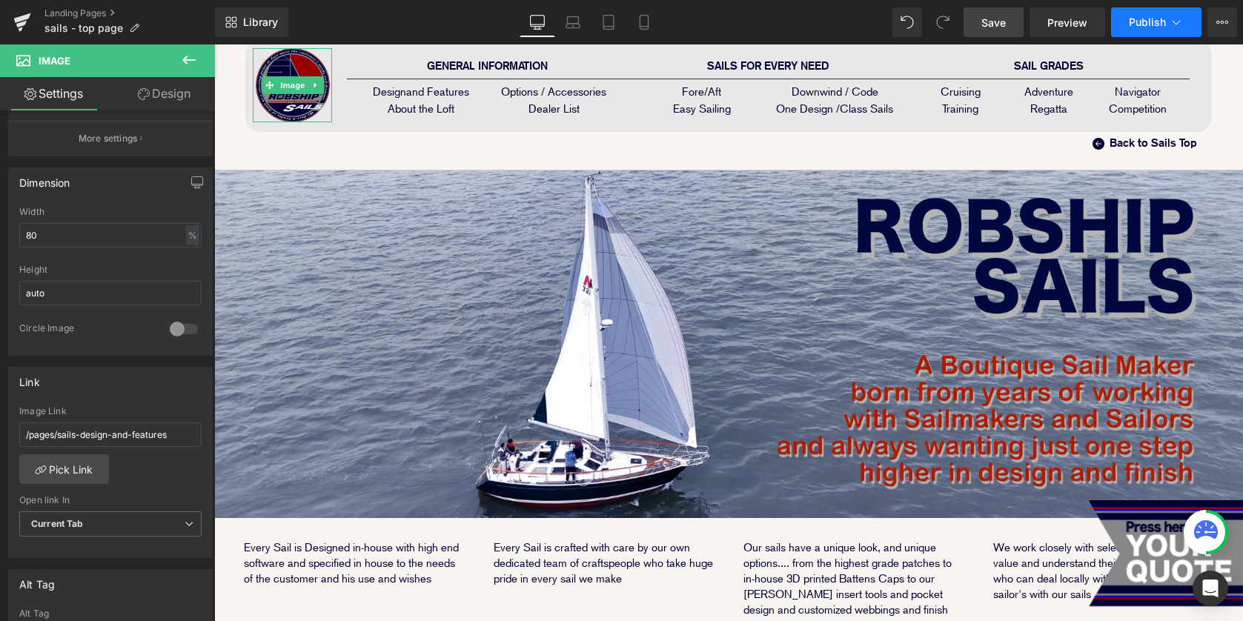
click at [1145, 23] on span "Publish" at bounding box center [1147, 22] width 37 height 12
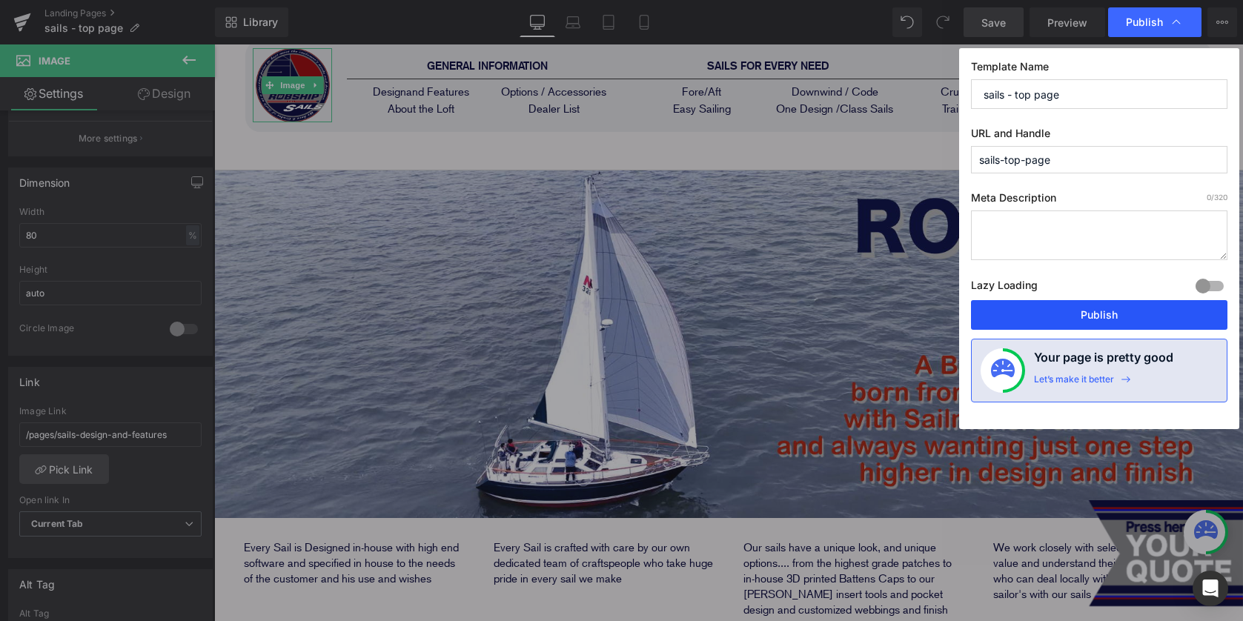
click at [1115, 317] on button "Publish" at bounding box center [1099, 315] width 257 height 30
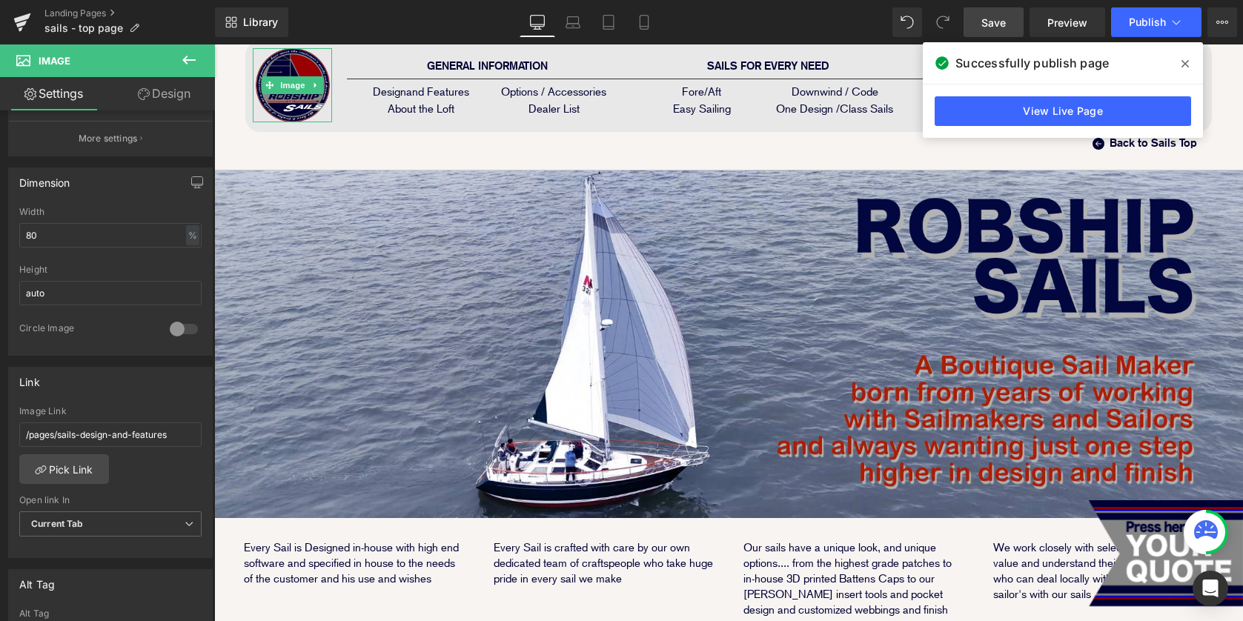
scroll to position [0, 0]
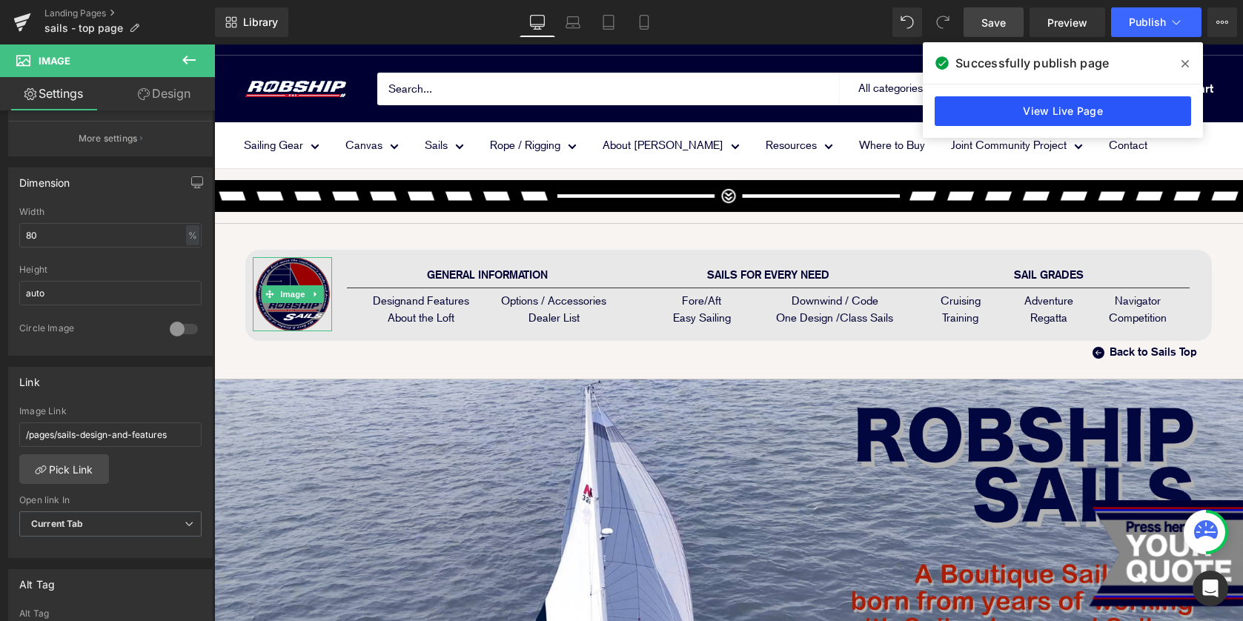
click at [1019, 104] on link "View Live Page" at bounding box center [1063, 111] width 257 height 30
